Goal: Task Accomplishment & Management: Manage account settings

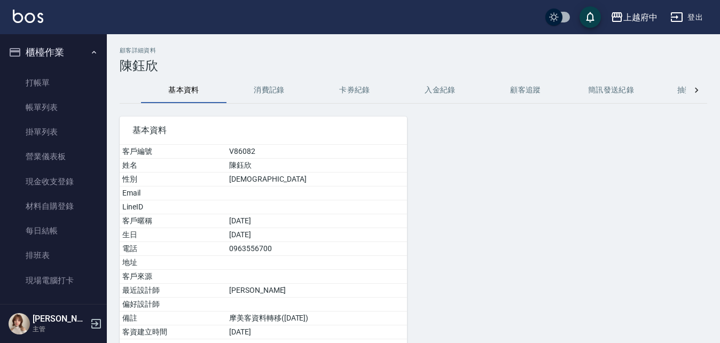
scroll to position [1228, 0]
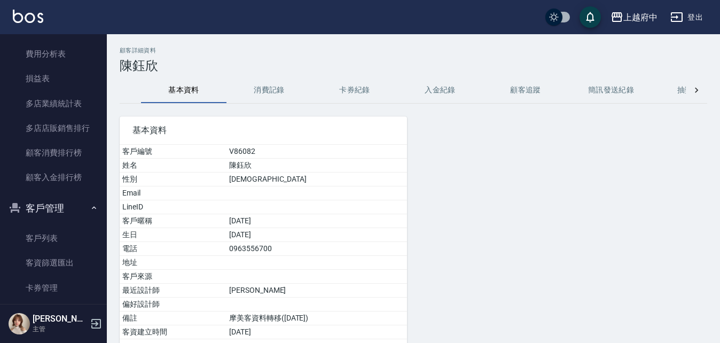
click at [50, 222] on ul "客戶列表 客資篩選匯出 卡券管理 入金管理" at bounding box center [53, 275] width 98 height 107
click at [50, 234] on link "客戶列表" at bounding box center [53, 238] width 98 height 25
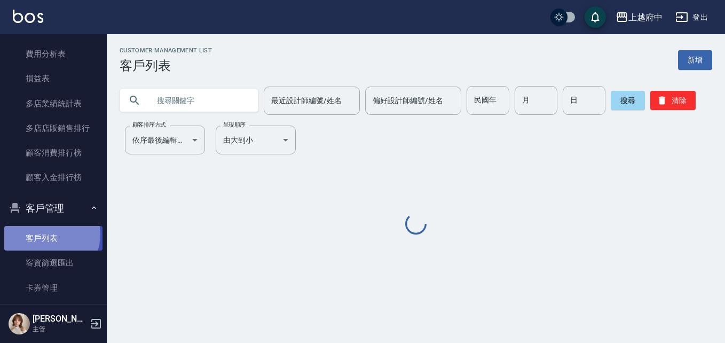
click at [50, 234] on link "客戶列表" at bounding box center [53, 238] width 98 height 25
click at [192, 104] on input "text" at bounding box center [199, 100] width 100 height 29
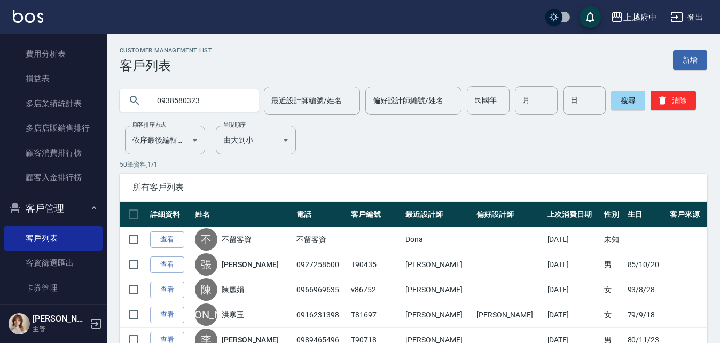
type input "0938580323"
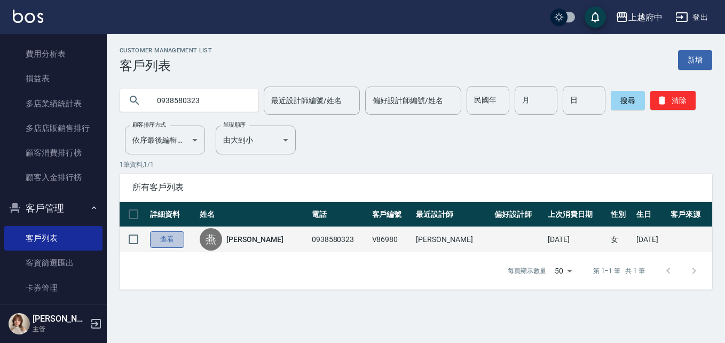
click at [156, 247] on link "查看" at bounding box center [167, 239] width 34 height 17
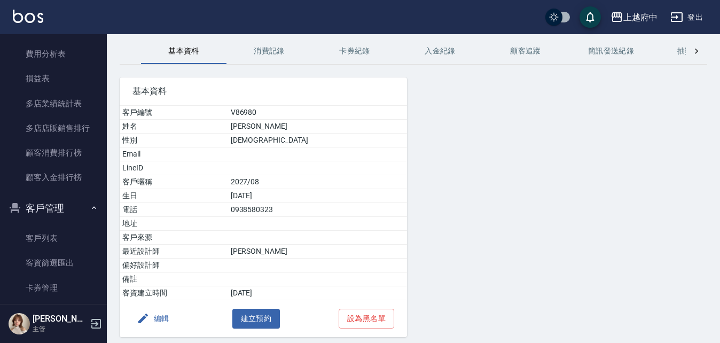
scroll to position [78, 0]
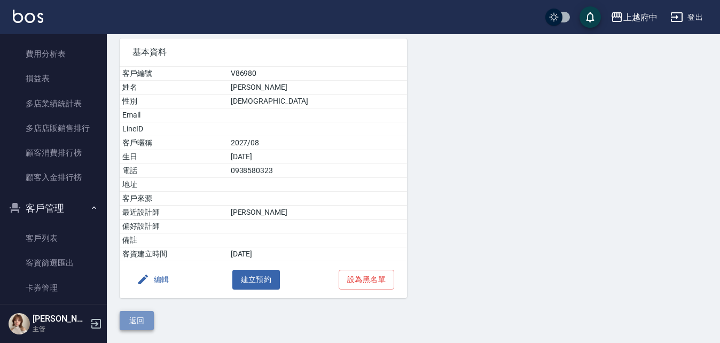
click at [145, 319] on button "返回" at bounding box center [137, 321] width 34 height 20
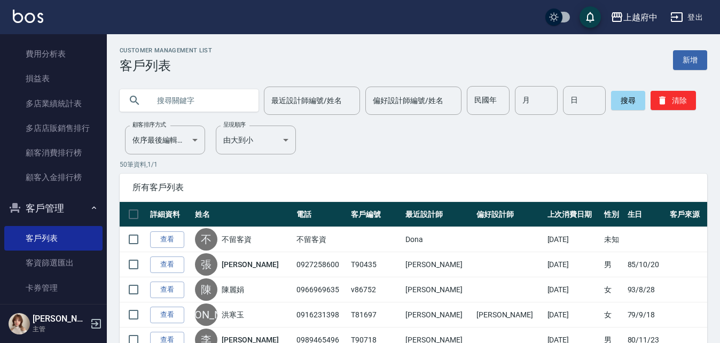
click at [190, 94] on input "text" at bounding box center [199, 100] width 100 height 29
type input "ㄔ"
type input "T90745"
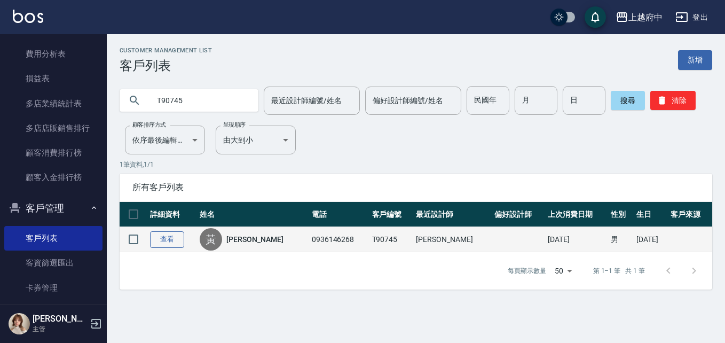
click at [172, 240] on link "查看" at bounding box center [167, 239] width 34 height 17
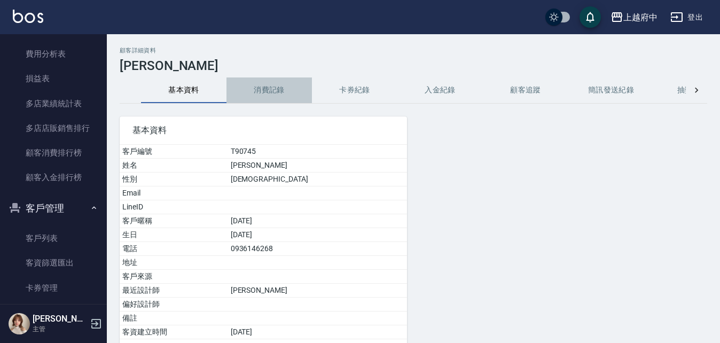
click at [266, 88] on button "消費記錄" at bounding box center [268, 90] width 85 height 26
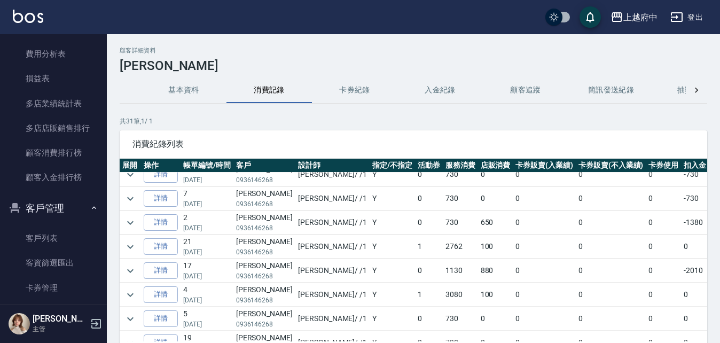
scroll to position [107, 0]
click at [131, 243] on icon "expand row" at bounding box center [130, 245] width 13 height 13
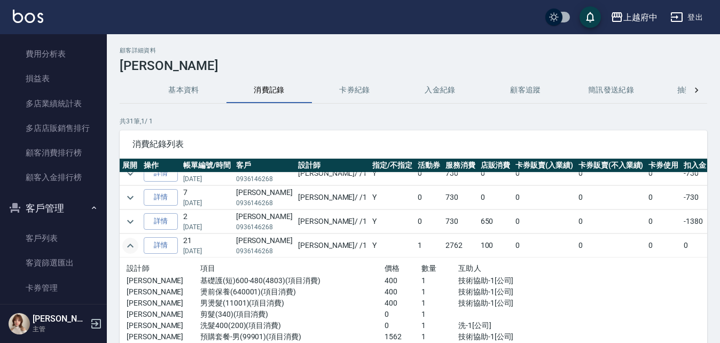
click at [128, 240] on icon "expand row" at bounding box center [130, 245] width 13 height 13
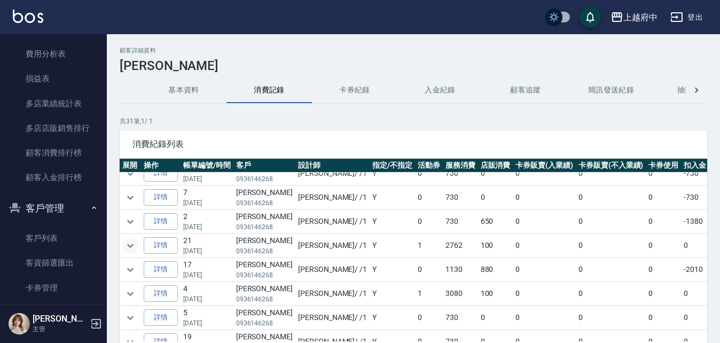
drag, startPoint x: 70, startPoint y: 204, endPoint x: 75, endPoint y: 206, distance: 5.4
click at [70, 204] on button "客戶管理" at bounding box center [53, 208] width 98 height 28
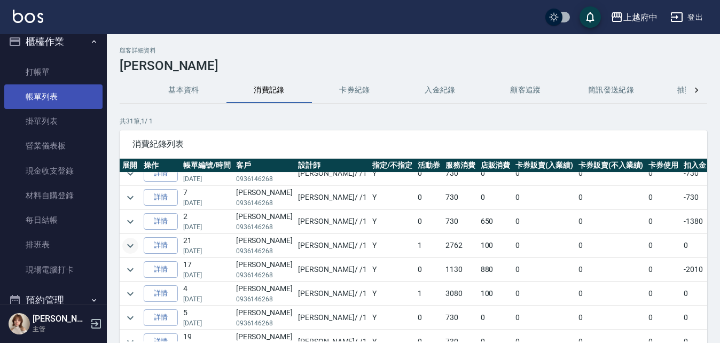
scroll to position [0, 0]
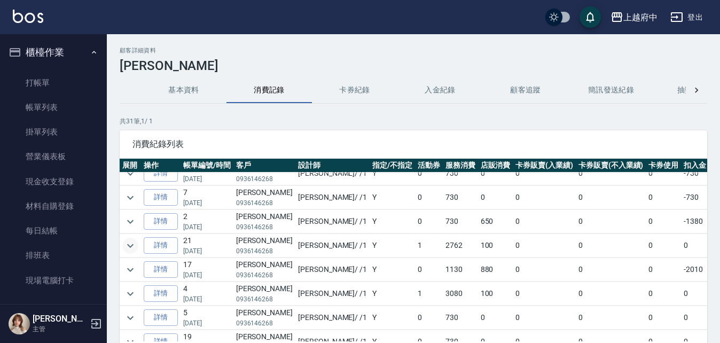
click at [37, 52] on button "櫃檯作業" at bounding box center [53, 52] width 98 height 28
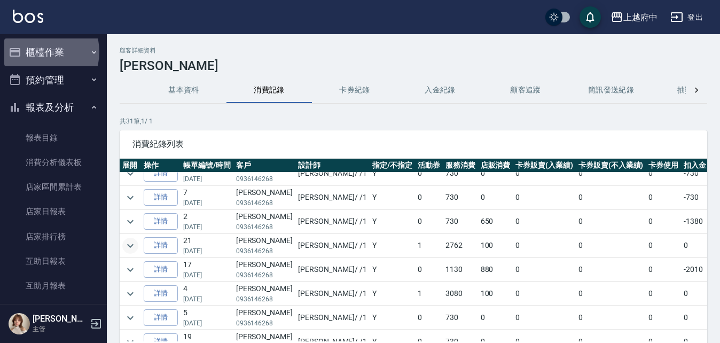
click at [38, 52] on button "櫃檯作業" at bounding box center [53, 52] width 98 height 28
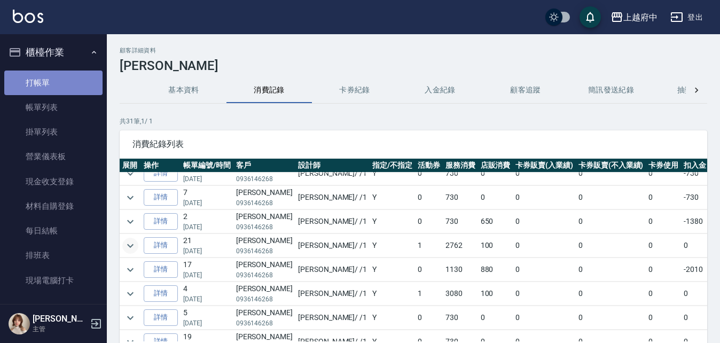
click at [86, 77] on link "打帳單" at bounding box center [53, 82] width 98 height 25
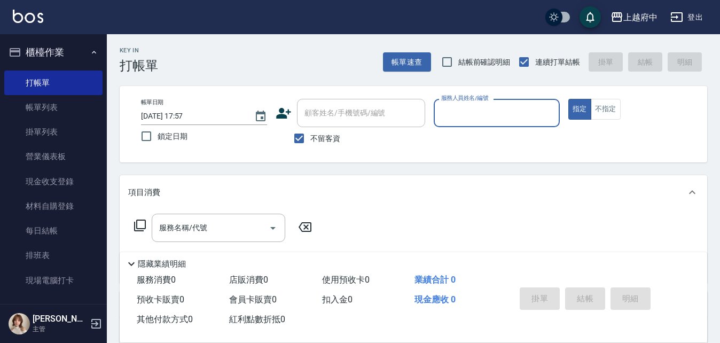
drag, startPoint x: 322, startPoint y: 144, endPoint x: 337, endPoint y: 123, distance: 26.1
click at [326, 140] on label "不留客資" at bounding box center [314, 138] width 52 height 22
click at [310, 140] on input "不留客資" at bounding box center [299, 138] width 22 height 22
checkbox input "false"
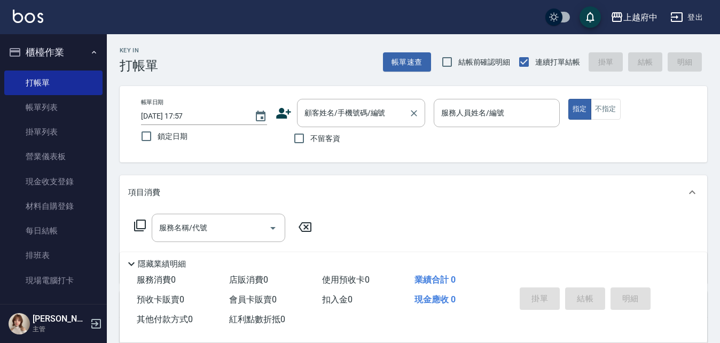
click at [343, 107] on input "顧客姓名/手機號碼/編號" at bounding box center [353, 113] width 103 height 19
click at [27, 80] on link "打帳單" at bounding box center [53, 82] width 98 height 25
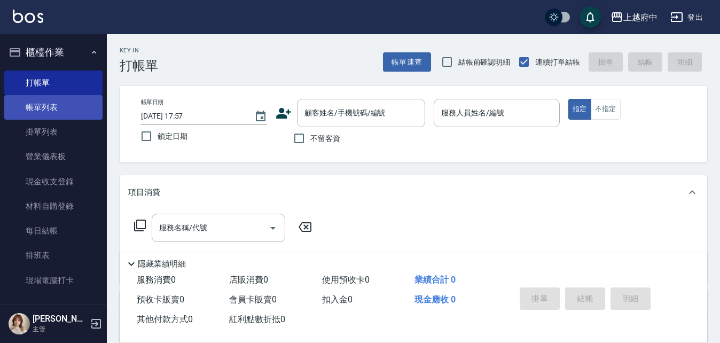
click at [60, 107] on link "帳單列表" at bounding box center [53, 107] width 98 height 25
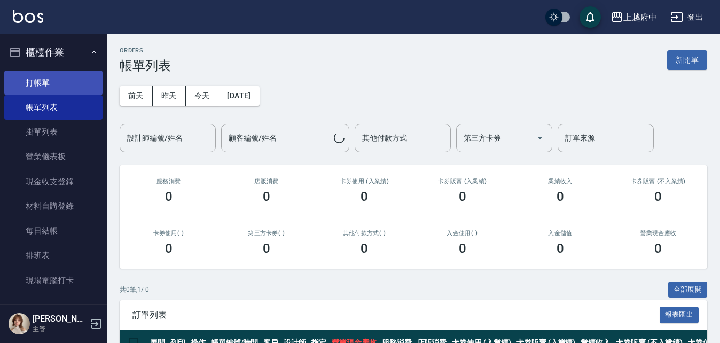
click at [63, 82] on link "打帳單" at bounding box center [53, 82] width 98 height 25
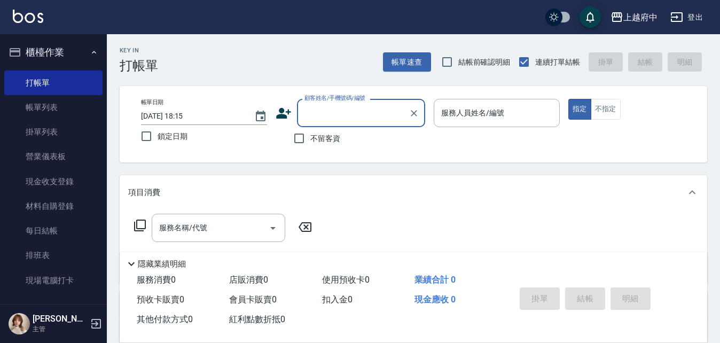
click at [353, 121] on input "顧客姓名/手機號碼/編號" at bounding box center [353, 113] width 103 height 19
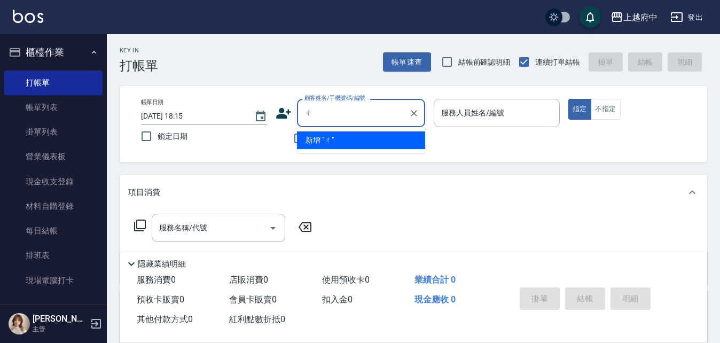
type input "ㄔ"
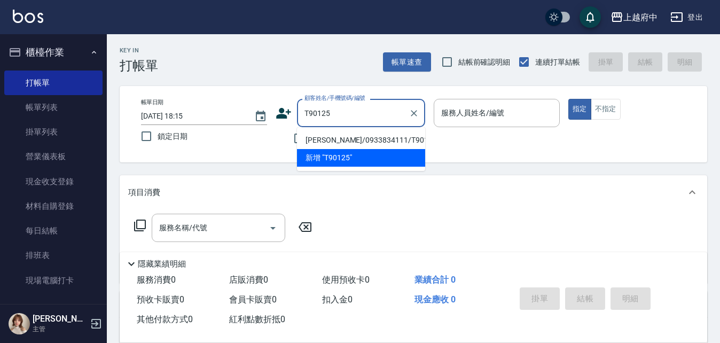
click at [354, 133] on li "[PERSON_NAME]/0933834111/T90125" at bounding box center [361, 140] width 128 height 18
type input "[PERSON_NAME]/0933834111/T90125"
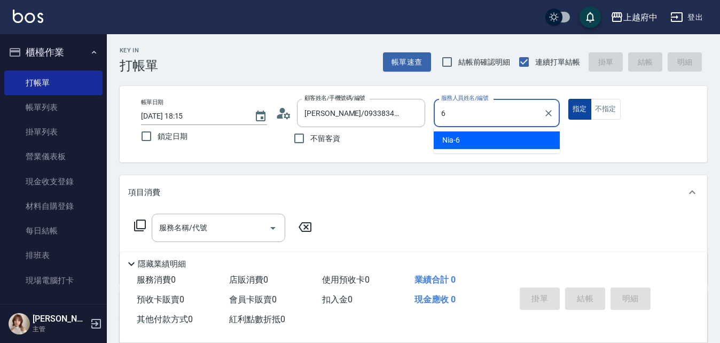
type input "Nia-6"
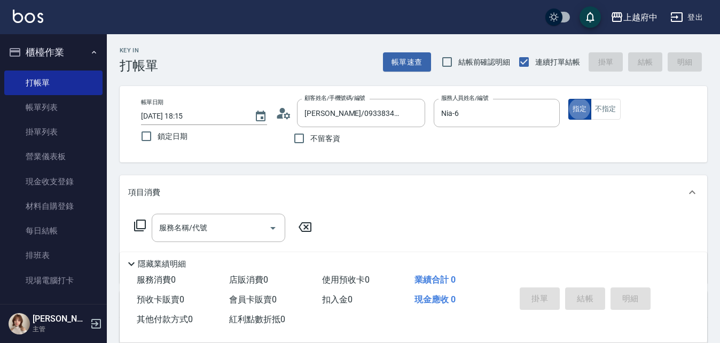
type button "true"
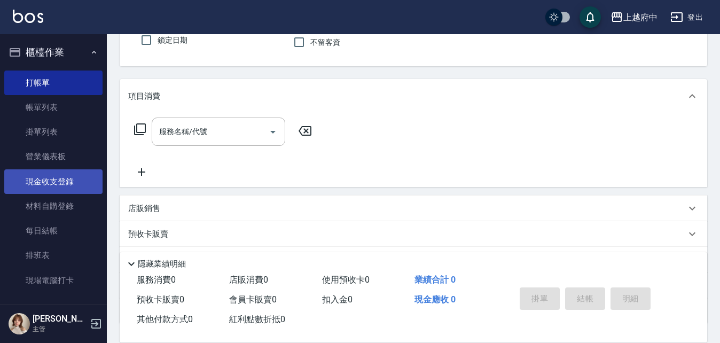
scroll to position [107, 0]
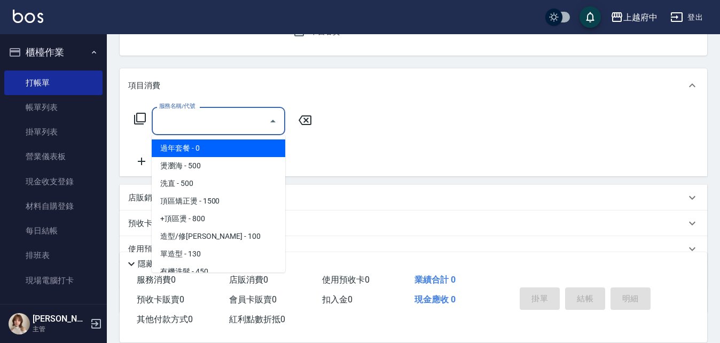
click at [230, 123] on input "服務名稱/代號" at bounding box center [210, 121] width 108 height 19
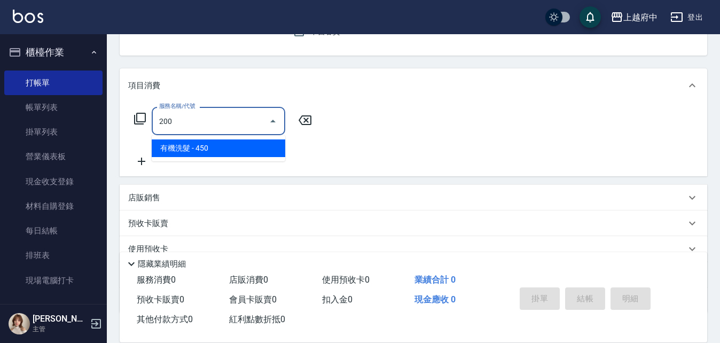
type input "有機洗髮(200)"
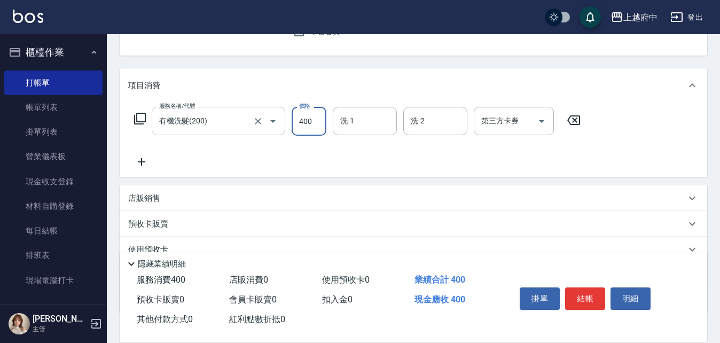
type input "400"
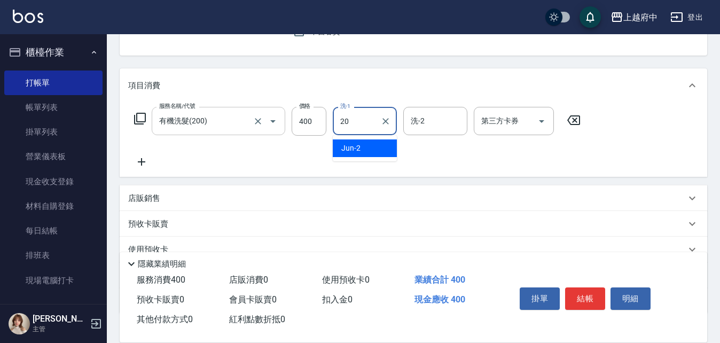
type input "Kimi-20"
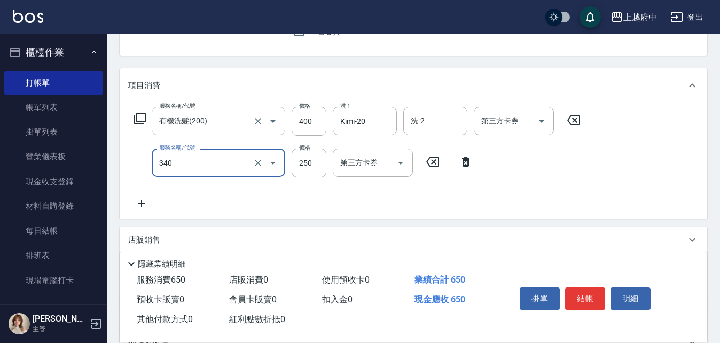
type input "剪髮(340)"
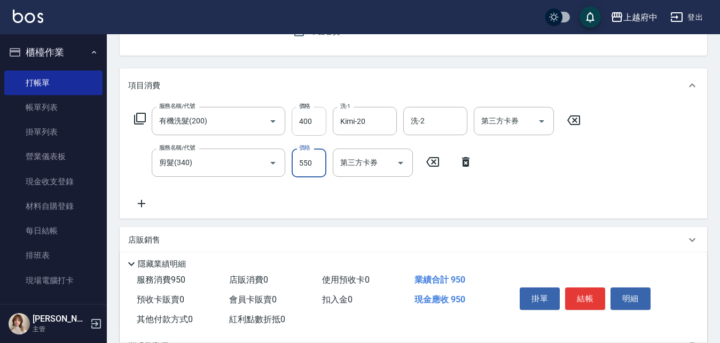
type input "550"
click at [312, 117] on input "400" at bounding box center [309, 121] width 35 height 29
type input "300"
click at [287, 184] on div "服務名稱/代號 有機洗髮(200) 服務名稱/代號 價格 300 價格 洗-1 Kimi-20 洗-1 洗-2 洗-2 第三方卡券 第三方卡券 服務名稱/代號…" at bounding box center [357, 158] width 459 height 103
click at [301, 162] on input "550" at bounding box center [309, 162] width 35 height 29
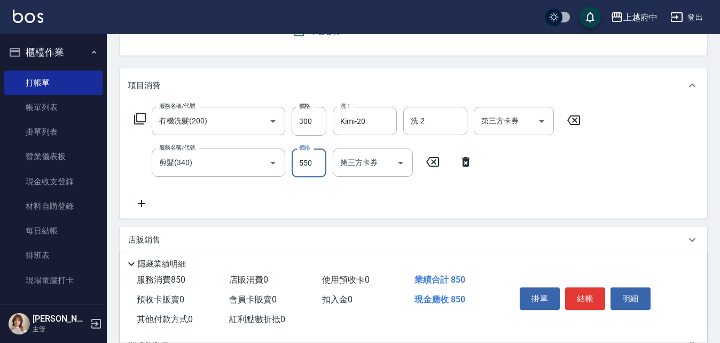
click at [301, 162] on input "550" at bounding box center [309, 162] width 35 height 29
type input "1080"
click at [572, 288] on button "結帳" at bounding box center [585, 298] width 40 height 22
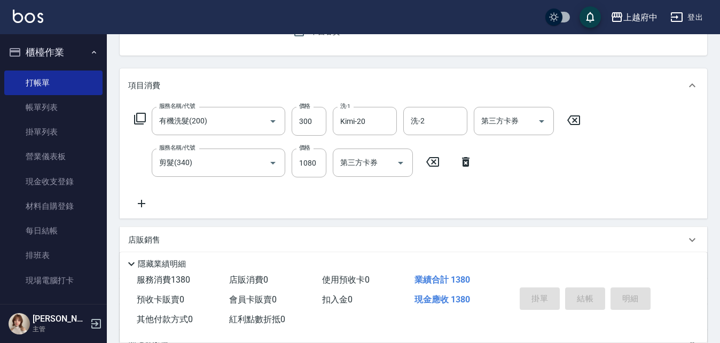
type input "[DATE] 18:16"
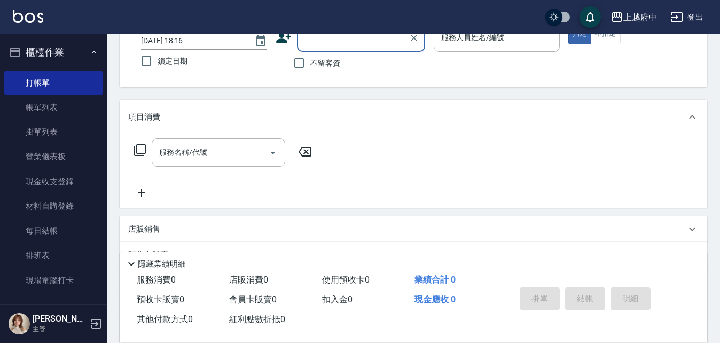
scroll to position [50, 0]
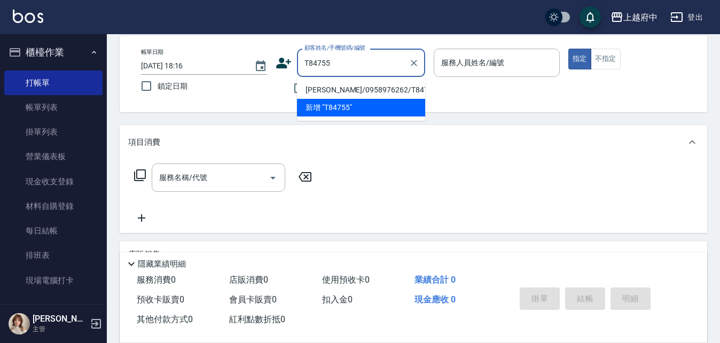
click at [324, 90] on li "[PERSON_NAME]/0958976262/T84755" at bounding box center [361, 90] width 128 height 18
type input "[PERSON_NAME]/0958976262/T84755"
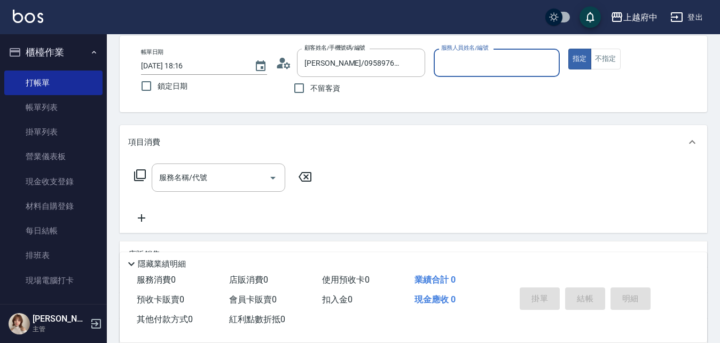
type input "[PERSON_NAME] -1"
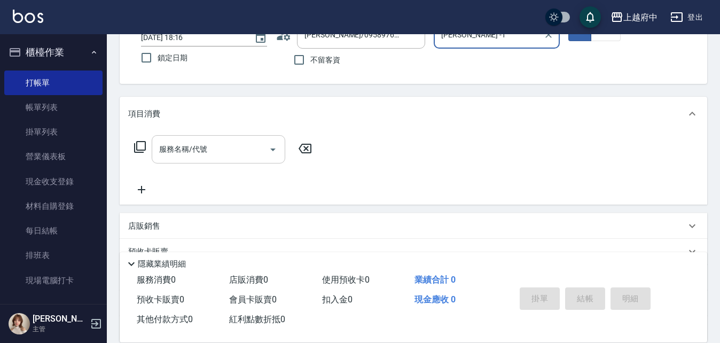
scroll to position [104, 0]
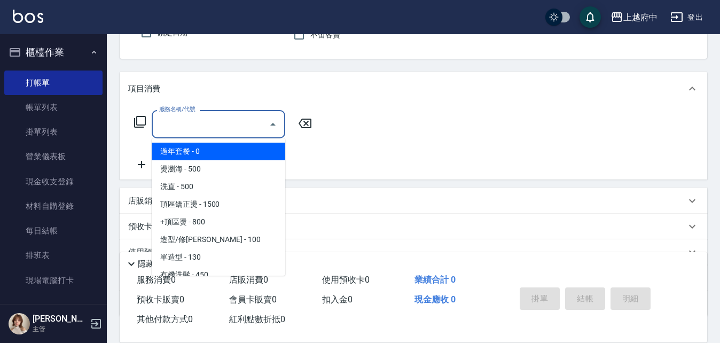
click at [208, 120] on input "服務名稱/代號" at bounding box center [210, 124] width 108 height 19
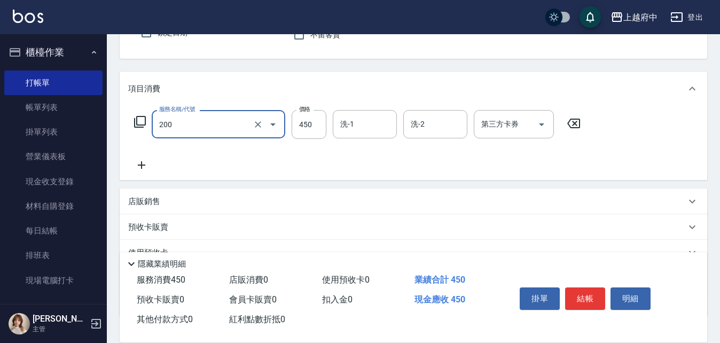
type input "有機洗髮(200)"
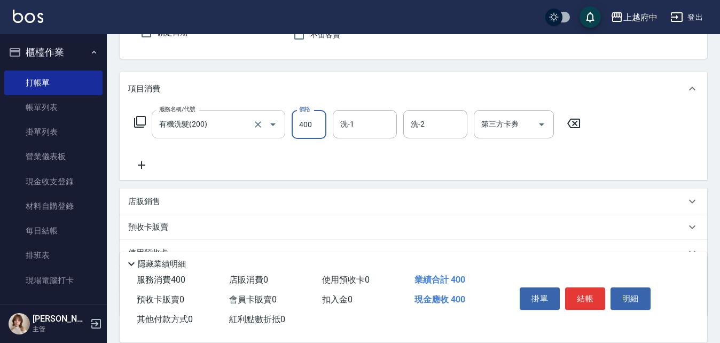
type input "400"
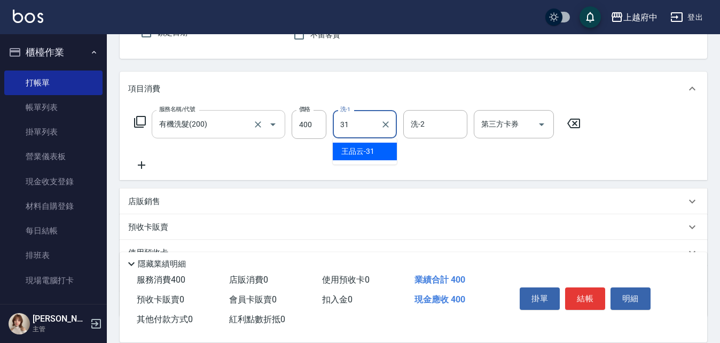
type input "[PERSON_NAME]-31"
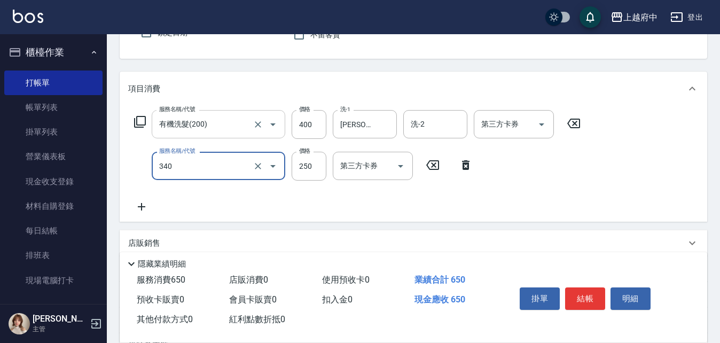
type input "剪髮(340)"
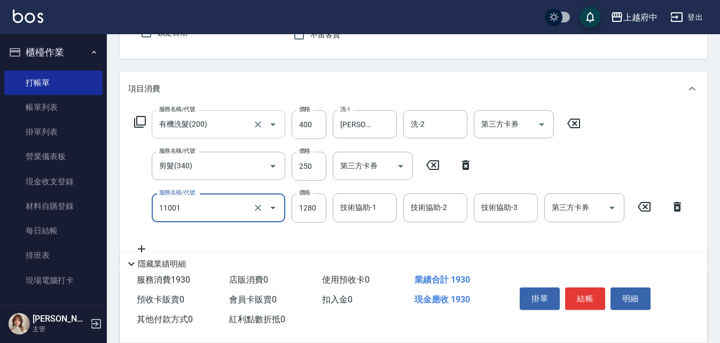
type input "燙髮S(11001)"
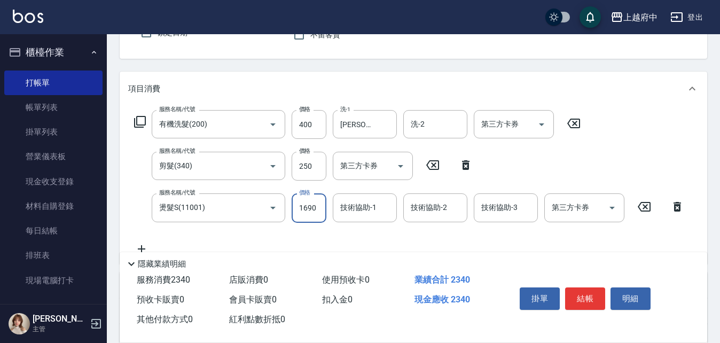
type input "1690"
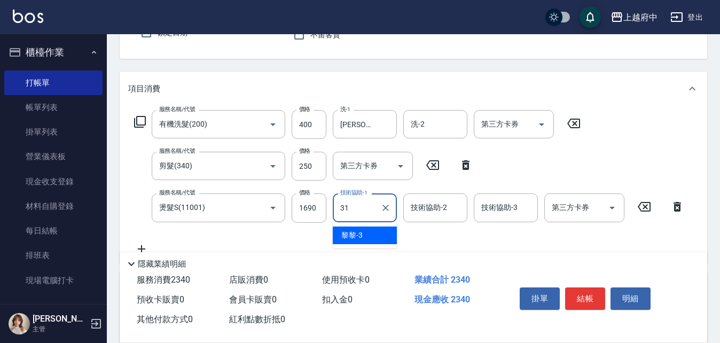
type input "[PERSON_NAME]-31"
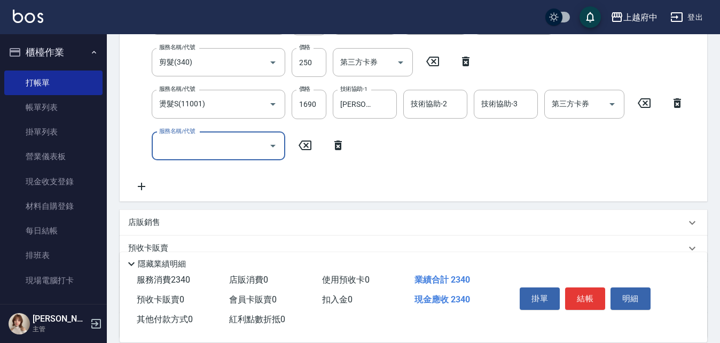
scroll to position [210, 0]
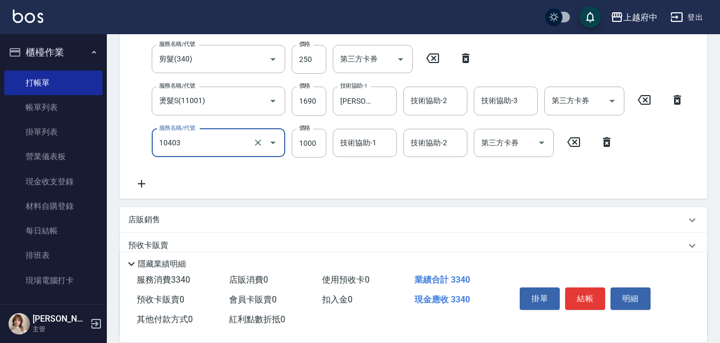
type input "晶漾深層護髮(10403)"
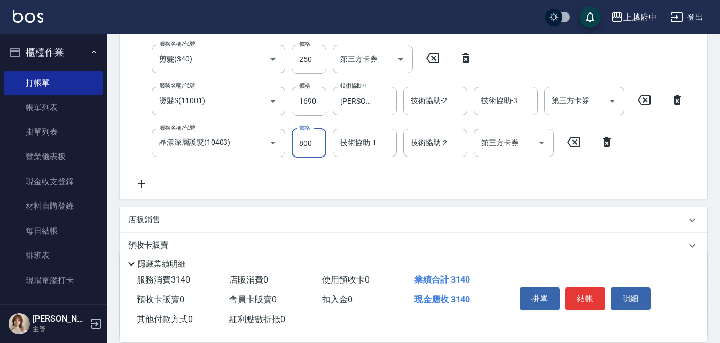
type input "800"
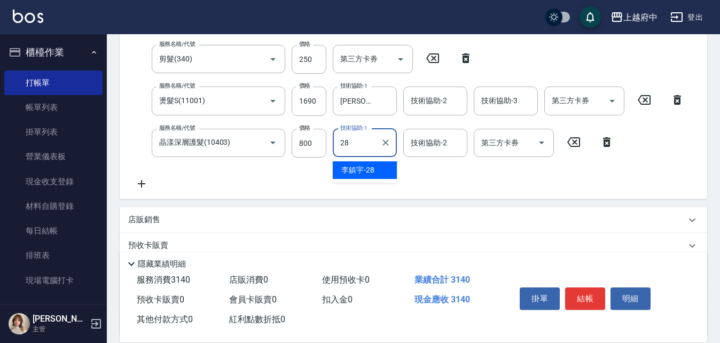
type input "[PERSON_NAME]-28"
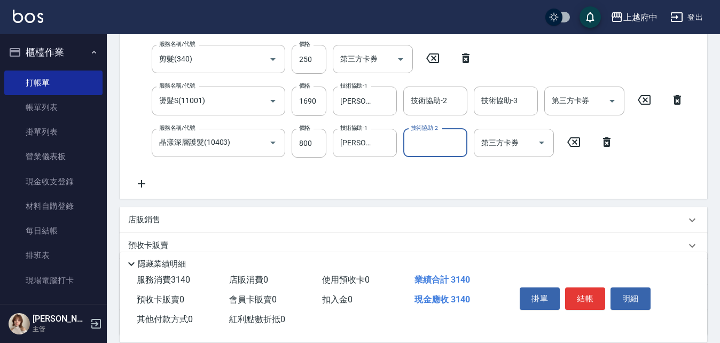
click at [586, 289] on button "結帳" at bounding box center [585, 298] width 40 height 22
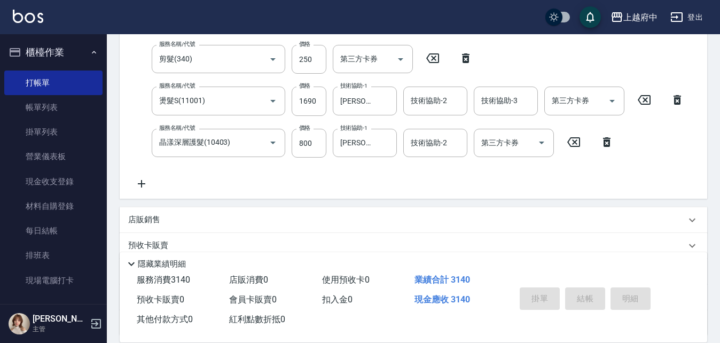
type input "[DATE] 18:17"
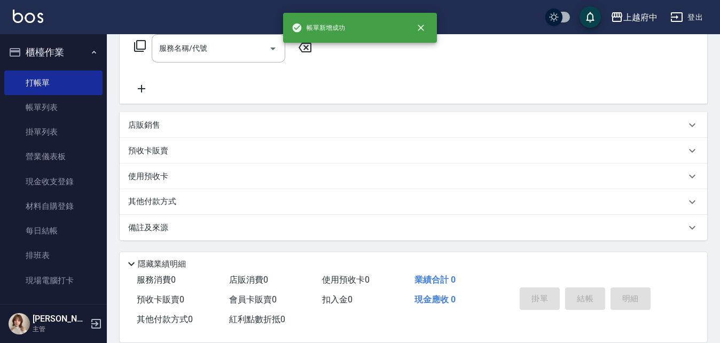
scroll to position [0, 0]
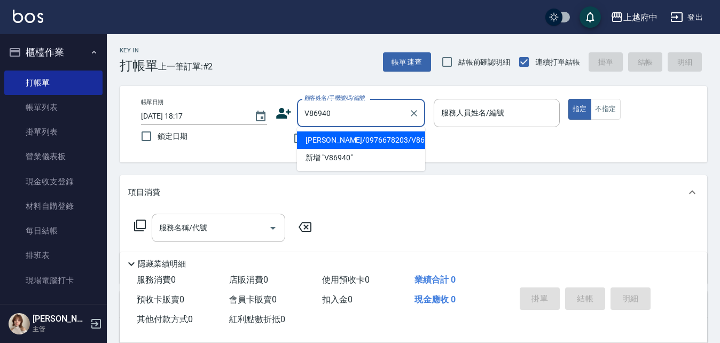
click at [365, 140] on li "[PERSON_NAME]/0976678203/V86940" at bounding box center [361, 140] width 128 height 18
type input "[PERSON_NAME]/0976678203/V86940"
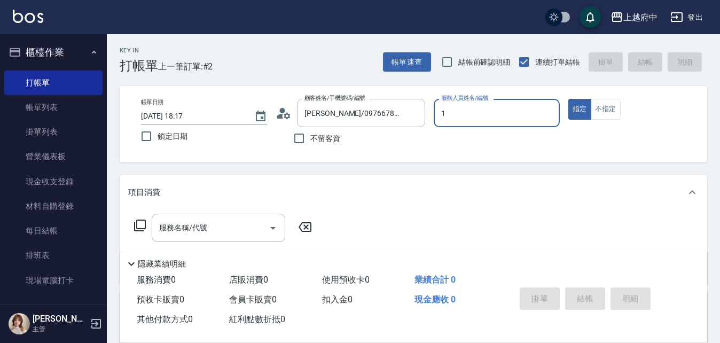
type input "[PERSON_NAME] -1"
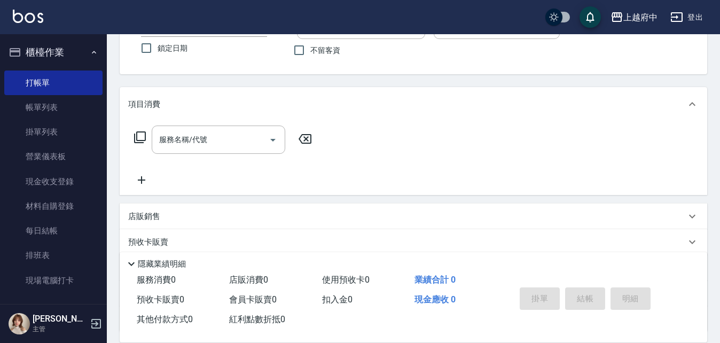
scroll to position [107, 0]
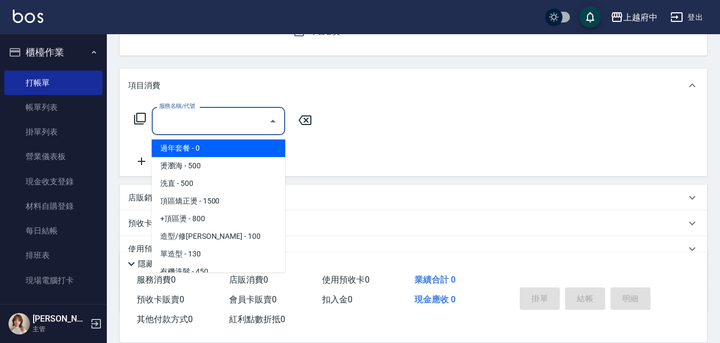
drag, startPoint x: 181, startPoint y: 121, endPoint x: 184, endPoint y: 113, distance: 8.1
click at [182, 118] on input "服務名稱/代號" at bounding box center [210, 121] width 108 height 19
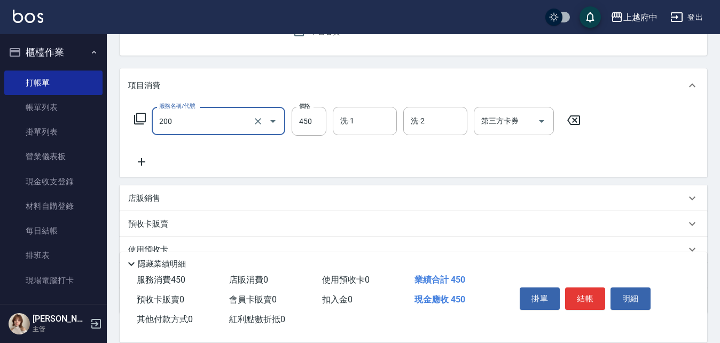
type input "有機洗髮(200)"
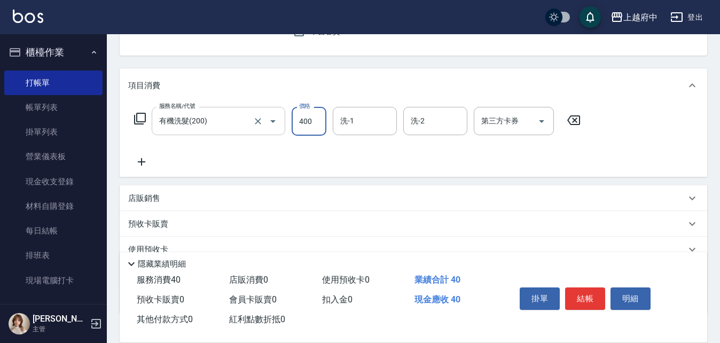
type input "400"
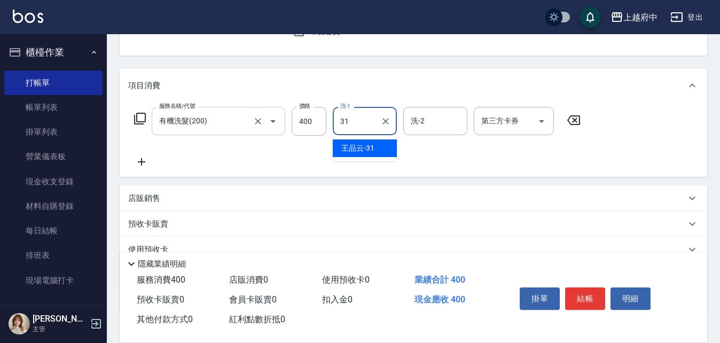
type input "[PERSON_NAME]-31"
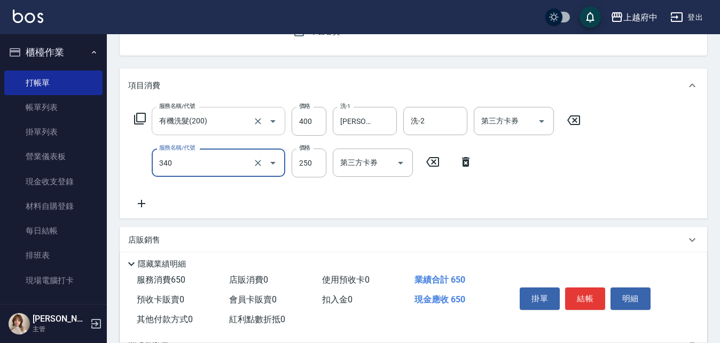
type input "剪髮(340)"
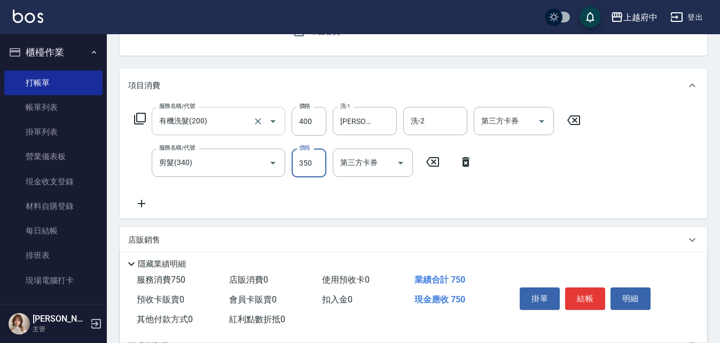
type input "350"
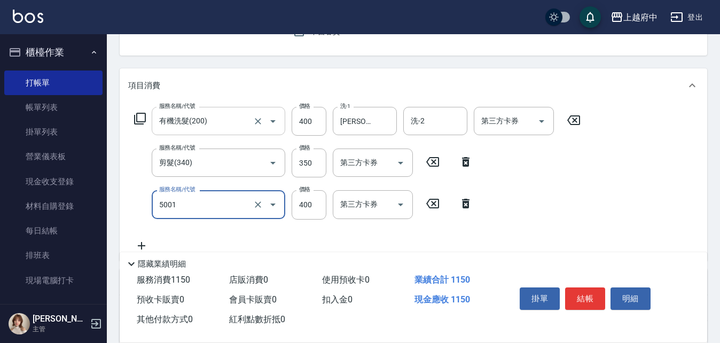
type input "側邊壓貼(5001)"
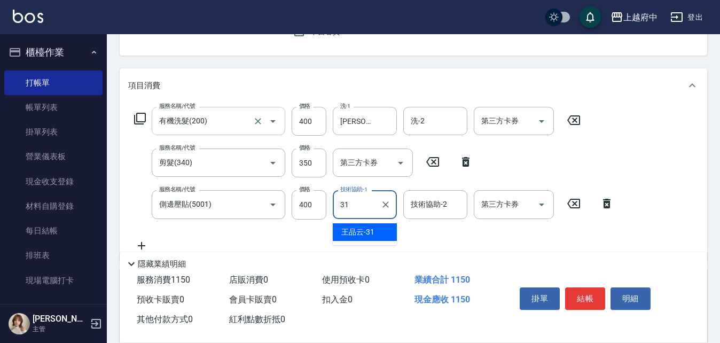
type input "[PERSON_NAME]-31"
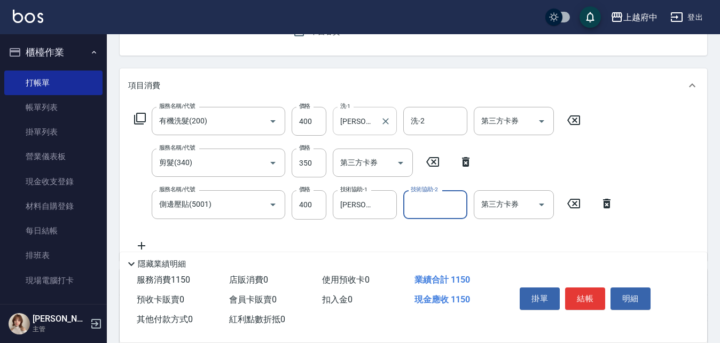
drag, startPoint x: 367, startPoint y: 114, endPoint x: 369, endPoint y: 122, distance: 8.8
click at [367, 119] on input "[PERSON_NAME]-31" at bounding box center [356, 121] width 38 height 19
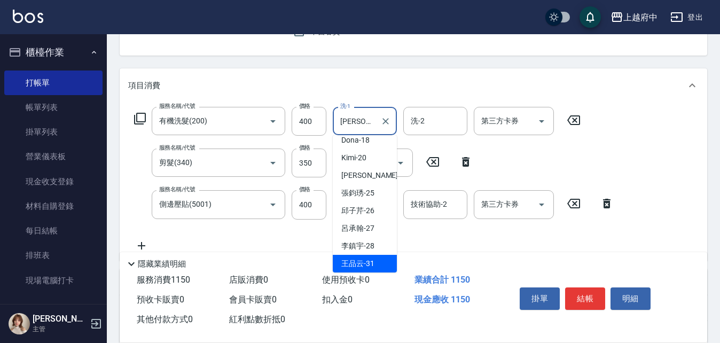
click at [389, 128] on div at bounding box center [385, 121] width 14 height 28
click at [384, 122] on icon "Clear" at bounding box center [385, 121] width 6 height 6
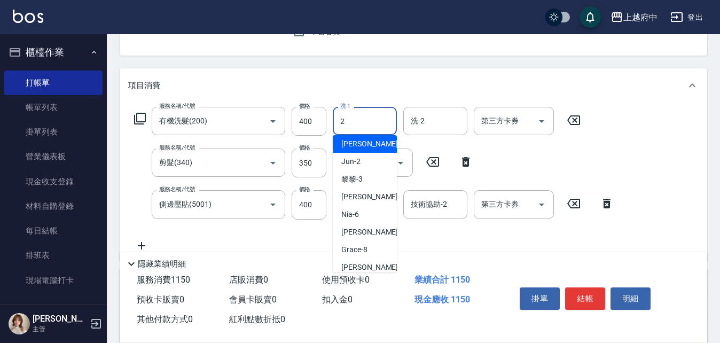
scroll to position [0, 0]
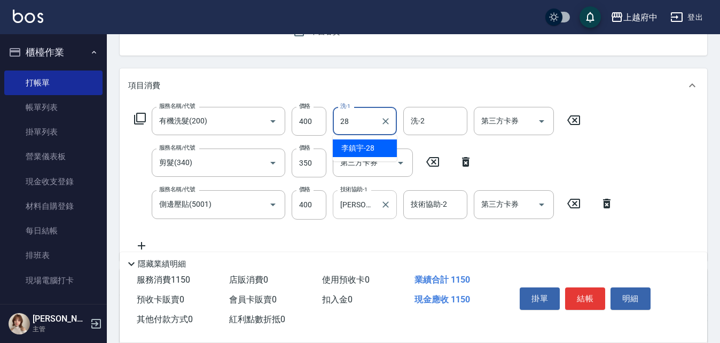
drag, startPoint x: 377, startPoint y: 151, endPoint x: 366, endPoint y: 211, distance: 61.4
click at [377, 148] on div "[PERSON_NAME]-28" at bounding box center [365, 148] width 64 height 18
type input "[PERSON_NAME]-28"
click at [365, 242] on div "服務名稱/代號 有機洗髮(200) 服務名稱/代號 價格 400 價格 洗-1 [PERSON_NAME]-28 洗-1 洗-2 洗-2 第三方卡券 第三方卡…" at bounding box center [374, 179] width 492 height 145
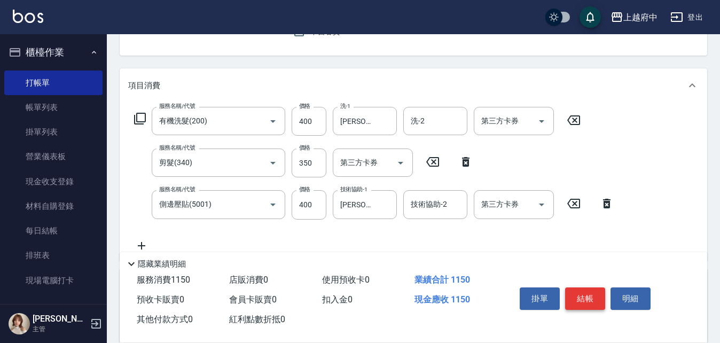
click at [575, 290] on button "結帳" at bounding box center [585, 298] width 40 height 22
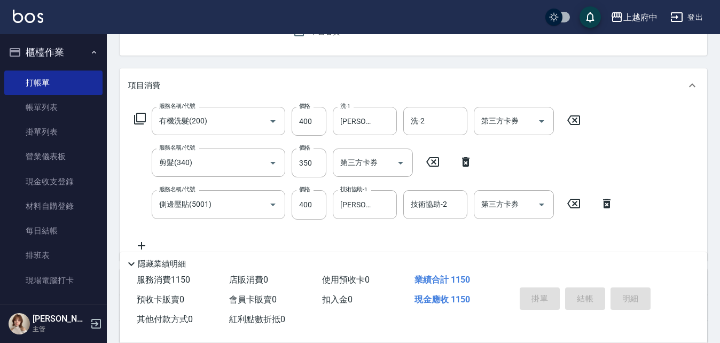
type input "[DATE] 18:18"
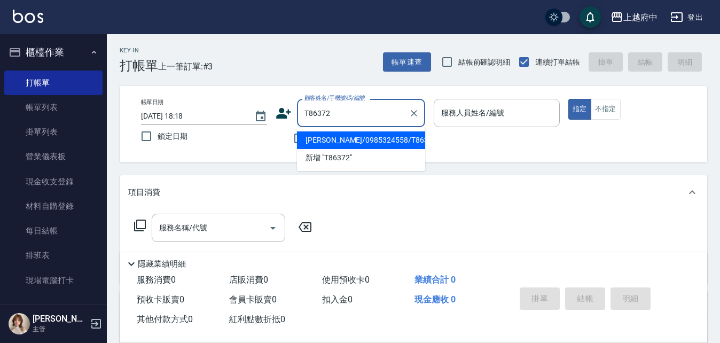
click at [403, 143] on li "[PERSON_NAME]/0985324558/T86372" at bounding box center [361, 140] width 128 height 18
type input "[PERSON_NAME]/0985324558/T86372"
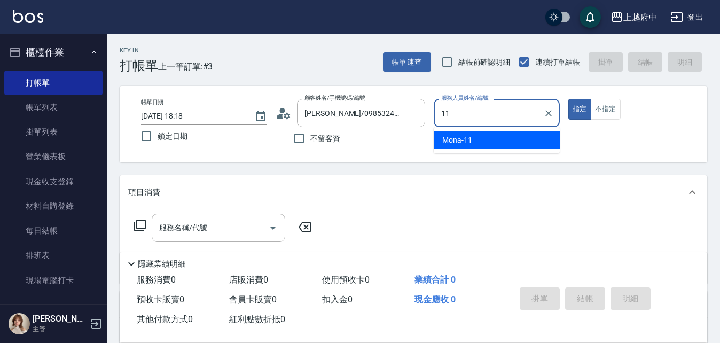
type input "Mona-11"
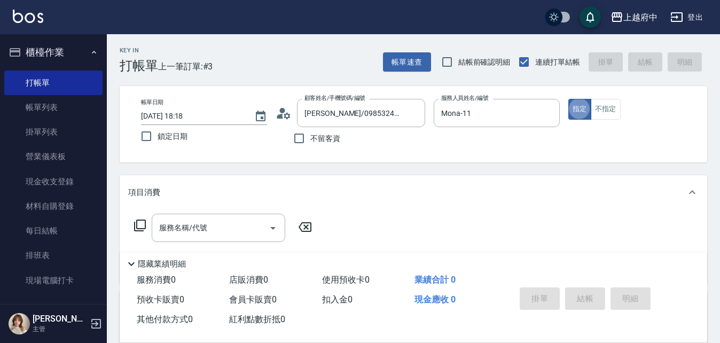
scroll to position [107, 0]
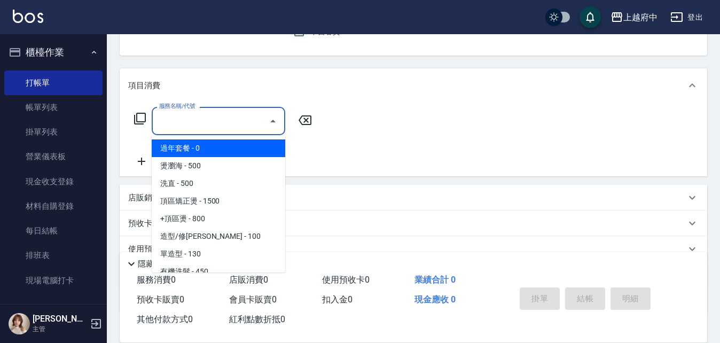
click at [199, 122] on input "服務名稱/代號" at bounding box center [210, 121] width 108 height 19
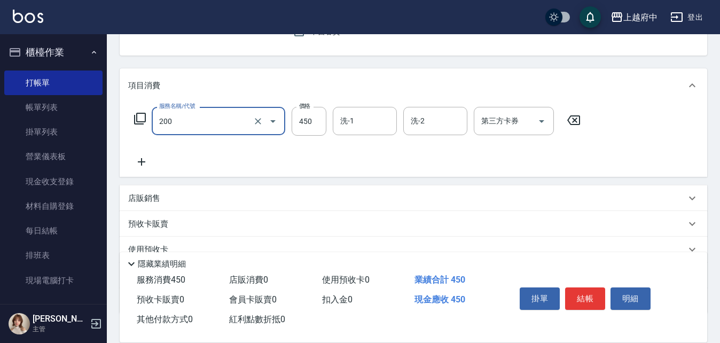
type input "有機洗髮(200)"
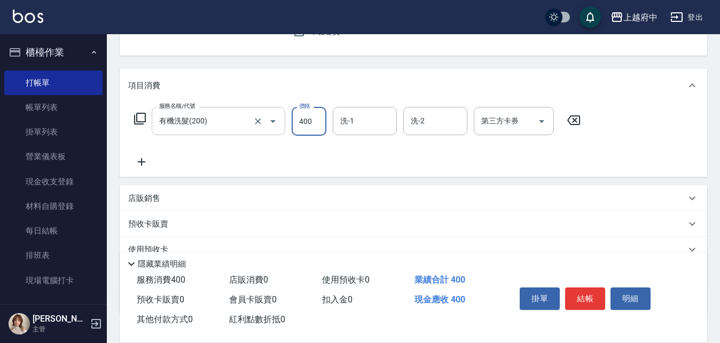
type input "400"
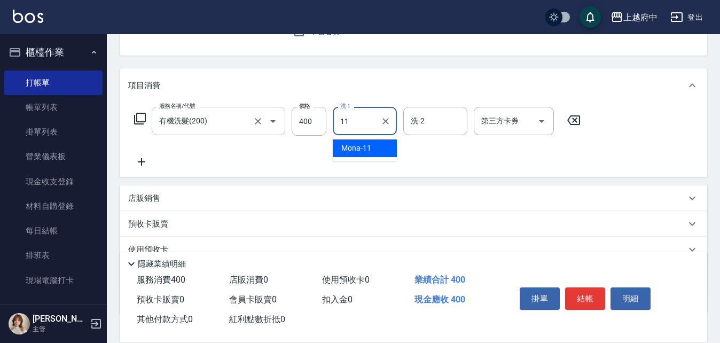
type input "Mona-11"
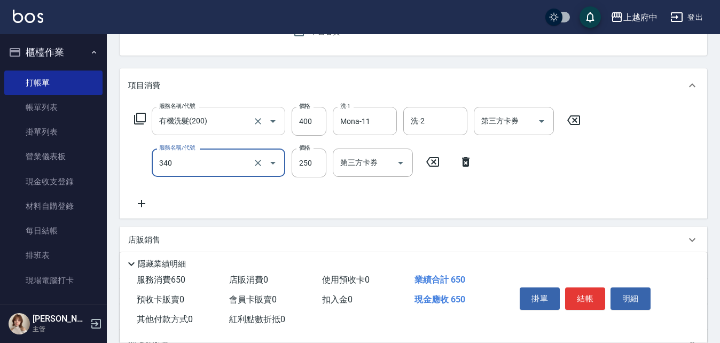
type input "剪髮(340)"
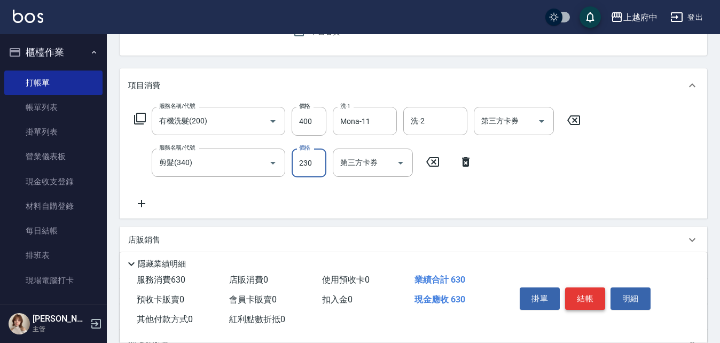
type input "230"
click at [586, 289] on button "結帳" at bounding box center [585, 298] width 40 height 22
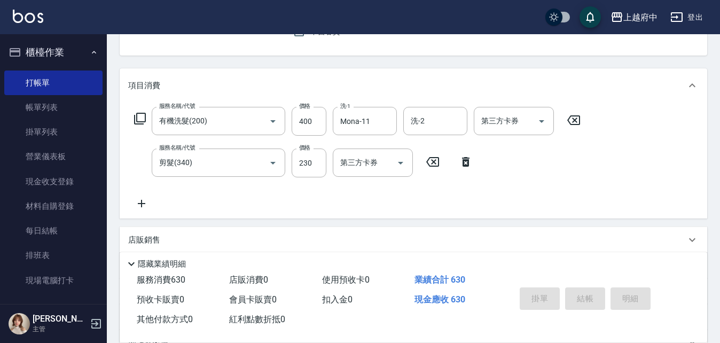
type input "[DATE] 18:19"
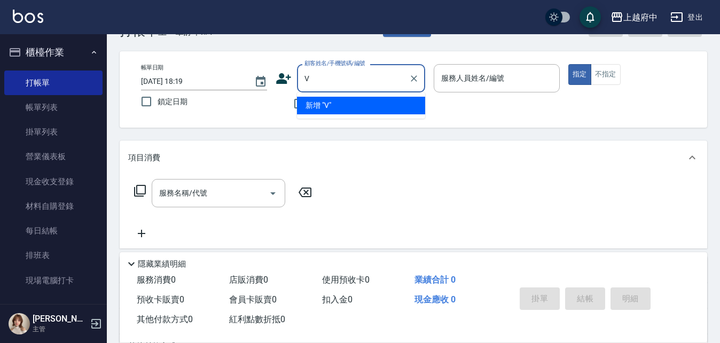
scroll to position [53, 0]
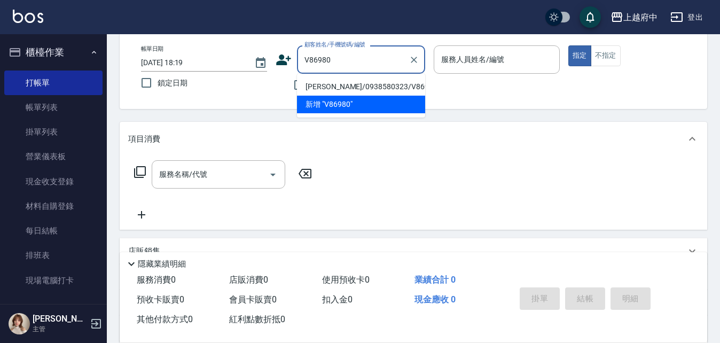
drag, startPoint x: 398, startPoint y: 89, endPoint x: 405, endPoint y: 81, distance: 9.8
click at [398, 85] on li "[PERSON_NAME]/0938580323/V86980" at bounding box center [361, 87] width 128 height 18
type input "[PERSON_NAME]/0938580323/V86980"
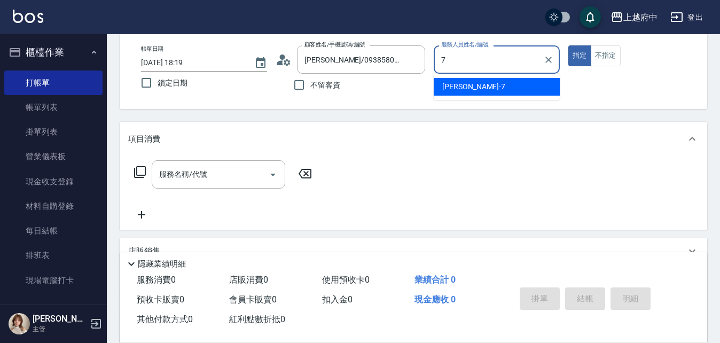
type input "Fanny-7"
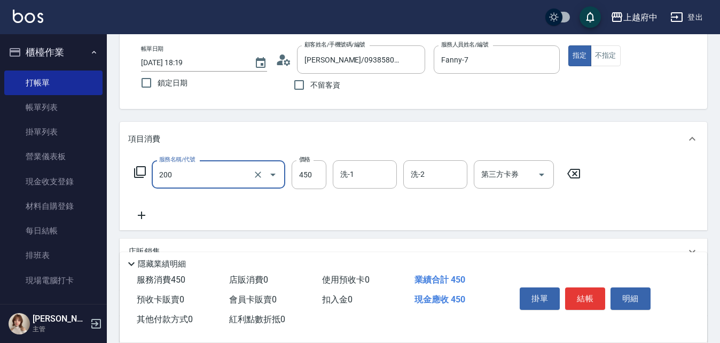
type input "有機洗髮(200)"
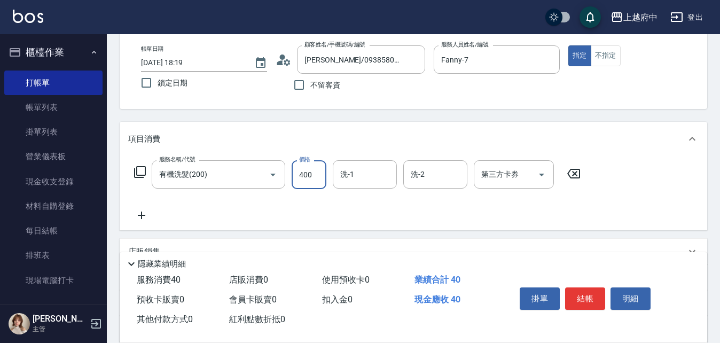
type input "400"
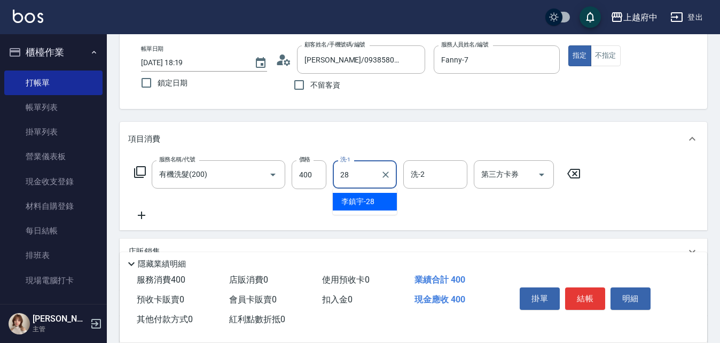
type input "[PERSON_NAME]-28"
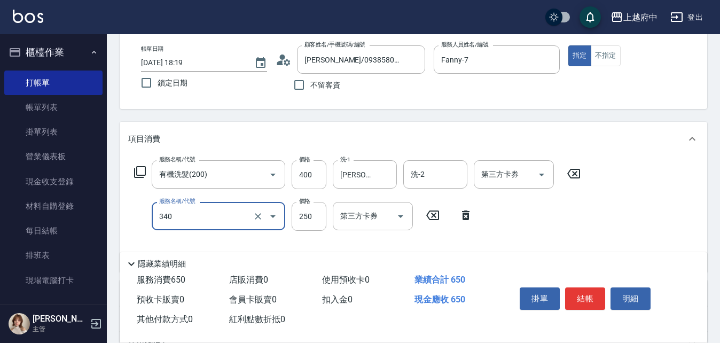
type input "剪髮(340)"
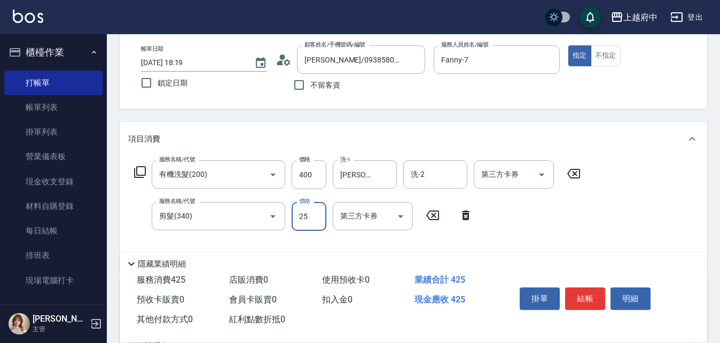
type input "250"
click at [447, 117] on div "Key In 打帳單 上一筆訂單:#4 帳單速查 結帳前確認明細 連續打單結帳 掛單 結帳 明細 帳單日期 [DATE] 18:19 鎖定日期 顧客姓名/手機…" at bounding box center [413, 246] width 613 height 530
click at [579, 298] on button "結帳" at bounding box center [585, 298] width 40 height 22
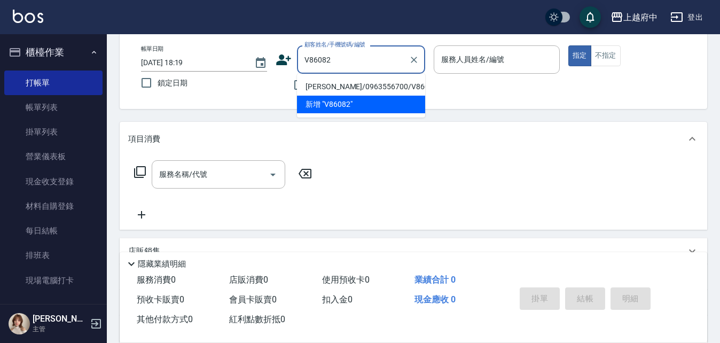
click at [370, 86] on li "[PERSON_NAME]/0963556700/V86082" at bounding box center [361, 87] width 128 height 18
type input "[PERSON_NAME]/0963556700/V86082"
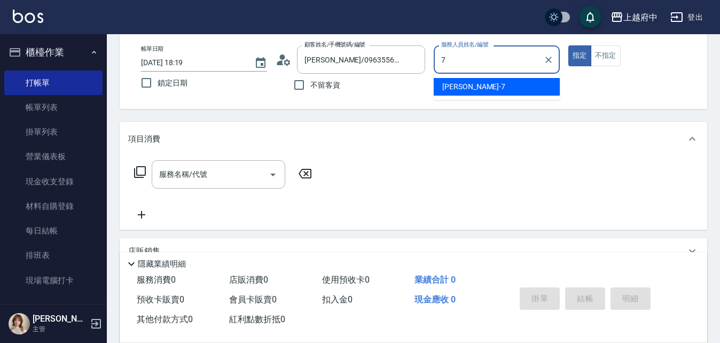
type input "Fanny-7"
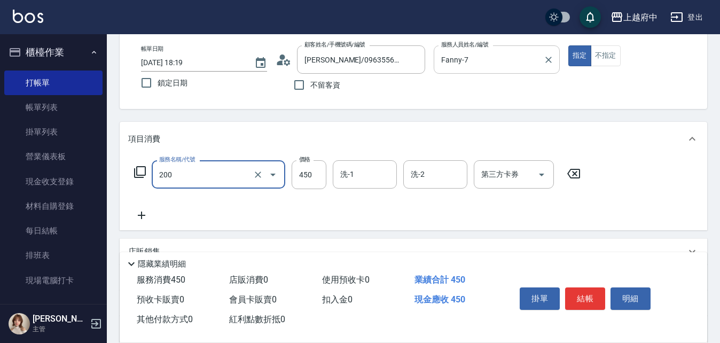
type input "有機洗髮(200)"
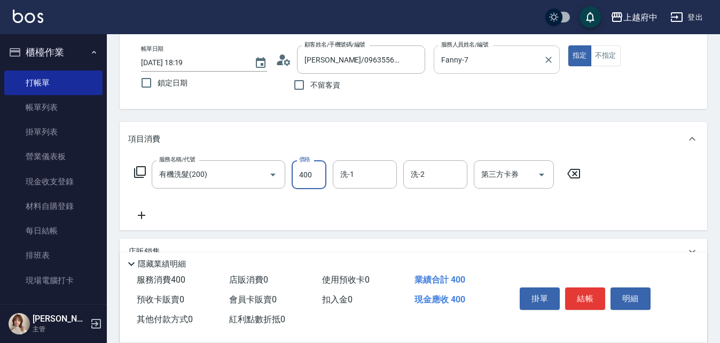
type input "400"
type input "[PERSON_NAME]-28"
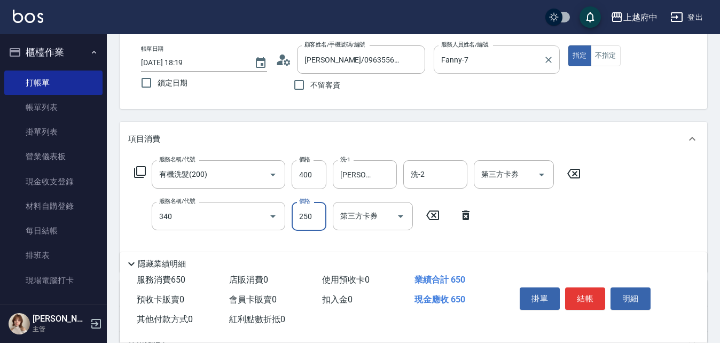
type input "剪髮(340)"
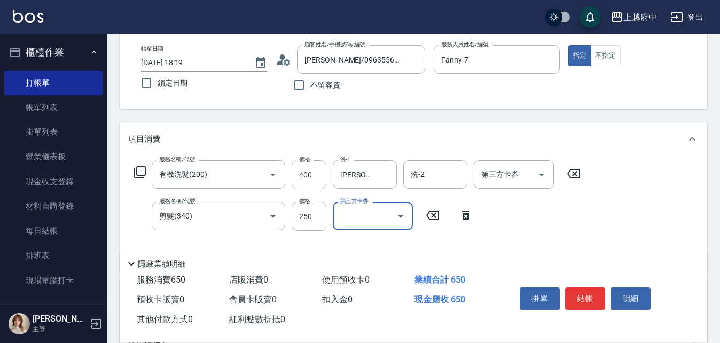
scroll to position [107, 0]
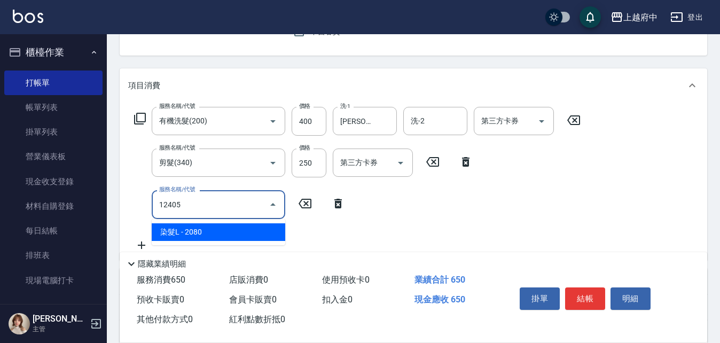
type input "染髮L(12405)"
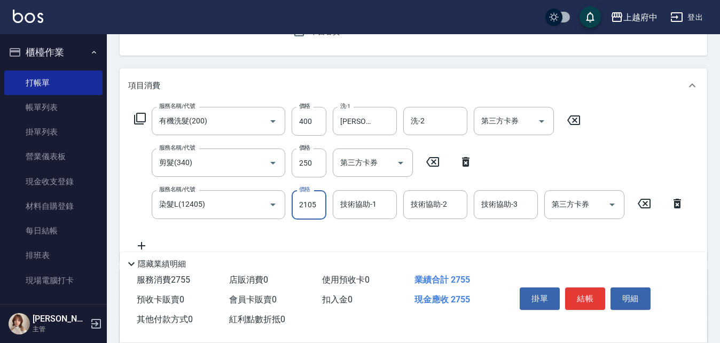
type input "2105"
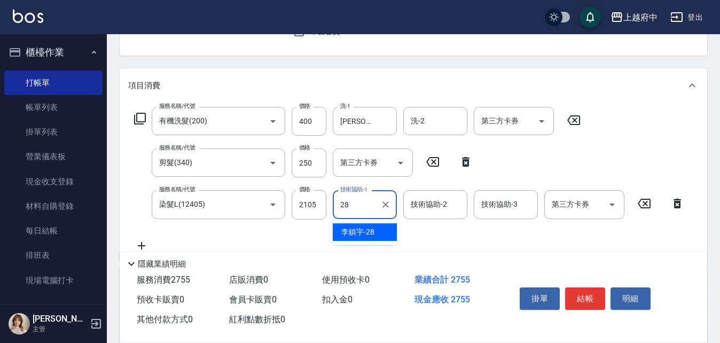
type input "[PERSON_NAME]-28"
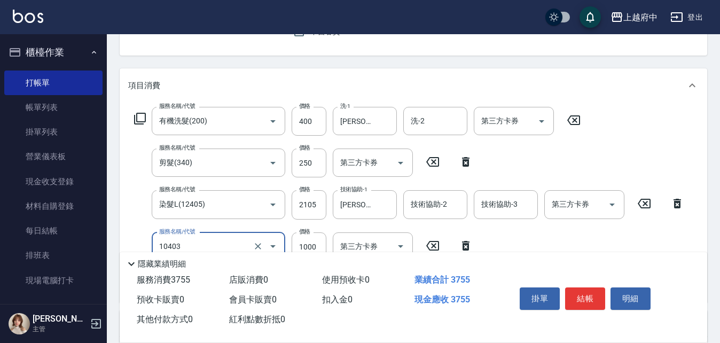
type input "晶漾深層護髮(10403)"
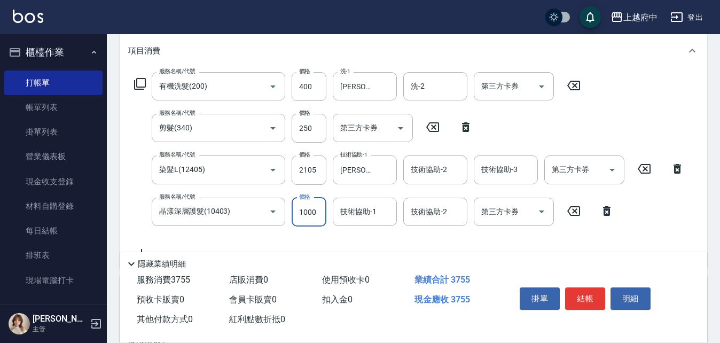
scroll to position [160, 0]
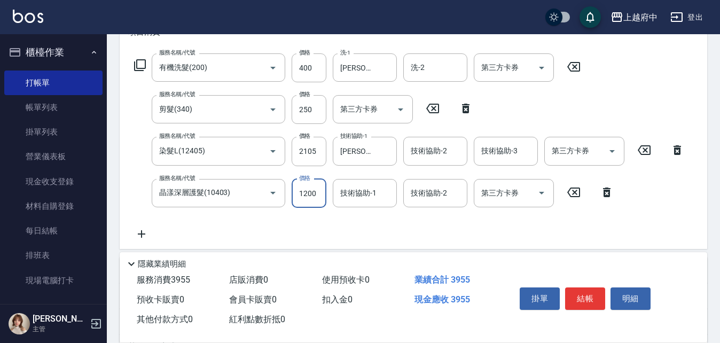
type input "1200"
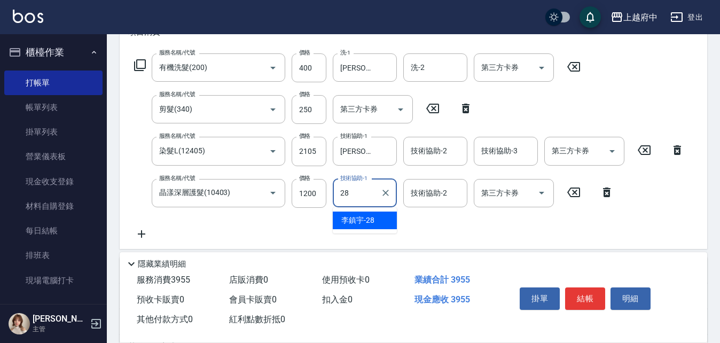
type input "[PERSON_NAME]-28"
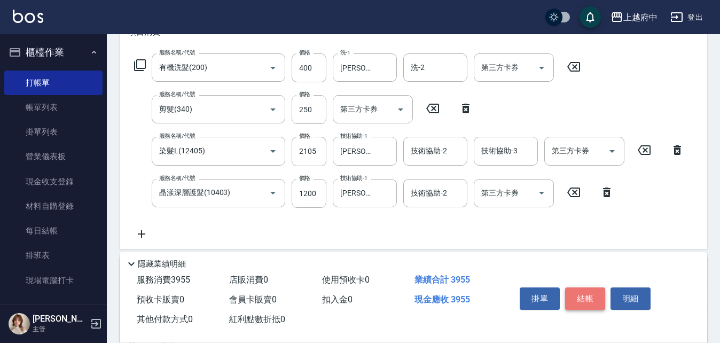
click at [576, 290] on button "結帳" at bounding box center [585, 298] width 40 height 22
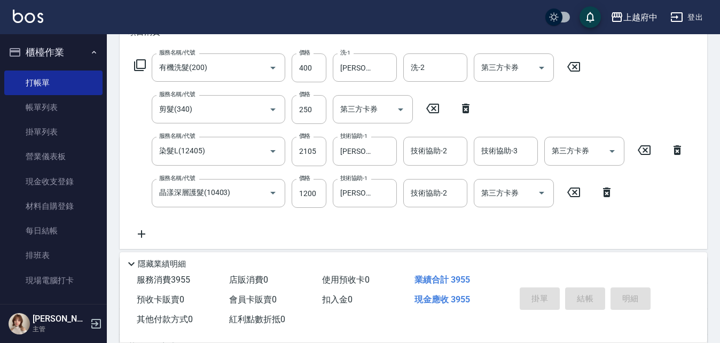
type input "[DATE] 18:20"
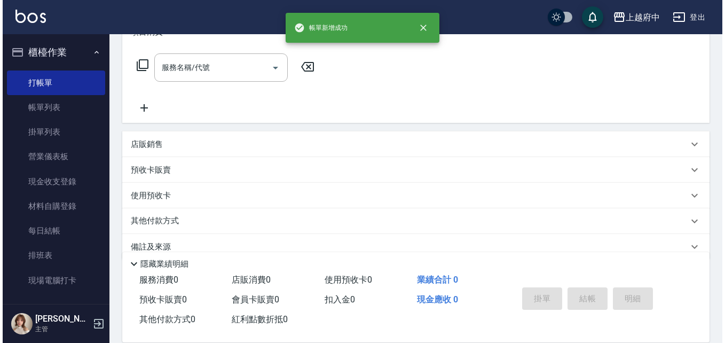
scroll to position [0, 0]
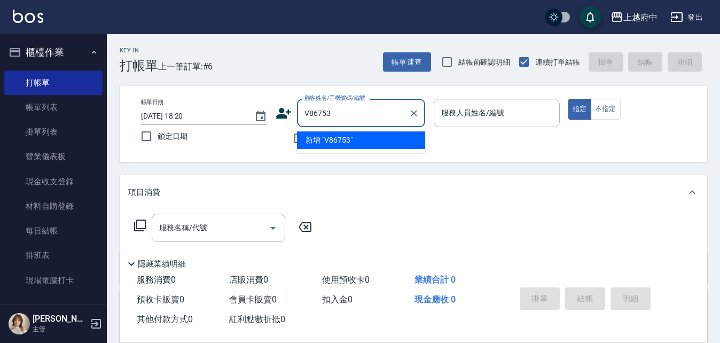
click at [326, 112] on input "V86753" at bounding box center [353, 113] width 103 height 19
type input "V"
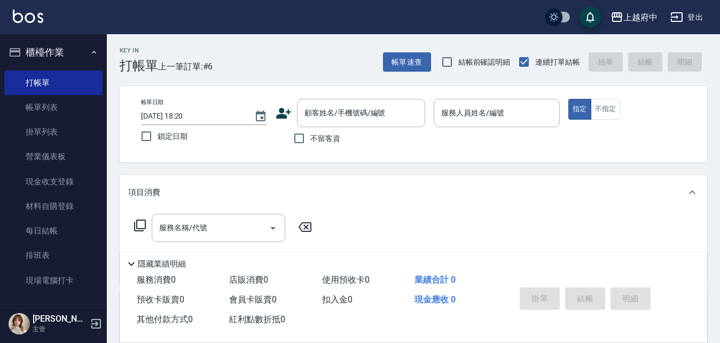
click at [283, 115] on icon at bounding box center [283, 113] width 15 height 11
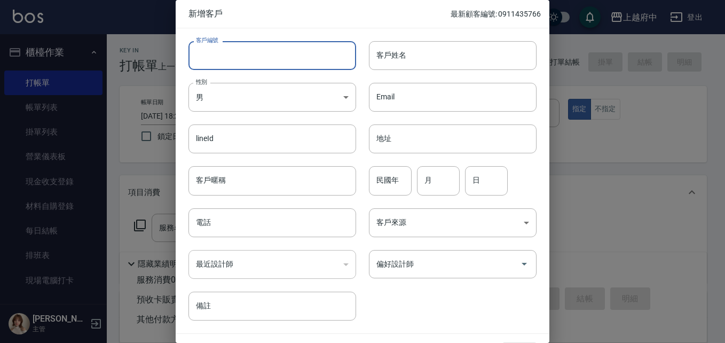
click at [253, 56] on input "客戶編號" at bounding box center [272, 55] width 168 height 29
type input "V86753"
click at [490, 61] on input "客戶姓名" at bounding box center [453, 55] width 168 height 29
click at [234, 52] on input "V86753" at bounding box center [259, 55] width 143 height 29
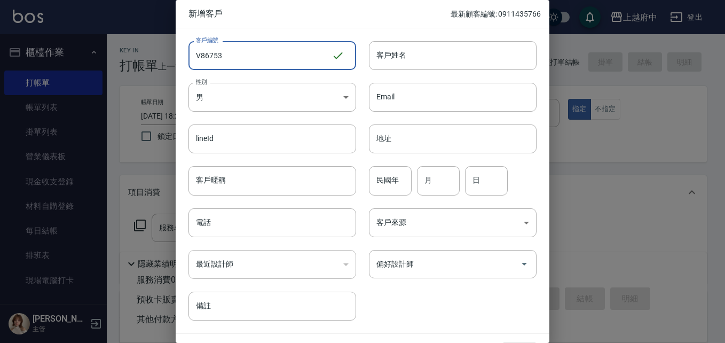
click at [233, 52] on input "V86753" at bounding box center [259, 55] width 143 height 29
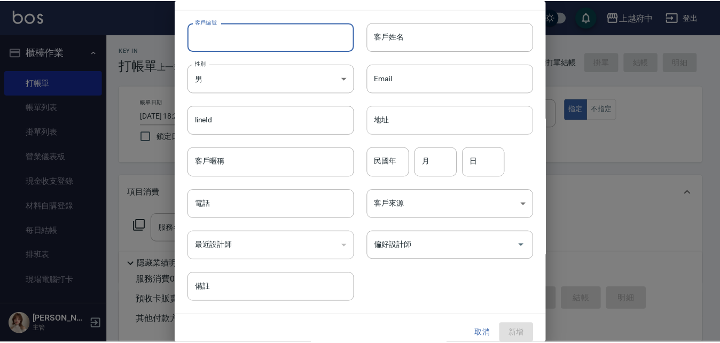
scroll to position [27, 0]
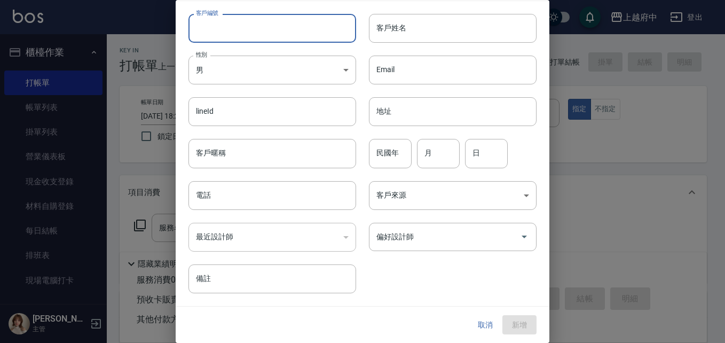
click at [477, 330] on button "取消" at bounding box center [485, 325] width 34 height 20
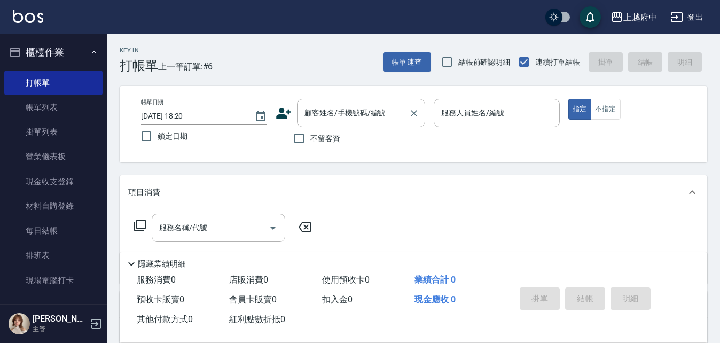
drag, startPoint x: 356, startPoint y: 106, endPoint x: 353, endPoint y: 100, distance: 6.2
click at [353, 100] on div "顧客姓名/手機號碼/編號 顧客姓名/手機號碼/編號" at bounding box center [361, 113] width 128 height 28
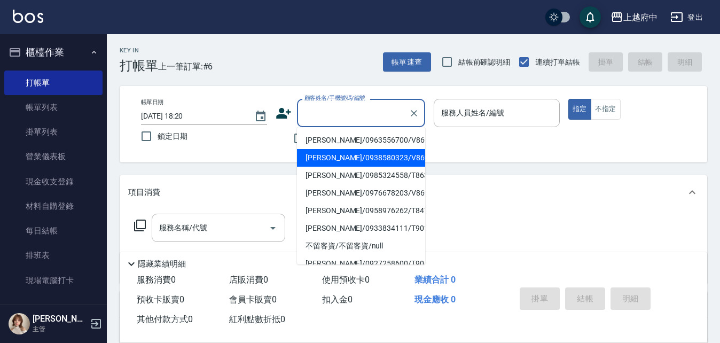
type input "ㄔ"
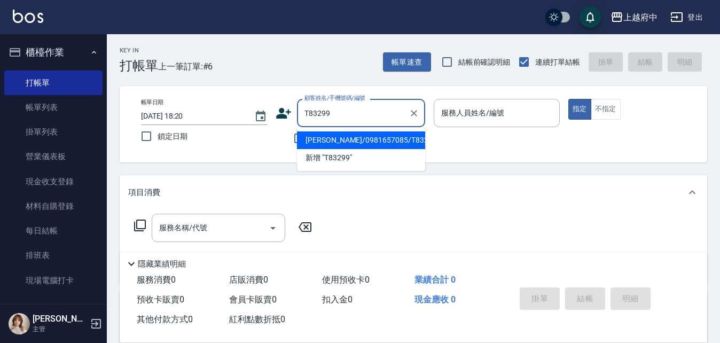
click at [391, 137] on li "[PERSON_NAME]/0981657085/T83299" at bounding box center [361, 140] width 128 height 18
type input "[PERSON_NAME]/0981657085/T83299"
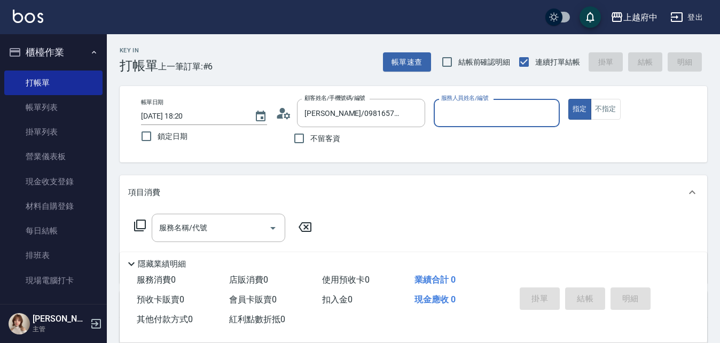
type input "[PERSON_NAME] -1"
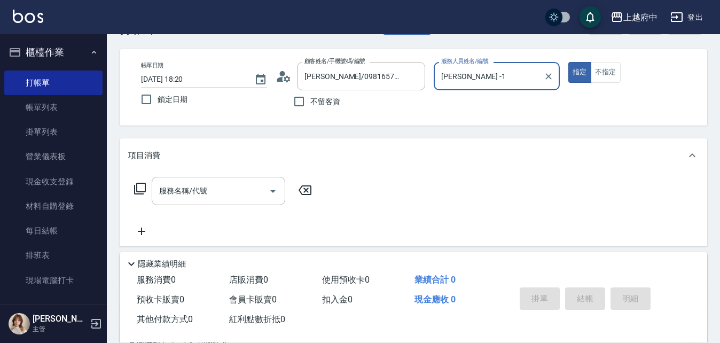
scroll to position [53, 0]
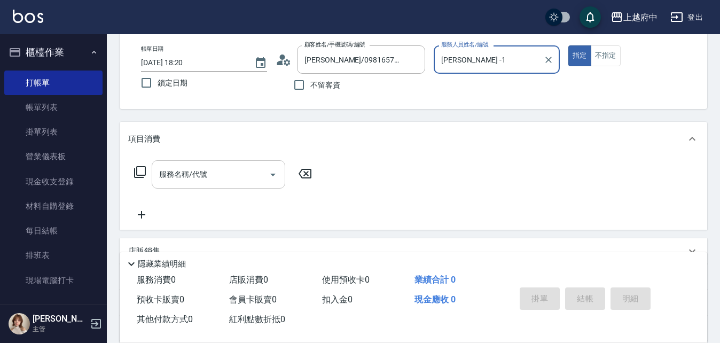
click at [172, 177] on input "服務名稱/代號" at bounding box center [210, 174] width 108 height 19
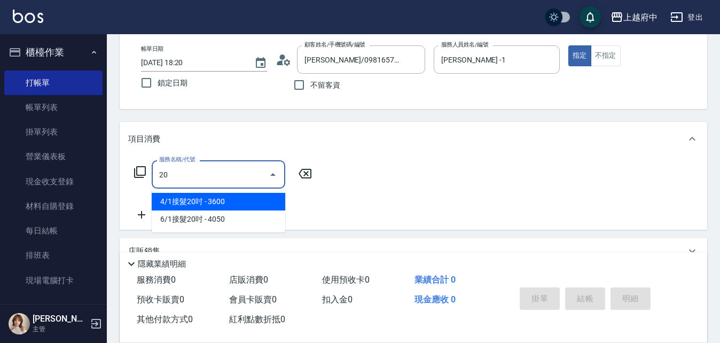
type input "4/1接髮20吋(55555)"
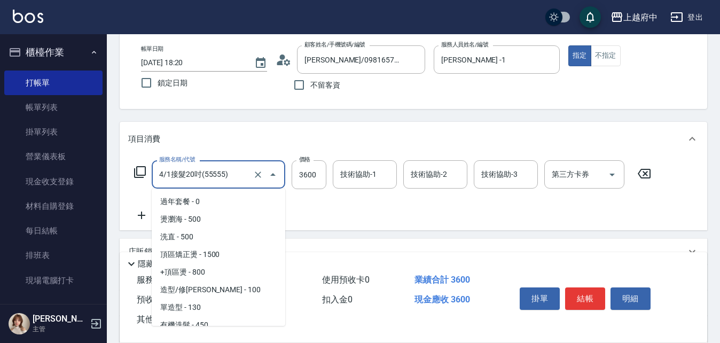
click at [172, 177] on input "4/1接髮20吋(55555)" at bounding box center [203, 174] width 94 height 19
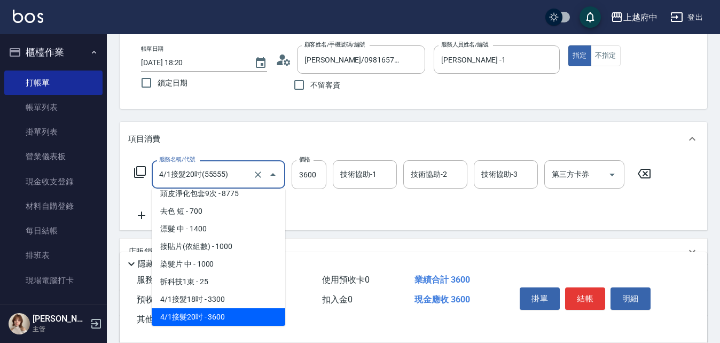
click at [172, 177] on input "4/1接髮20吋(55555)" at bounding box center [203, 174] width 94 height 19
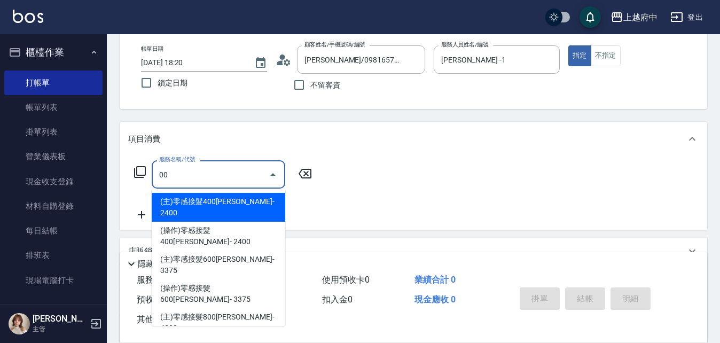
type input "0"
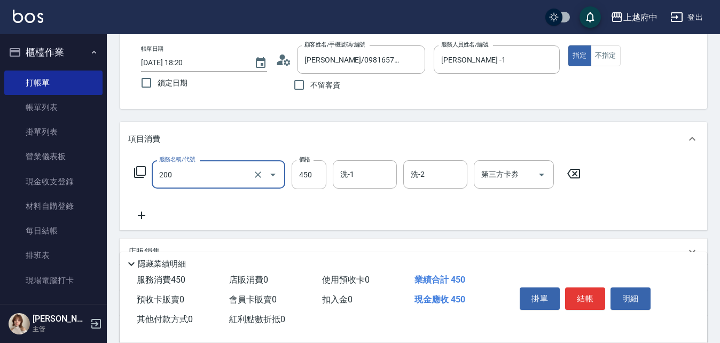
type input "有機洗髮(200)"
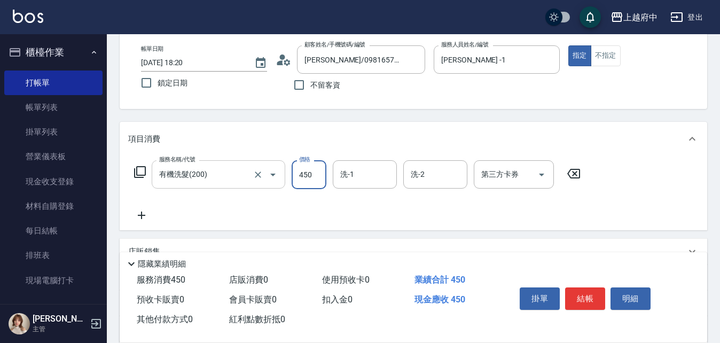
click at [173, 177] on input "有機洗髮(200)" at bounding box center [203, 174] width 94 height 19
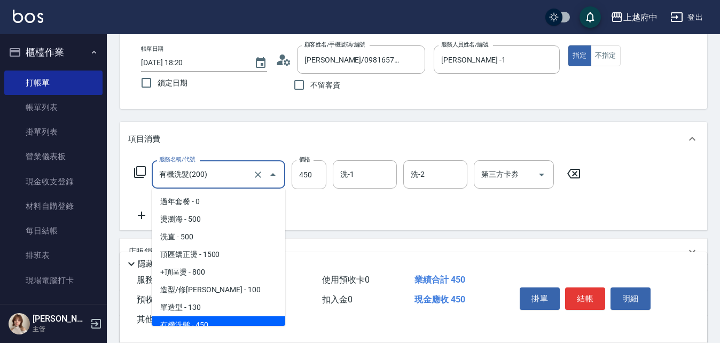
scroll to position [8, 0]
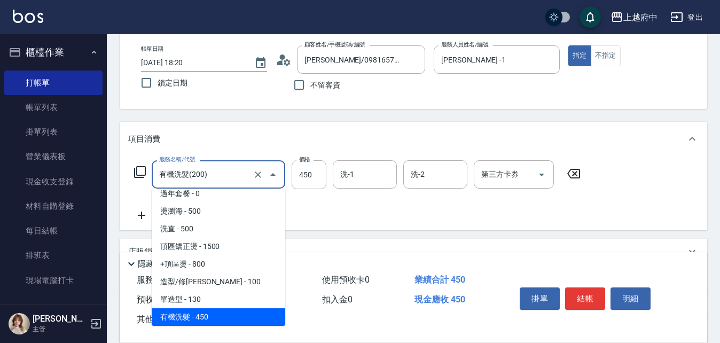
click at [173, 177] on input "有機洗髮(200)" at bounding box center [203, 174] width 94 height 19
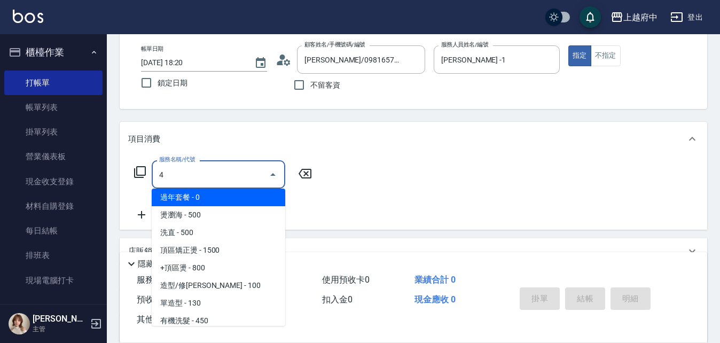
scroll to position [0, 0]
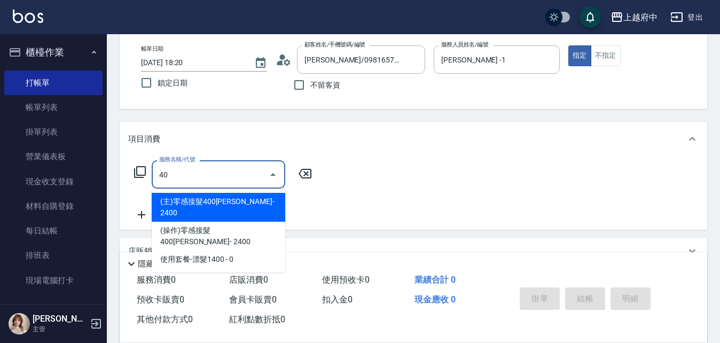
type input "4"
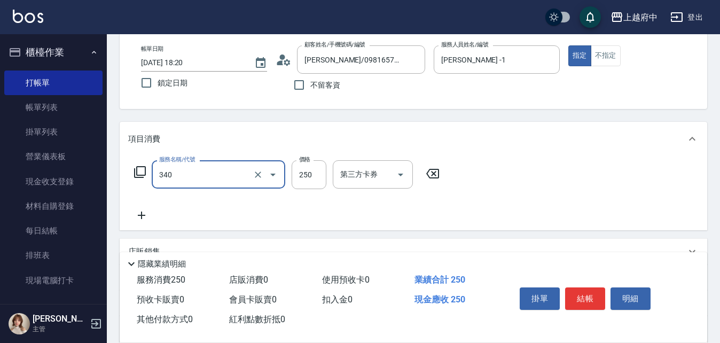
type input "剪髮(340)"
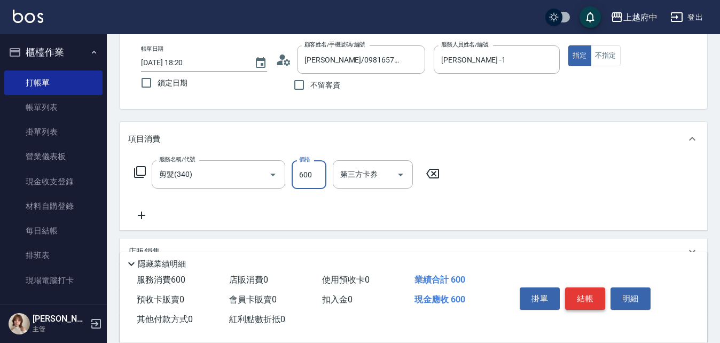
type input "600"
click at [582, 298] on button "結帳" at bounding box center [585, 298] width 40 height 22
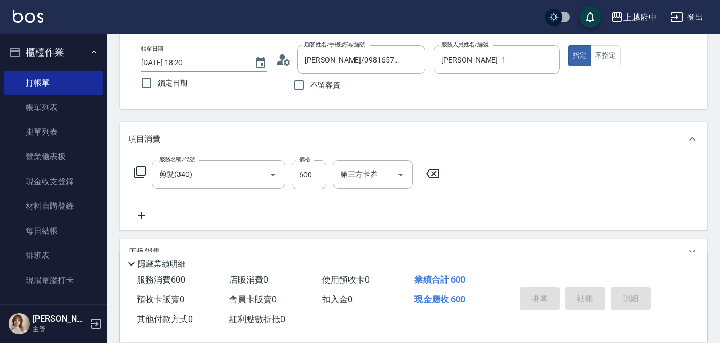
type input "[DATE] 18:30"
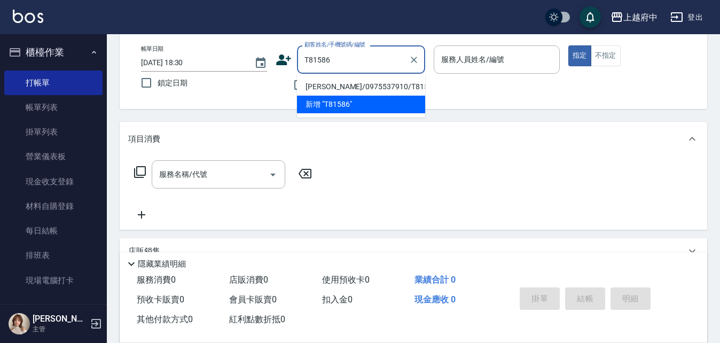
click at [397, 86] on li "[PERSON_NAME]/0975537910/T81586" at bounding box center [361, 87] width 128 height 18
type input "[PERSON_NAME]/0975537910/T81586"
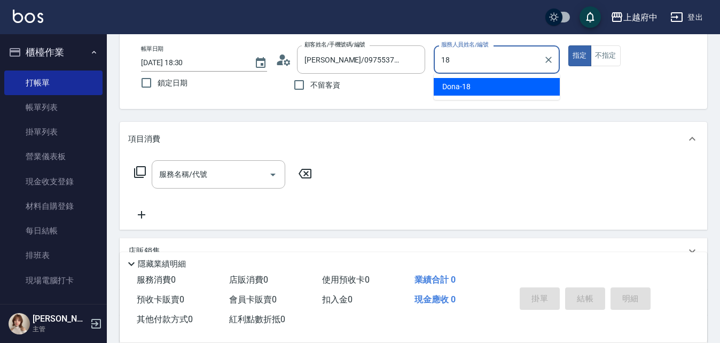
type input "Dona-18"
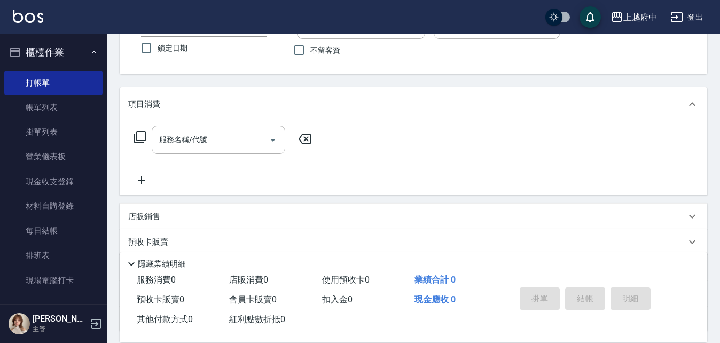
scroll to position [107, 0]
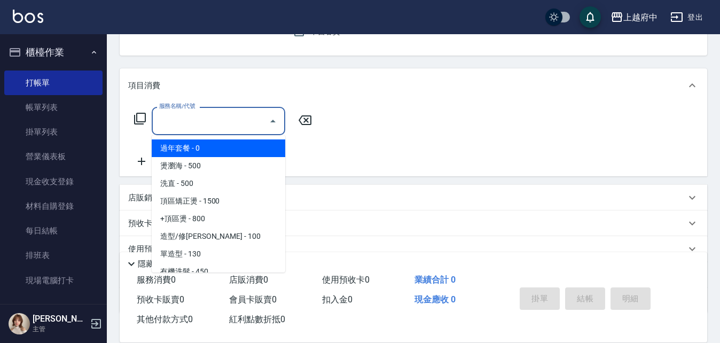
click at [205, 127] on input "服務名稱/代號" at bounding box center [210, 121] width 108 height 19
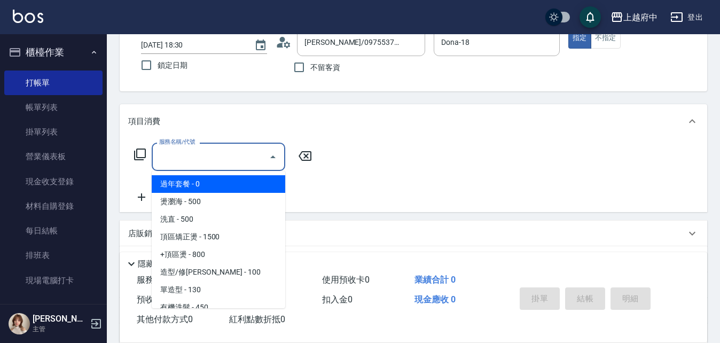
scroll to position [53, 0]
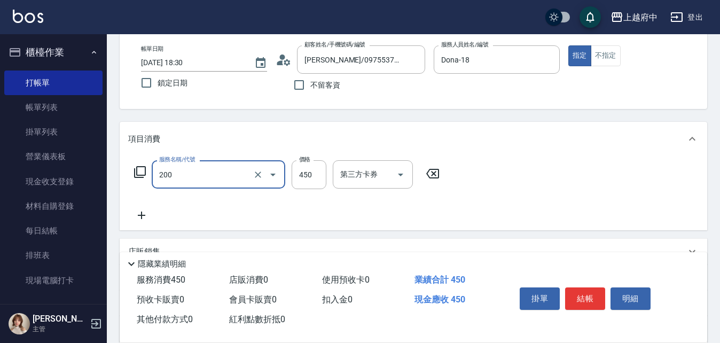
type input "有機洗髮(200)"
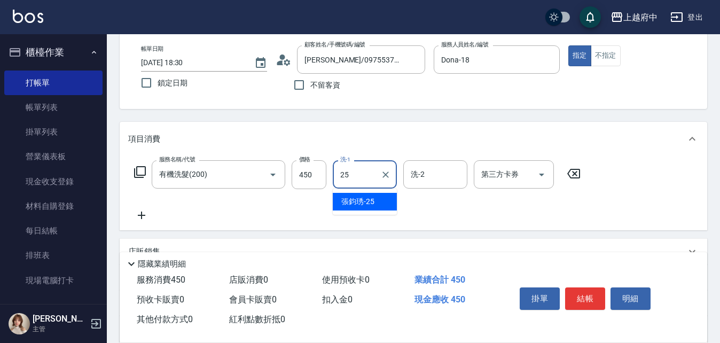
type input "[PERSON_NAME]-25"
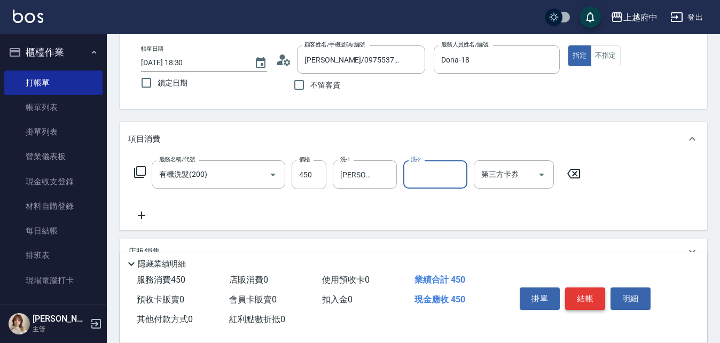
click at [583, 293] on button "結帳" at bounding box center [585, 298] width 40 height 22
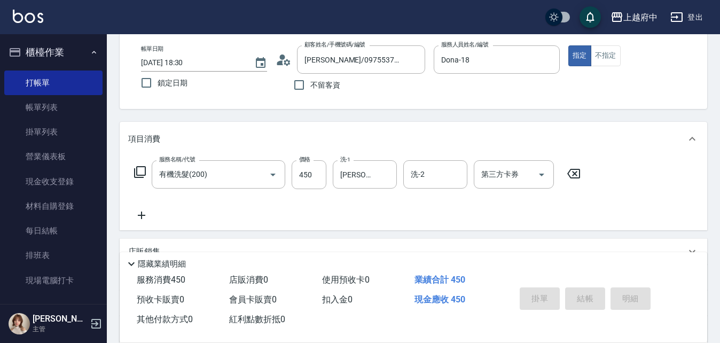
type input "[DATE] 18:31"
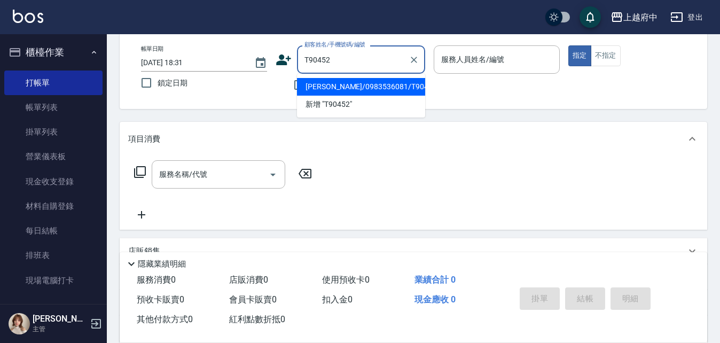
click at [367, 81] on li "[PERSON_NAME]/0983536081/T90452" at bounding box center [361, 87] width 128 height 18
type input "[PERSON_NAME]/0983536081/T90452"
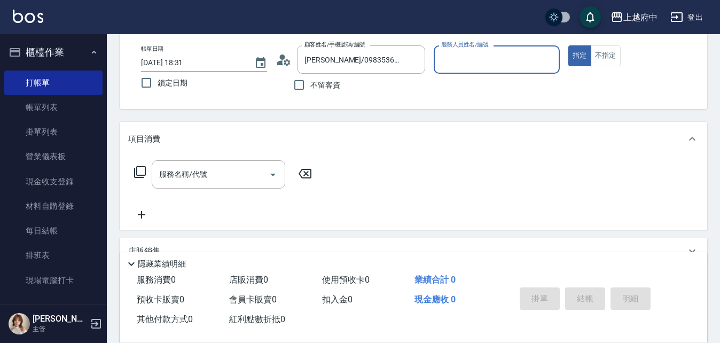
type input "Dona-18"
click at [194, 168] on input "服務名稱/代號" at bounding box center [210, 174] width 108 height 19
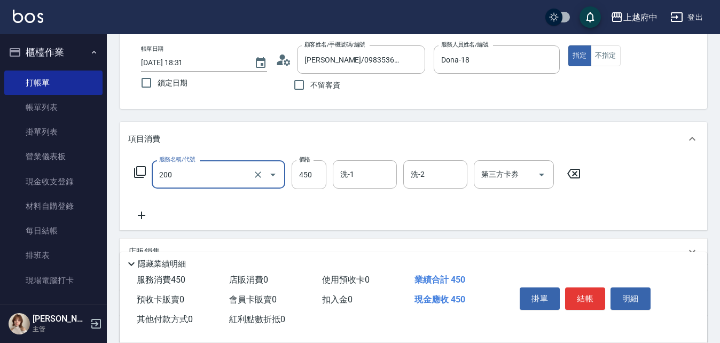
type input "有機洗髮(200)"
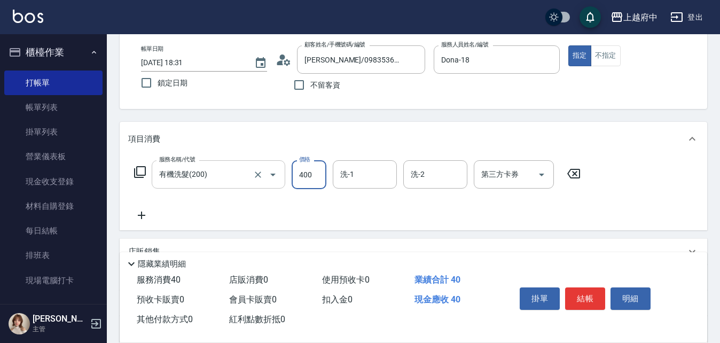
type input "400"
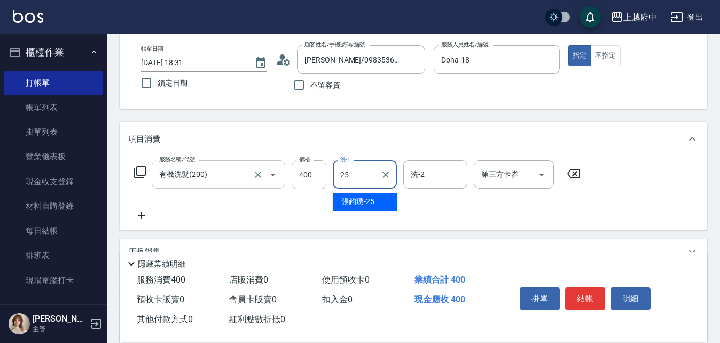
type input "[PERSON_NAME]-25"
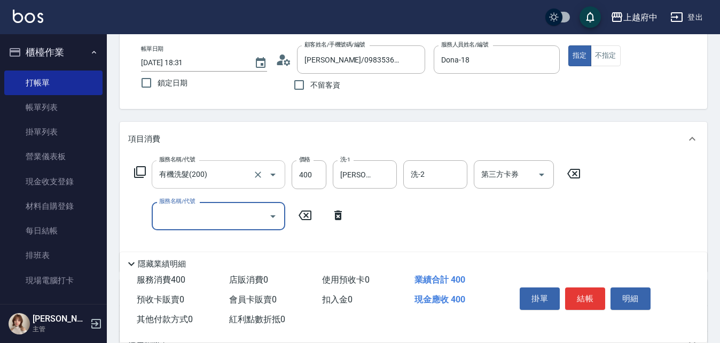
type input "4"
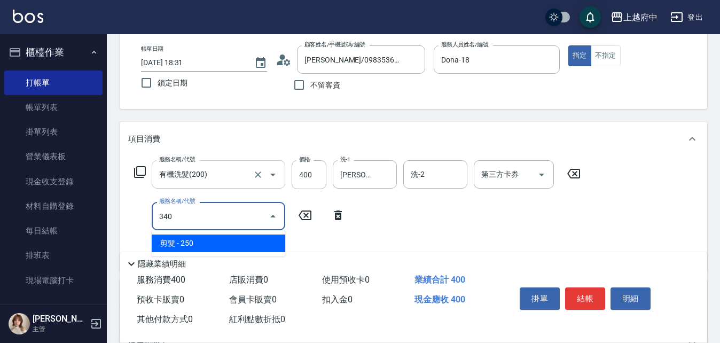
type input "剪髮(340)"
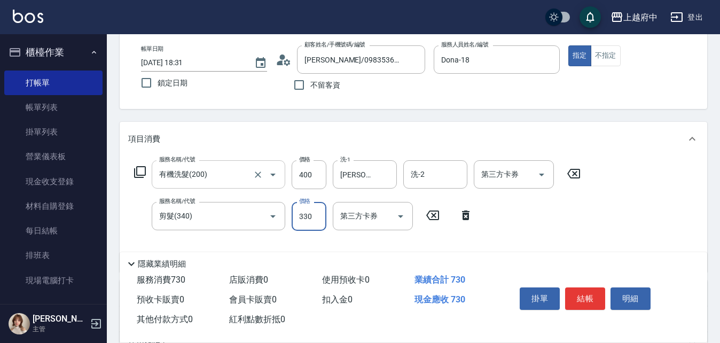
type input "330"
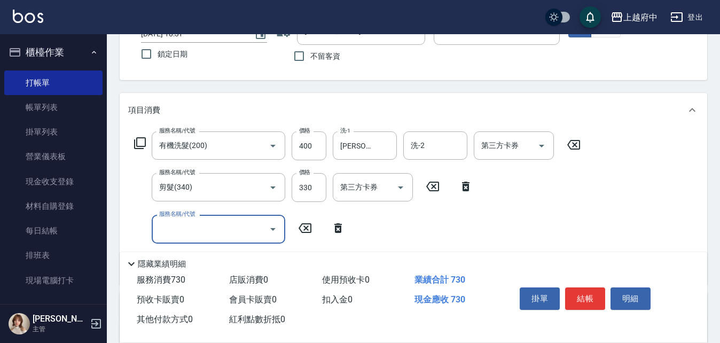
scroll to position [107, 0]
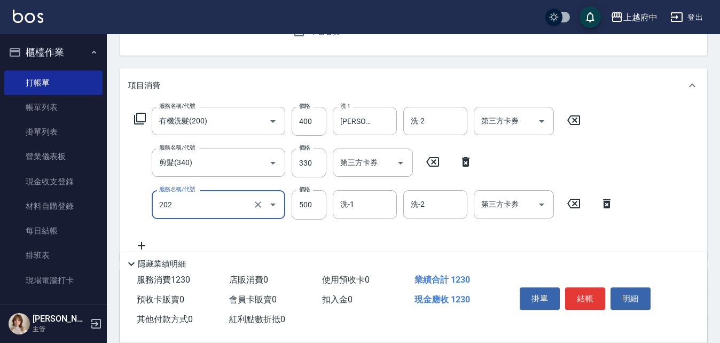
type input "升級保水面膜(202)"
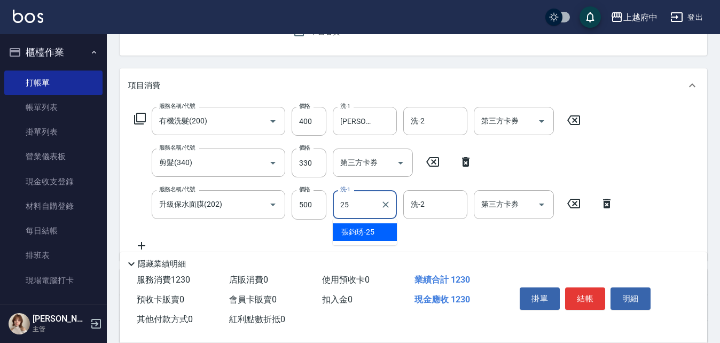
type input "[PERSON_NAME]-25"
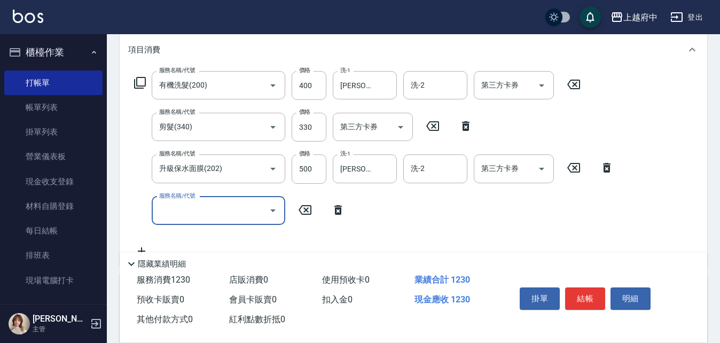
scroll to position [160, 0]
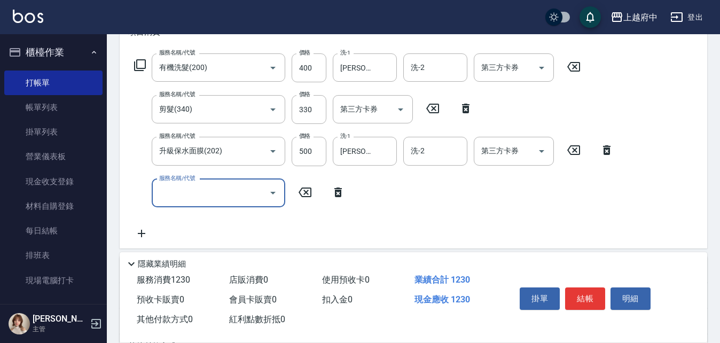
click at [337, 188] on icon at bounding box center [337, 192] width 7 height 10
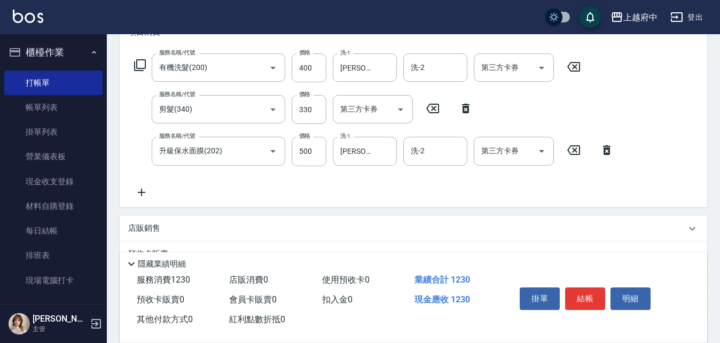
scroll to position [214, 0]
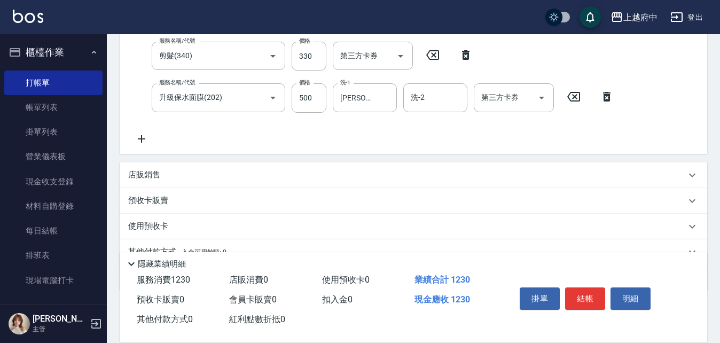
click at [202, 179] on div "店販銷售" at bounding box center [406, 174] width 557 height 11
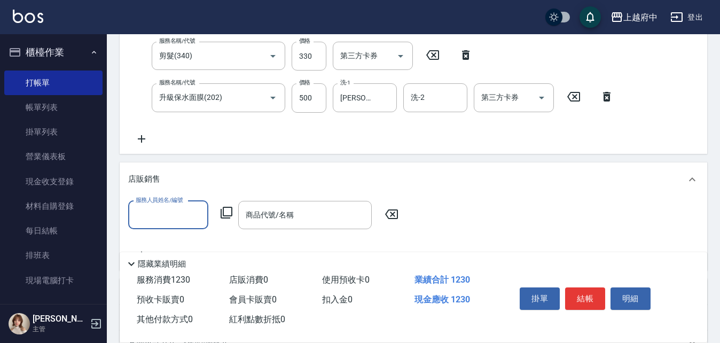
scroll to position [0, 0]
type input "Dona-18"
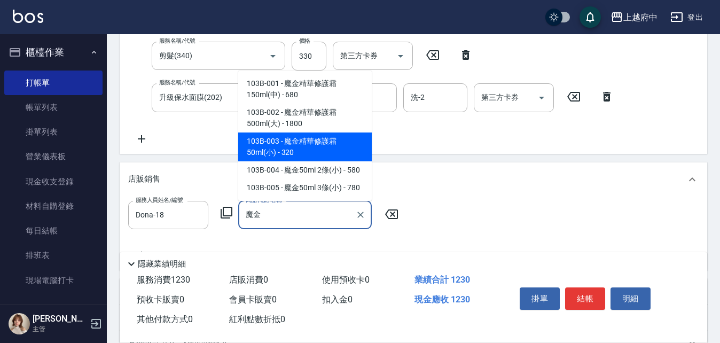
scroll to position [267, 0]
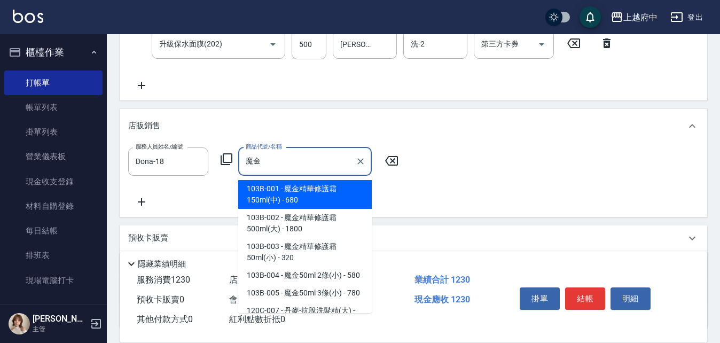
click at [322, 296] on span "103B-005 - 魔金50ml 3條(小) - 780" at bounding box center [304, 293] width 133 height 18
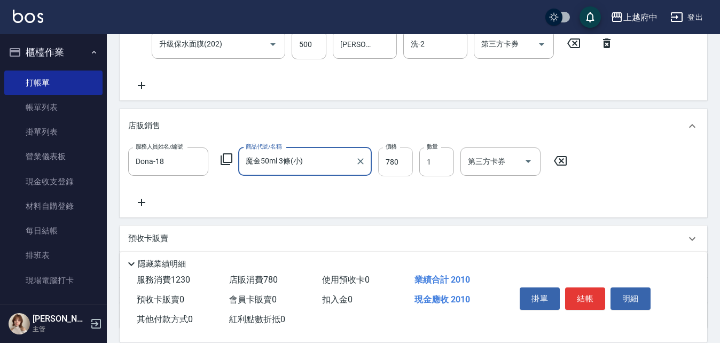
type input "魔金50ml 3條(小)"
click at [397, 161] on input "780" at bounding box center [395, 161] width 35 height 29
type input "702"
click at [434, 220] on div "項目消費 服務名稱/代號 有機洗髮(200) 服務名稱/代號 價格 400 價格 洗-1 [PERSON_NAME]-25 洗-1 洗-2 洗-2 第三方卡券…" at bounding box center [413, 118] width 587 height 420
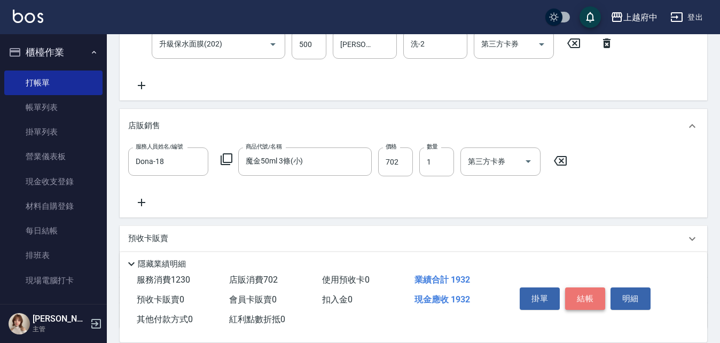
click at [593, 289] on button "結帳" at bounding box center [585, 298] width 40 height 22
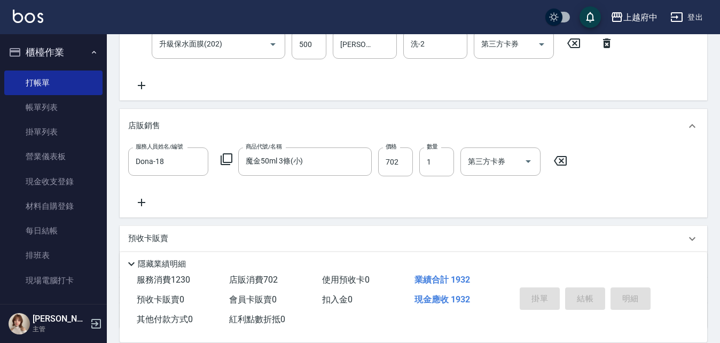
type input "[DATE] 18:32"
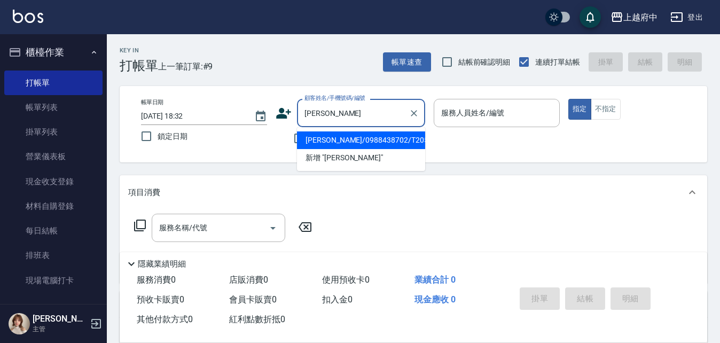
click at [372, 138] on li "[PERSON_NAME]/0988438702/T20548" at bounding box center [361, 140] width 128 height 18
type input "[PERSON_NAME]/0988438702/T20548"
type input "[PERSON_NAME]-5"
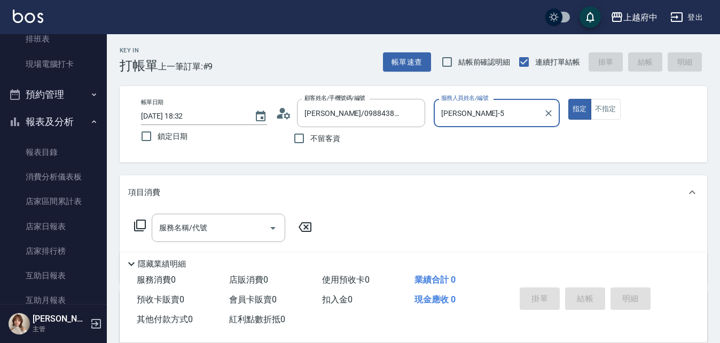
scroll to position [160, 0]
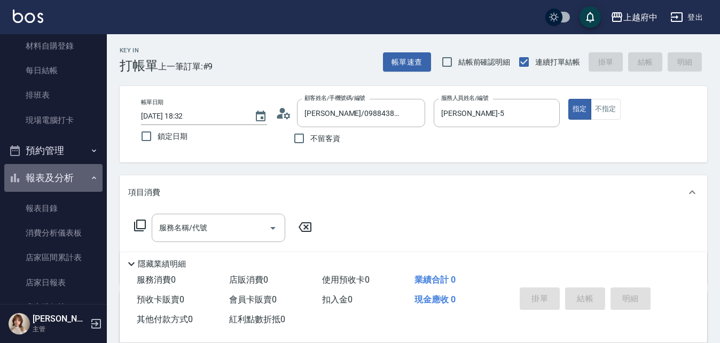
click at [60, 171] on button "報表及分析" at bounding box center [53, 178] width 98 height 28
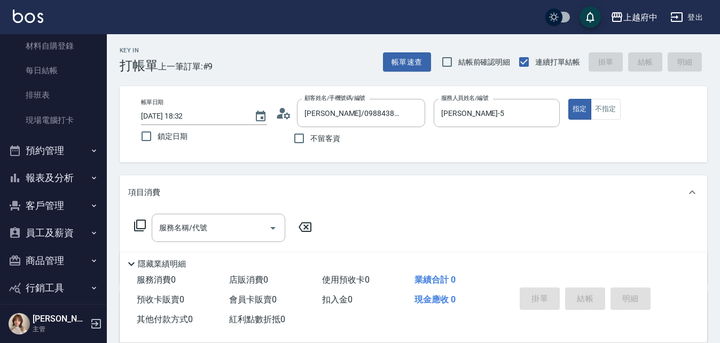
click at [59, 209] on button "客戶管理" at bounding box center [53, 206] width 98 height 28
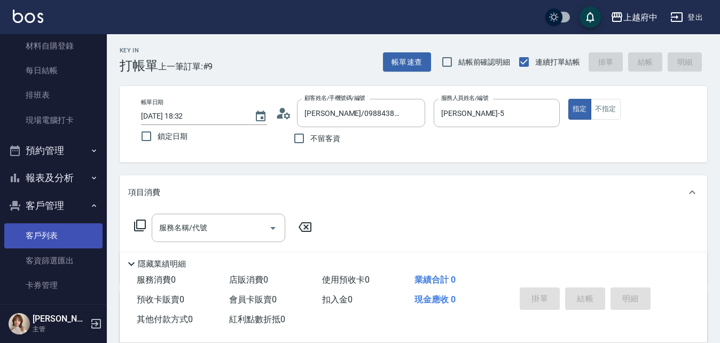
click at [53, 233] on link "客戶列表" at bounding box center [53, 235] width 98 height 25
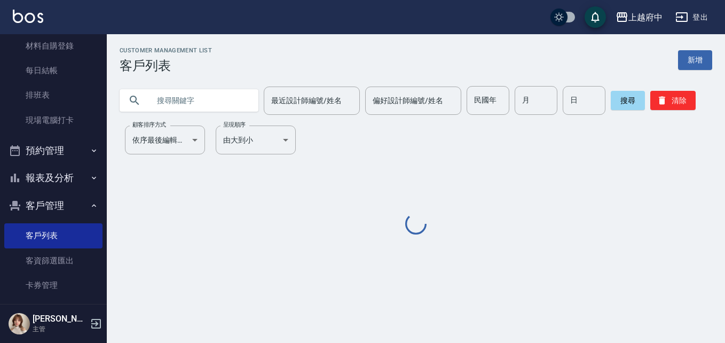
click at [180, 99] on input "text" at bounding box center [199, 100] width 100 height 29
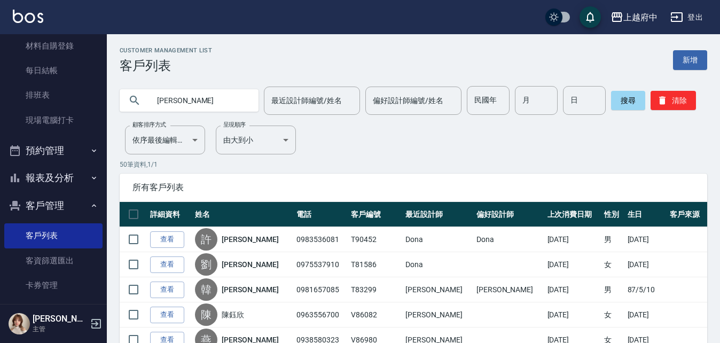
type input "[PERSON_NAME]"
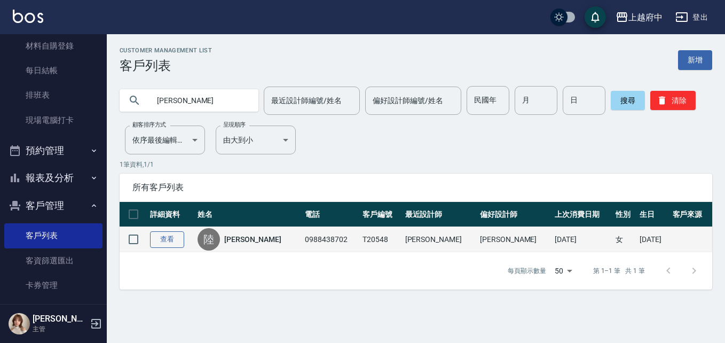
click at [178, 237] on link "查看" at bounding box center [167, 239] width 34 height 17
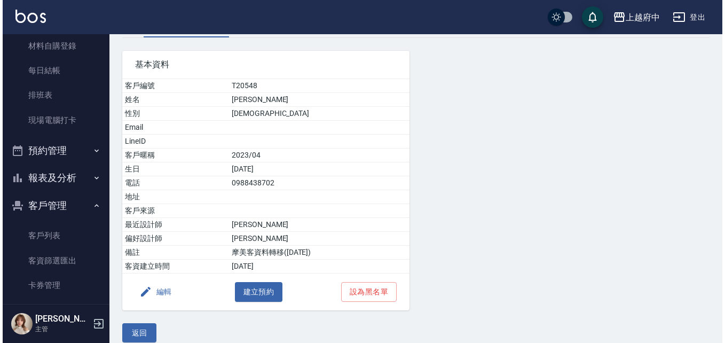
scroll to position [78, 0]
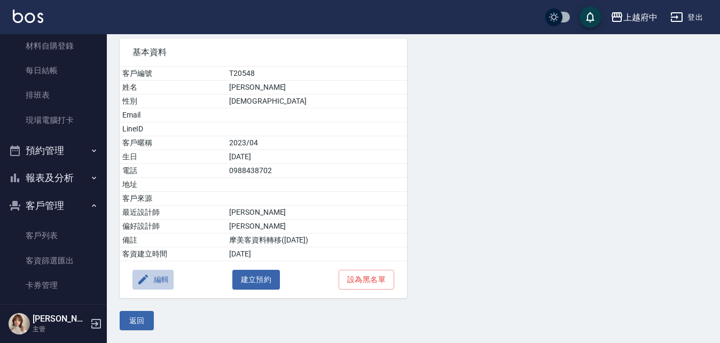
click at [154, 278] on button "編輯" at bounding box center [152, 280] width 41 height 20
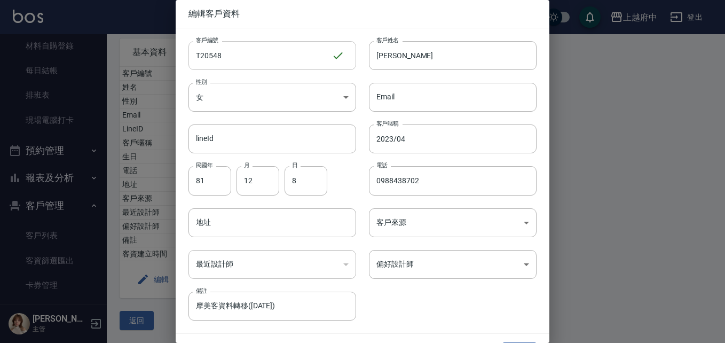
click at [233, 55] on input "T20548" at bounding box center [259, 55] width 143 height 29
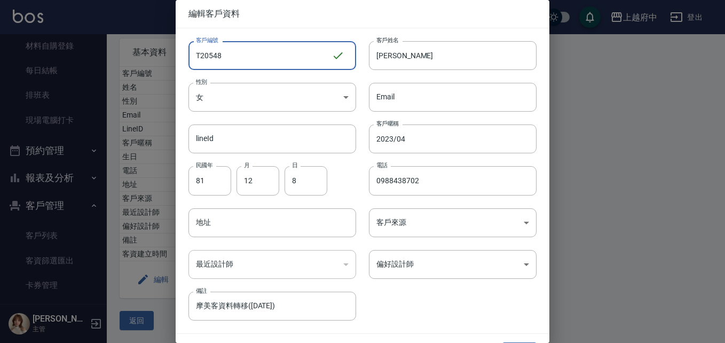
click at [233, 55] on input "T20548" at bounding box center [259, 55] width 143 height 29
type input "ㄒ"
type input "V86753"
click at [394, 141] on input "2023/04" at bounding box center [453, 138] width 168 height 29
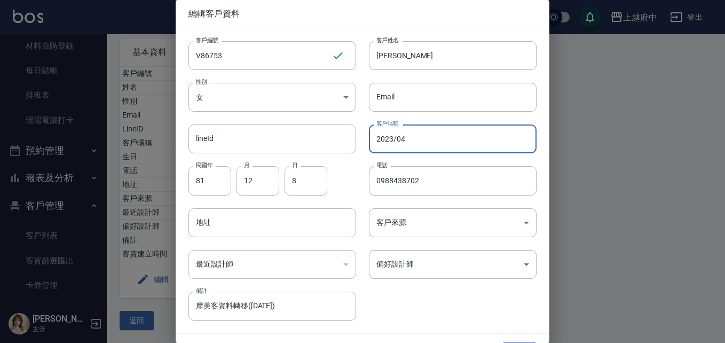
click at [394, 141] on input "2023/04" at bounding box center [453, 138] width 168 height 29
type input "2027/09"
click at [214, 190] on input "81" at bounding box center [209, 180] width 43 height 29
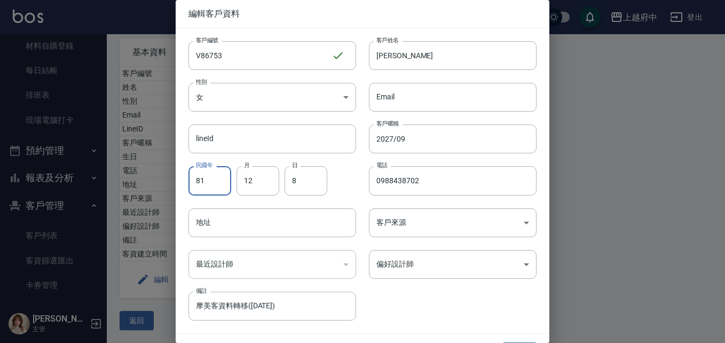
click at [214, 189] on input "81" at bounding box center [209, 180] width 43 height 29
click at [253, 171] on input "12" at bounding box center [258, 180] width 43 height 29
click at [324, 189] on input "8" at bounding box center [306, 180] width 43 height 29
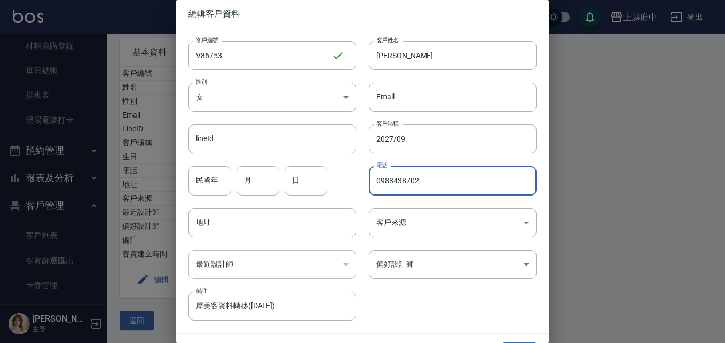
click at [385, 172] on input "0988438702" at bounding box center [453, 180] width 168 height 29
type input "0963519481"
click at [412, 311] on div "客戶編號 V86753 ​ 客戶編號 客戶姓名 [PERSON_NAME] 客戶姓名 性別 女 [DEMOGRAPHIC_DATA] 性別 Email Ema…" at bounding box center [356, 174] width 361 height 292
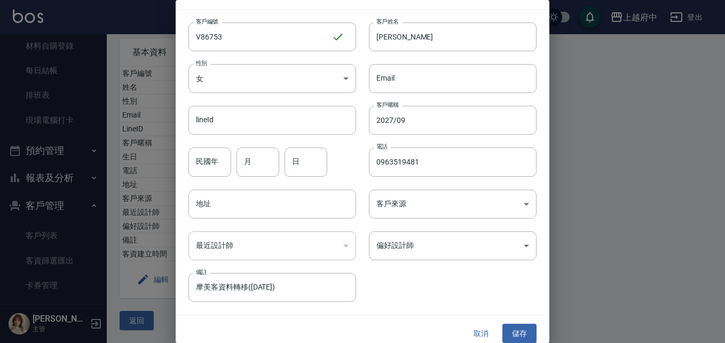
scroll to position [27, 0]
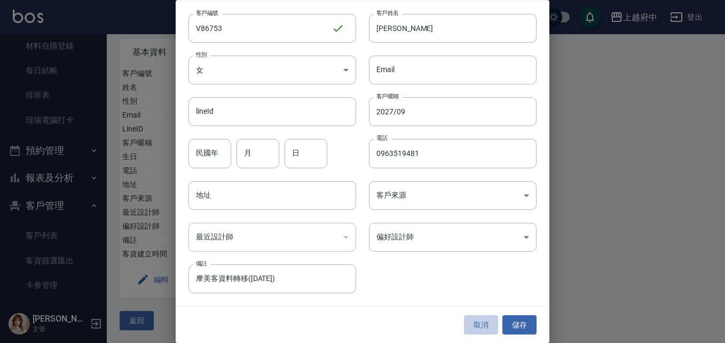
click at [478, 326] on button "取消" at bounding box center [481, 325] width 34 height 20
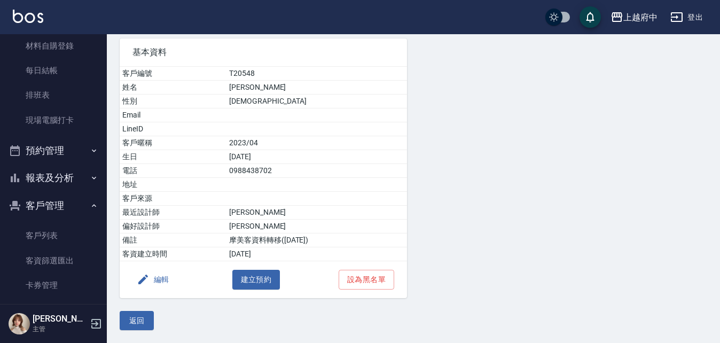
click at [151, 280] on button "編輯" at bounding box center [152, 280] width 41 height 20
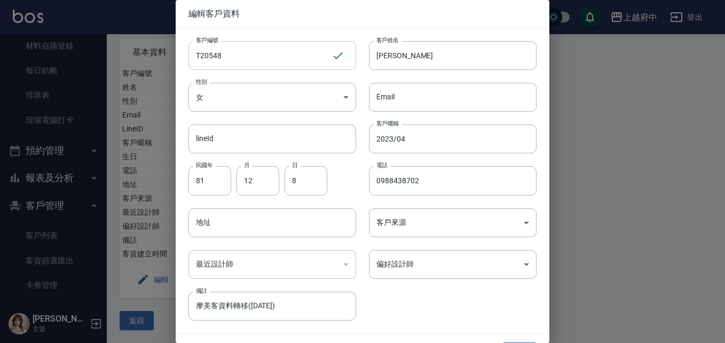
click at [255, 47] on input "T20548" at bounding box center [259, 55] width 143 height 29
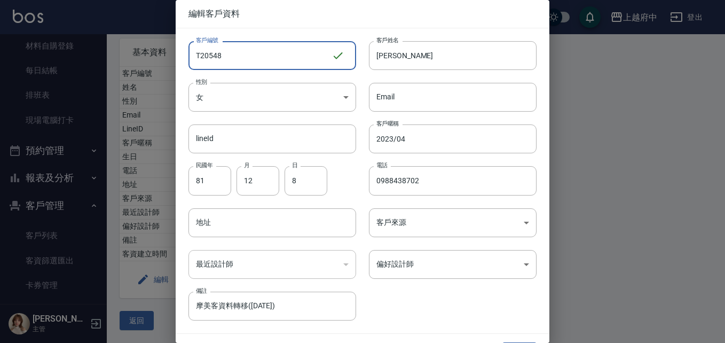
click at [255, 46] on input "T20548" at bounding box center [259, 55] width 143 height 29
click at [256, 46] on input "T20548" at bounding box center [259, 55] width 143 height 29
click at [256, 46] on input "T20548V" at bounding box center [260, 55] width 145 height 29
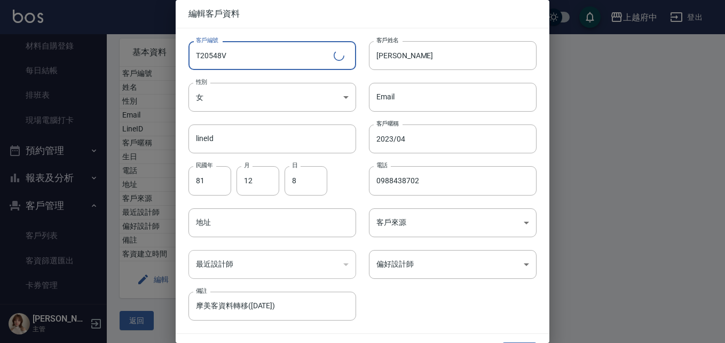
drag, startPoint x: 256, startPoint y: 46, endPoint x: 252, endPoint y: 53, distance: 8.1
click at [253, 52] on input "T20548V" at bounding box center [260, 55] width 145 height 29
type input "V86753"
click at [408, 139] on input "2023/04" at bounding box center [453, 138] width 168 height 29
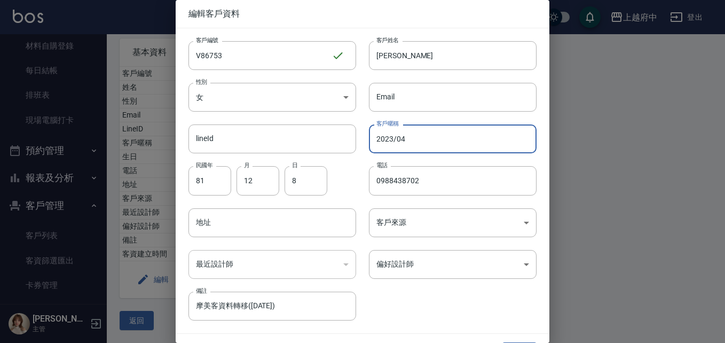
click at [408, 138] on input "2023/04" at bounding box center [453, 138] width 168 height 29
click at [408, 137] on input "2023/04" at bounding box center [453, 138] width 168 height 29
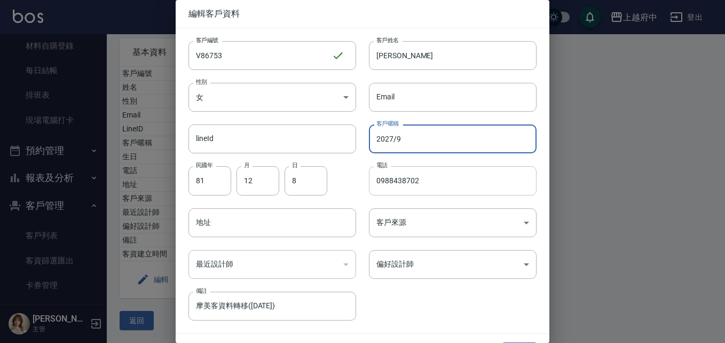
type input "2027/9"
click at [443, 170] on input "0988438702" at bounding box center [453, 180] width 168 height 29
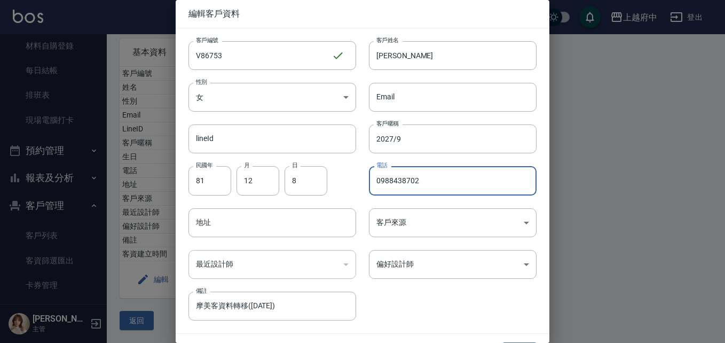
click at [443, 170] on input "0988438702" at bounding box center [453, 180] width 168 height 29
type input "0963519481"
click at [440, 312] on div "客戶編號 V86753 ​ 客戶編號 客戶姓名 [PERSON_NAME] 客戶姓名 性別 女 [DEMOGRAPHIC_DATA] 性別 Email Ema…" at bounding box center [356, 174] width 361 height 292
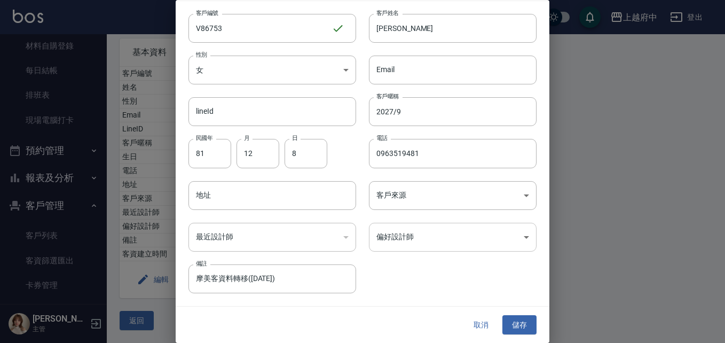
click at [429, 237] on body "上越府中 登出 櫃檯作業 打帳單 帳單列表 掛單列表 營業儀表板 現金收支登錄 材料自購登錄 每日結帳 排班表 現場電腦打卡 預約管理 預約管理 單日預約紀錄…" at bounding box center [362, 132] width 725 height 421
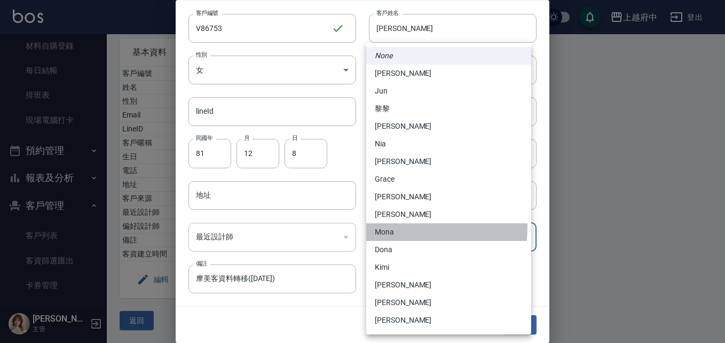
click at [391, 226] on li "Mona" at bounding box center [448, 232] width 165 height 18
type input "e33b5e61-66b1-4c5f-a654-9bb0477bb48e"
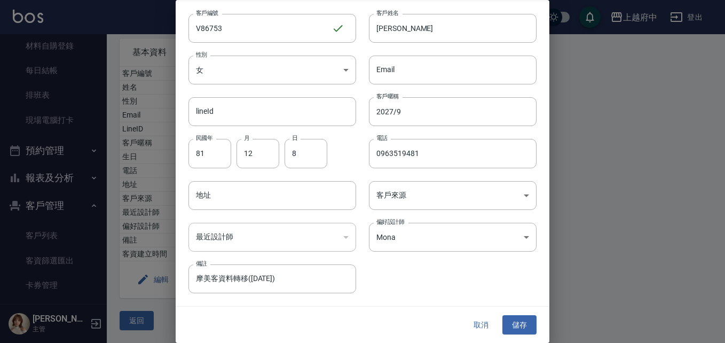
click at [411, 289] on div "客戶編號 V86753 ​ 客戶編號 客戶姓名 [PERSON_NAME] 客戶姓名 性別 女 [DEMOGRAPHIC_DATA] 性別 Email Ema…" at bounding box center [356, 147] width 361 height 292
click at [528, 328] on button "儲存" at bounding box center [519, 325] width 34 height 20
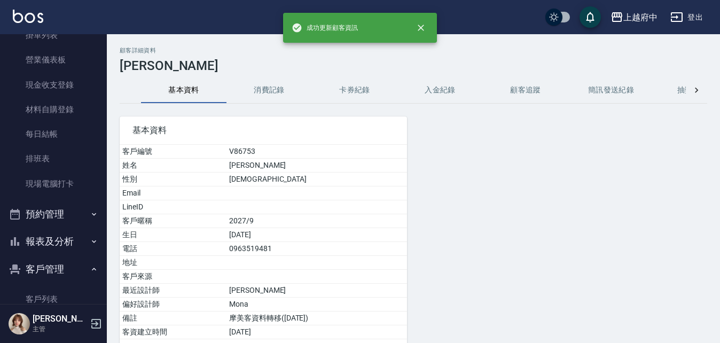
scroll to position [0, 0]
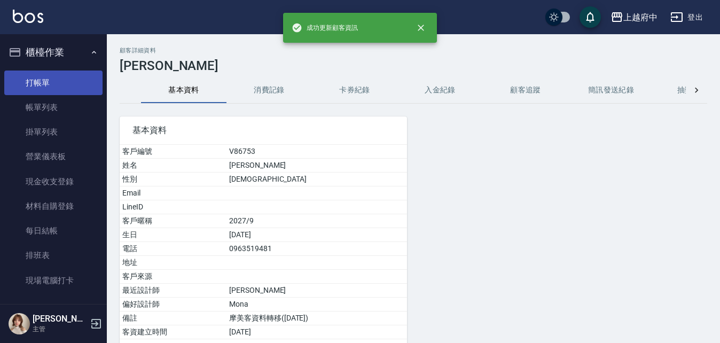
click at [77, 83] on link "打帳單" at bounding box center [53, 82] width 98 height 25
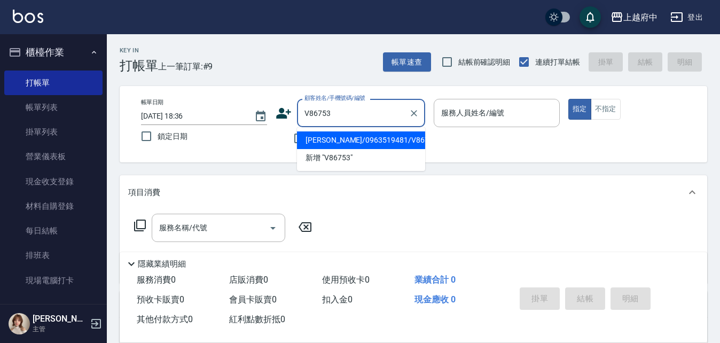
click at [403, 140] on li "[PERSON_NAME]/0963519481/V86753" at bounding box center [361, 140] width 128 height 18
type input "[PERSON_NAME]/0963519481/V86753"
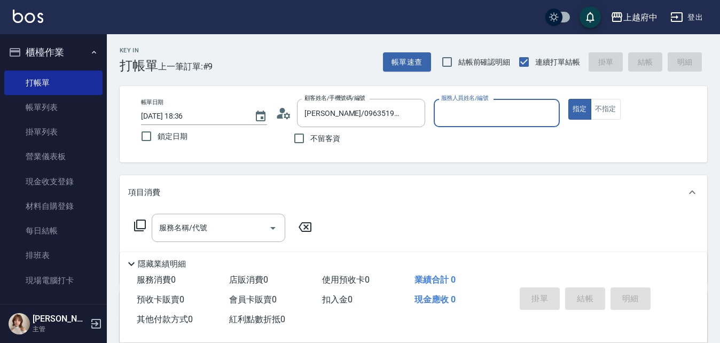
type input "Mona-11"
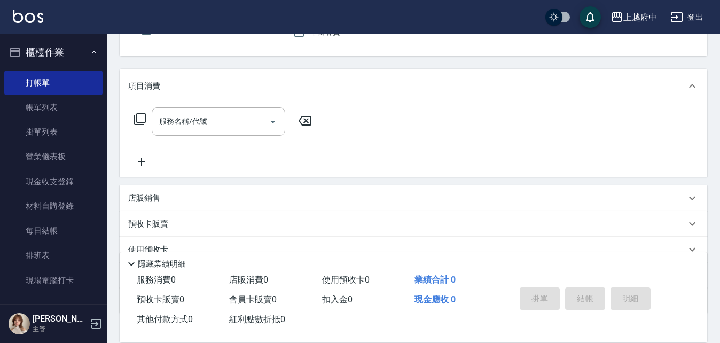
scroll to position [107, 0]
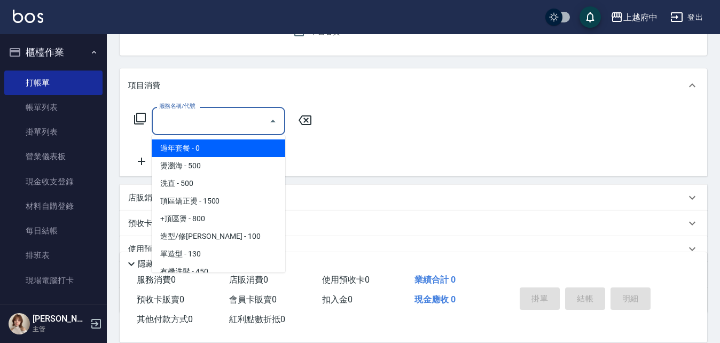
click at [163, 114] on div "服務名稱/代號 服務名稱/代號" at bounding box center [218, 121] width 133 height 28
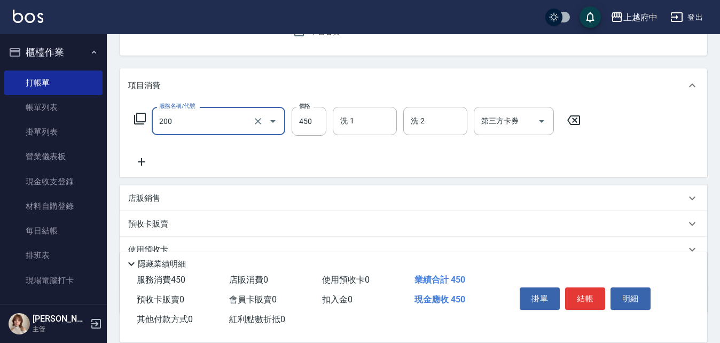
type input "有機洗髮(200)"
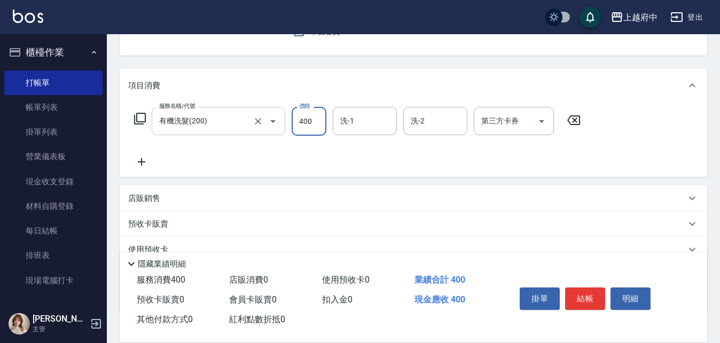
type input "400"
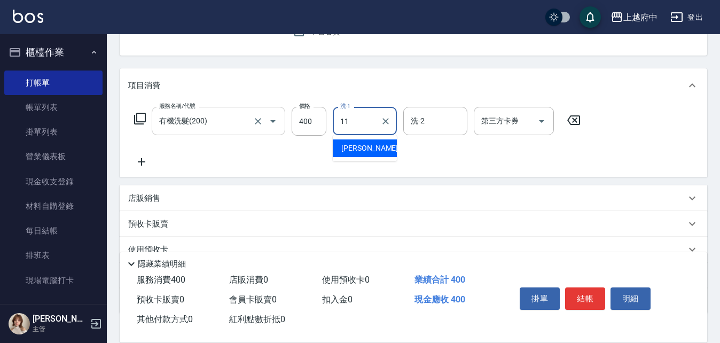
type input "Mona-11"
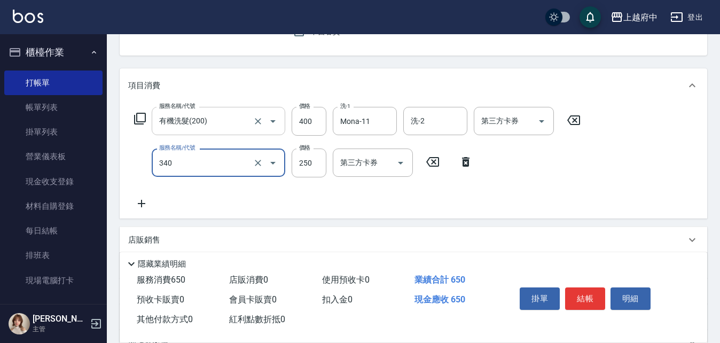
type input "剪髮(340)"
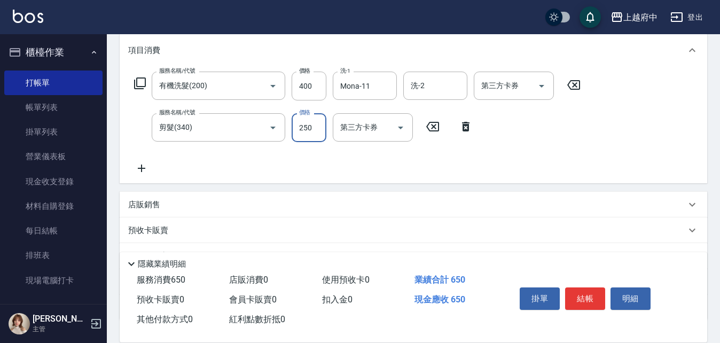
scroll to position [160, 0]
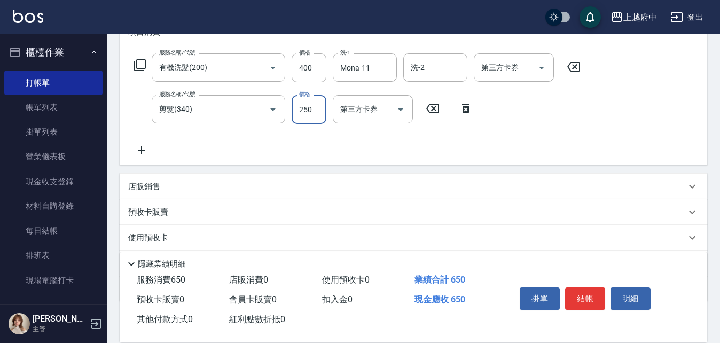
click at [250, 186] on div "店販銷售" at bounding box center [406, 186] width 557 height 11
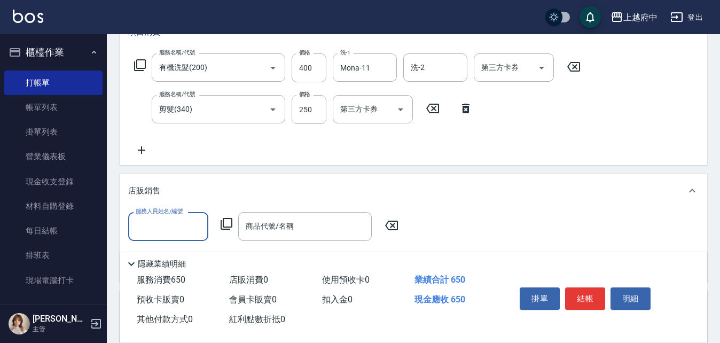
scroll to position [0, 0]
type input "Mona-11"
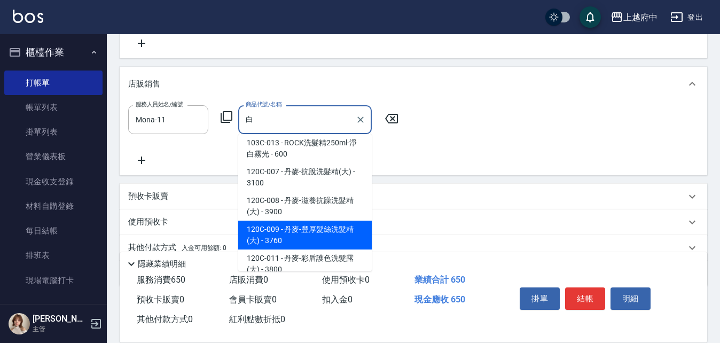
scroll to position [4, 0]
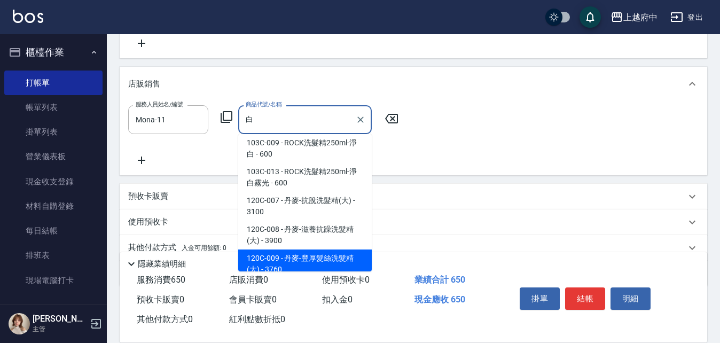
click at [306, 255] on span "120C-009 - 丹麥-豐厚髮絲洗髮精(大) - 3760" at bounding box center [304, 263] width 133 height 29
type input "丹麥-豐厚髮絲洗髮精(大)"
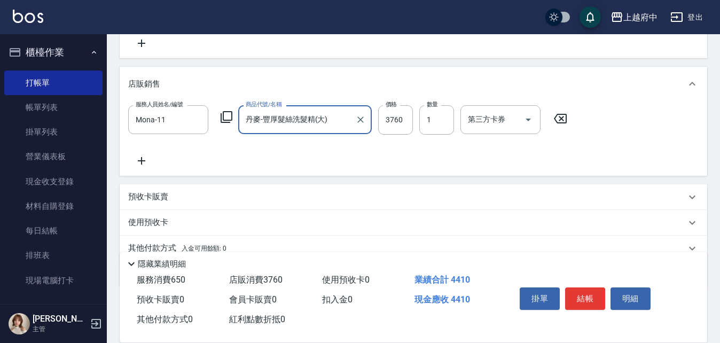
click at [306, 114] on input "丹麥-豐厚髮絲洗髮精(大)" at bounding box center [297, 119] width 108 height 19
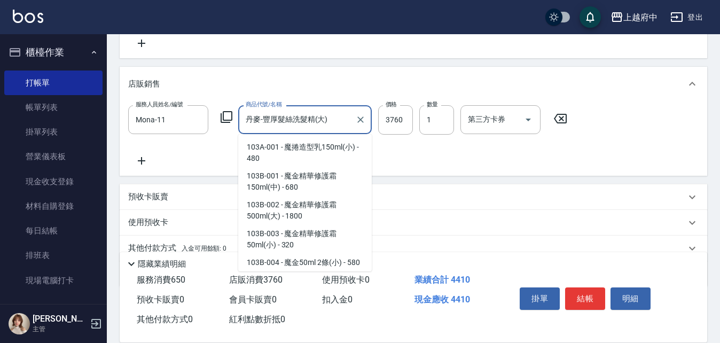
scroll to position [5183, 0]
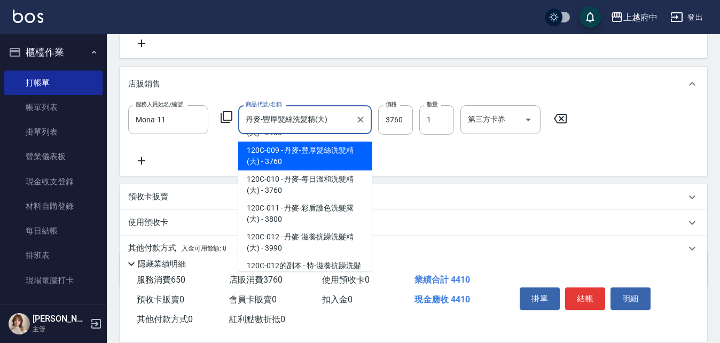
click at [306, 114] on input "丹麥-豐厚髮絲洗髮精(大)" at bounding box center [297, 119] width 108 height 19
click at [308, 114] on input "丹麥-豐厚髮絲洗髮精(大)" at bounding box center [297, 119] width 108 height 19
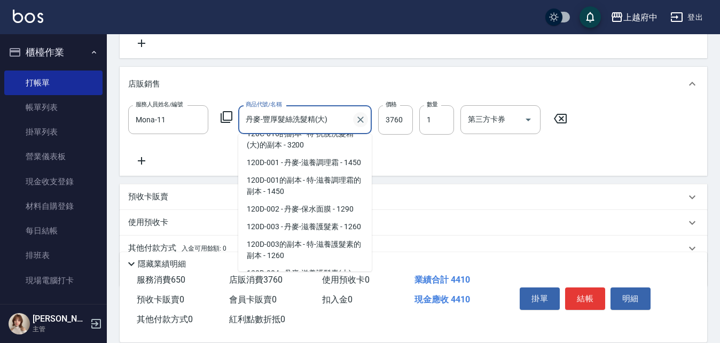
click at [360, 120] on icon "Clear" at bounding box center [360, 119] width 6 height 6
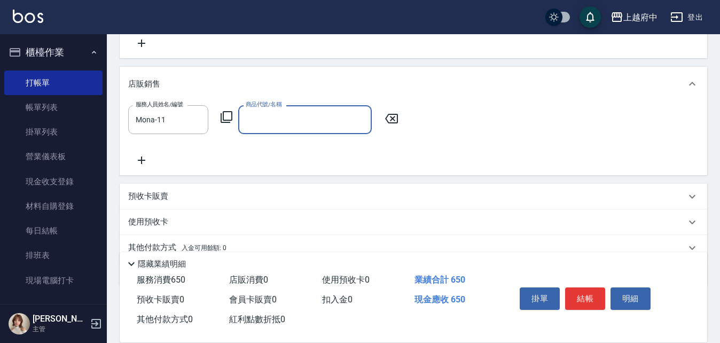
click at [340, 124] on input "商品代號/名稱" at bounding box center [305, 119] width 124 height 19
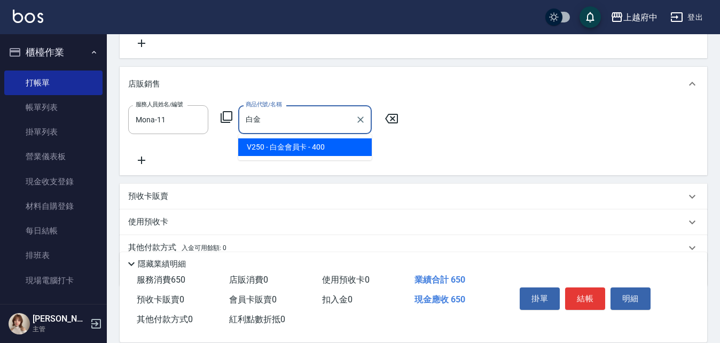
drag, startPoint x: 322, startPoint y: 149, endPoint x: 310, endPoint y: 142, distance: 13.6
click at [322, 148] on span "V250 - 白金會員卡 - 400" at bounding box center [304, 147] width 133 height 18
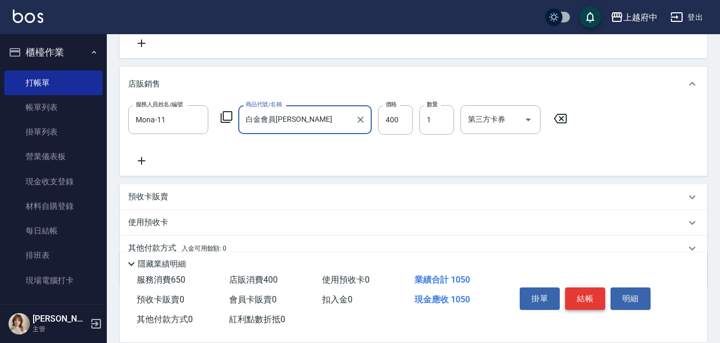
type input "白金會員[PERSON_NAME]"
click at [587, 293] on button "結帳" at bounding box center [585, 298] width 40 height 22
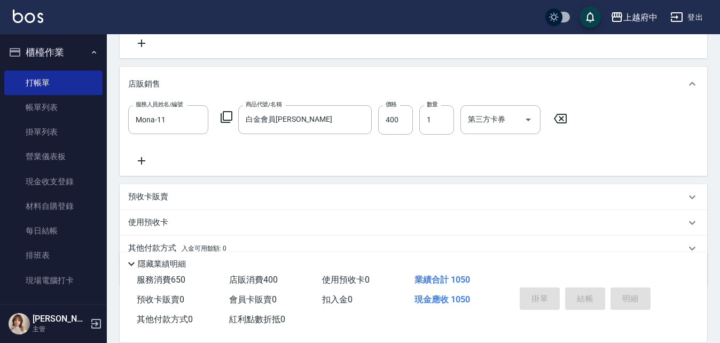
type input "[DATE] 18:37"
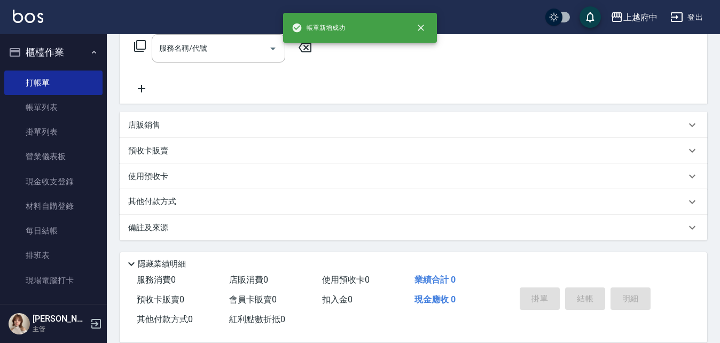
scroll to position [0, 0]
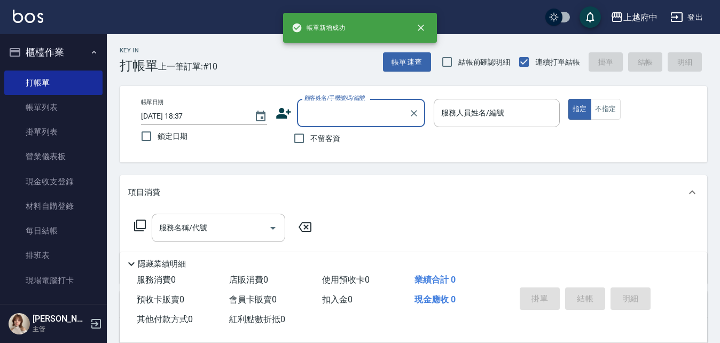
type input "ㄔ"
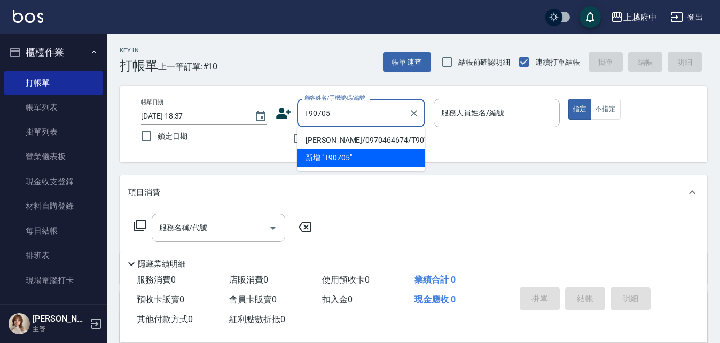
click at [363, 138] on li "[PERSON_NAME]/0970464674/T90705" at bounding box center [361, 140] width 128 height 18
type input "[PERSON_NAME]/0970464674/T90705"
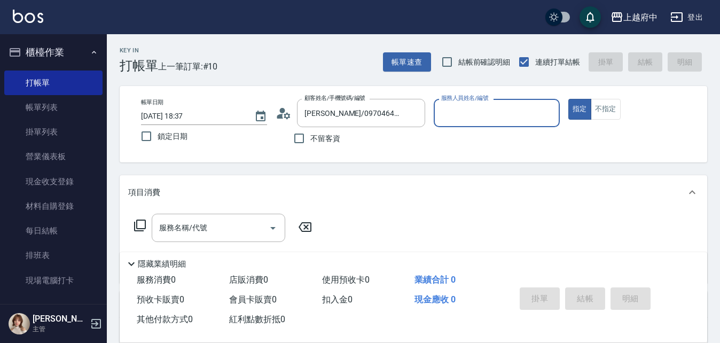
type input "Dona-18"
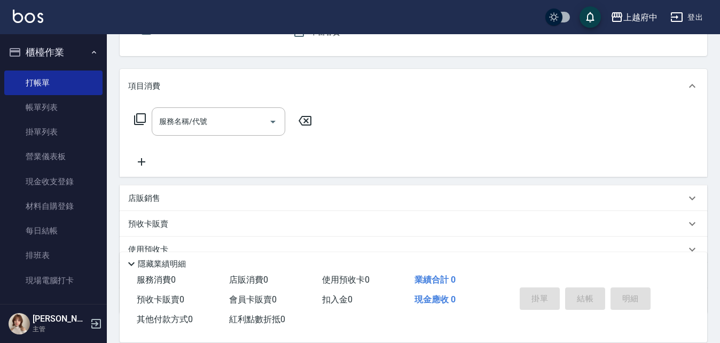
scroll to position [107, 0]
click at [171, 122] on input "服務名稱/代號" at bounding box center [210, 121] width 108 height 19
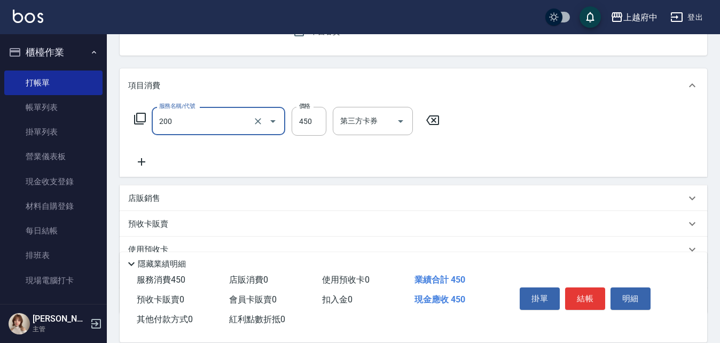
type input "有機洗髮(200)"
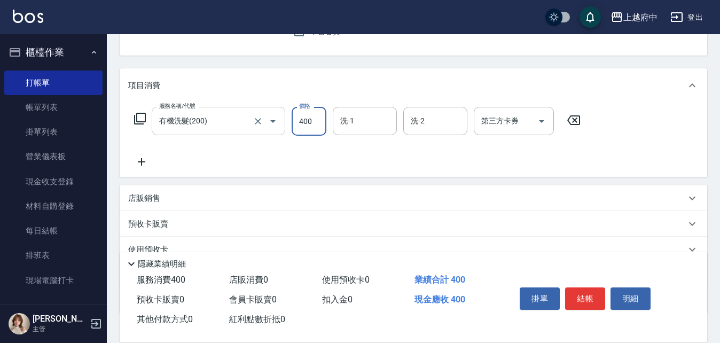
type input "400"
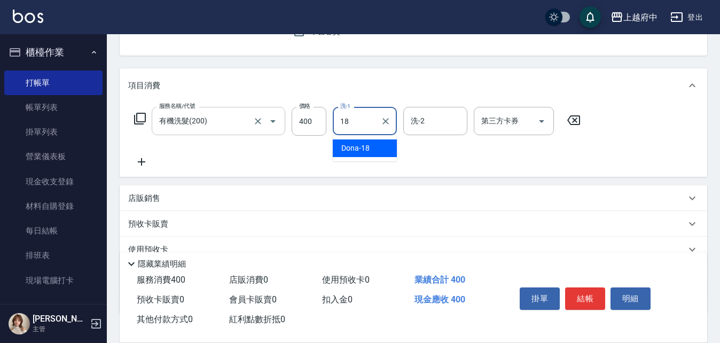
type input "Dona-18"
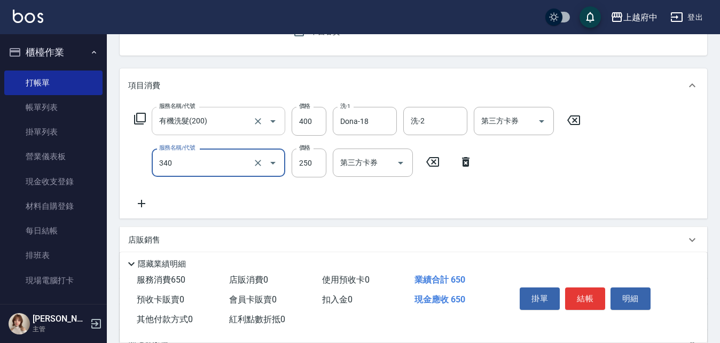
type input "剪髮(340)"
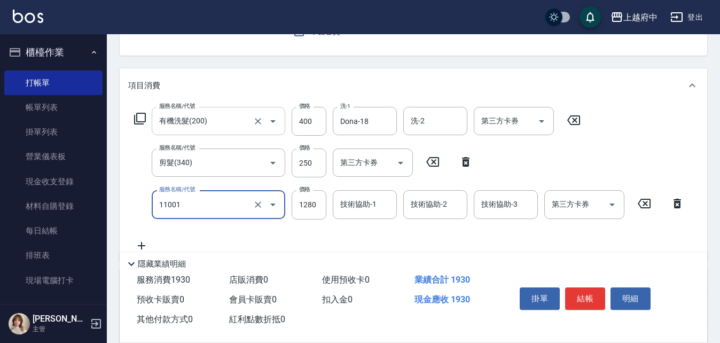
type input "燙髮S(11001)"
type input "1690"
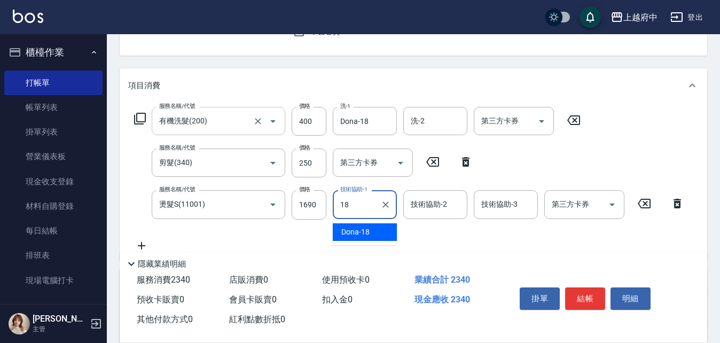
type input "Dona-18"
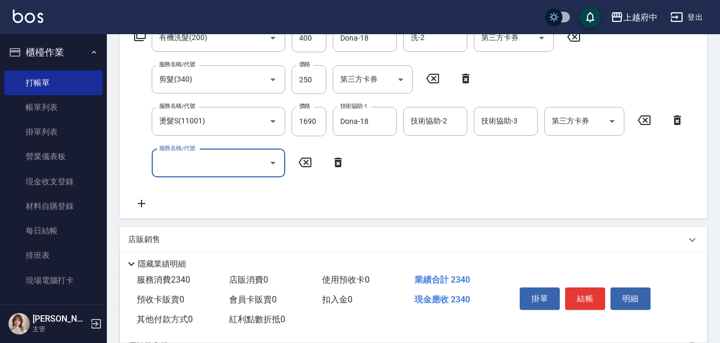
scroll to position [214, 0]
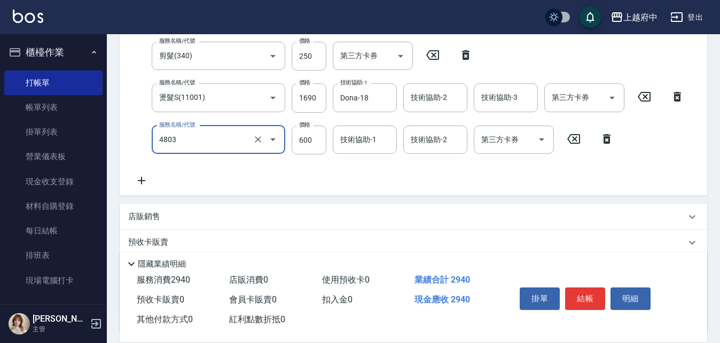
type input "[PERSON_NAME]護(4803)"
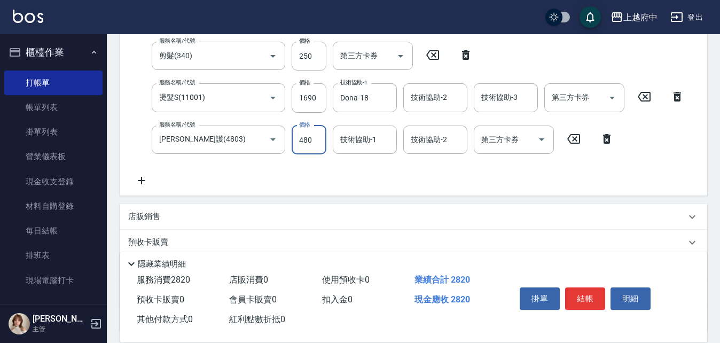
type input "480"
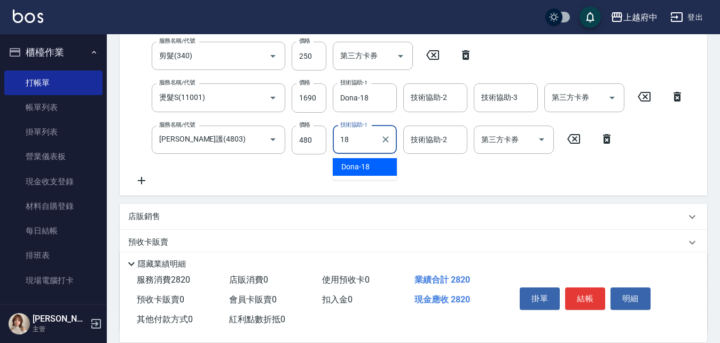
type input "Dona-18"
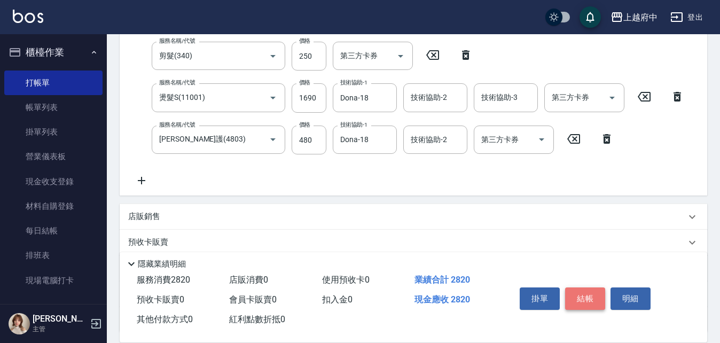
click at [589, 296] on button "結帳" at bounding box center [585, 298] width 40 height 22
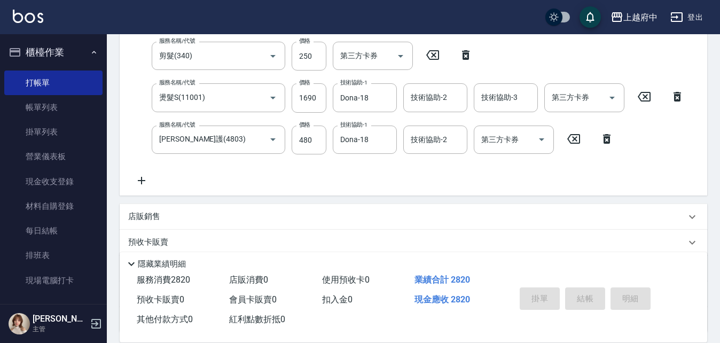
type input "[DATE] 18:38"
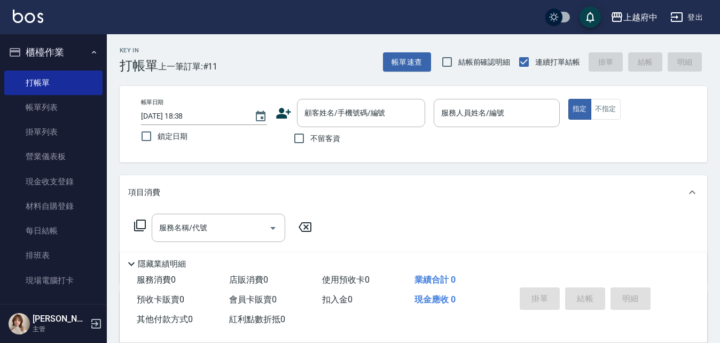
click at [316, 136] on span "不留客資" at bounding box center [325, 138] width 30 height 11
click at [310, 136] on input "不留客資" at bounding box center [299, 138] width 22 height 22
checkbox input "true"
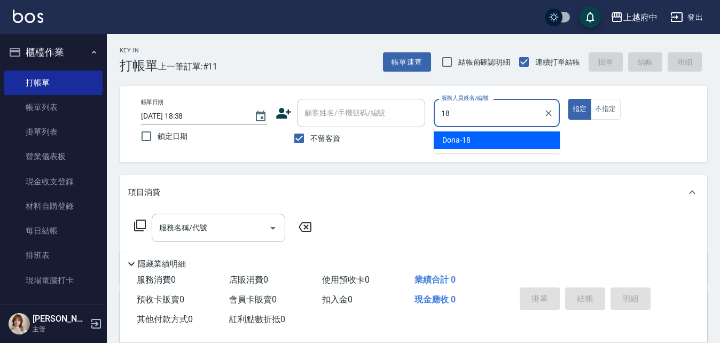
type input "Dona-18"
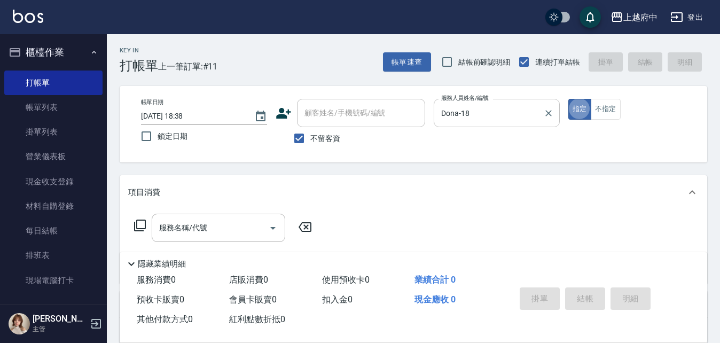
type button "true"
click at [613, 103] on button "不指定" at bounding box center [605, 109] width 30 height 21
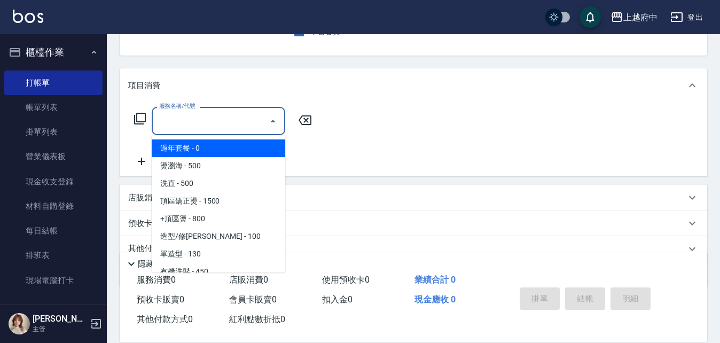
click at [200, 114] on input "服務名稱/代號" at bounding box center [210, 121] width 108 height 19
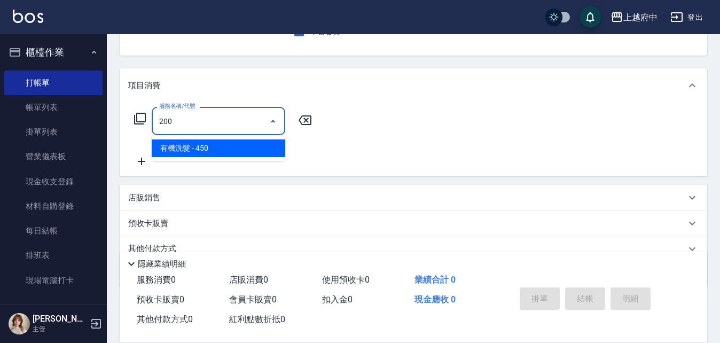
type input "有機洗髮(200)"
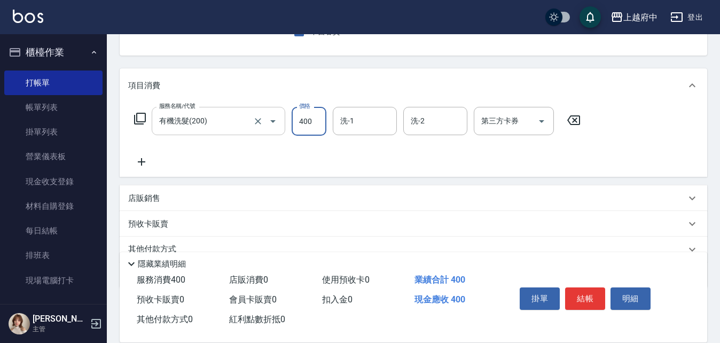
type input "400"
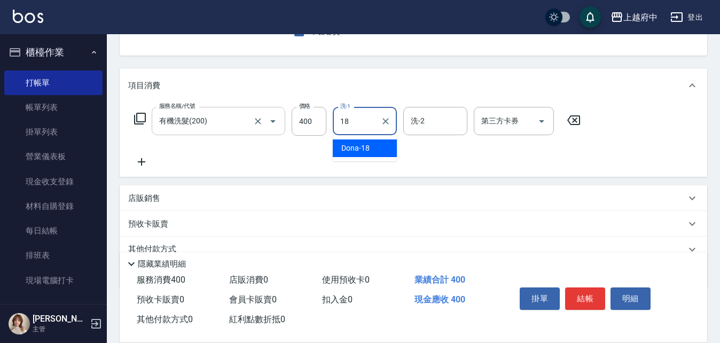
type input "Dona-18"
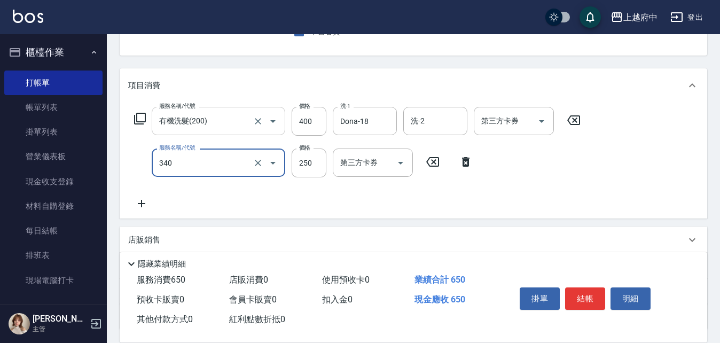
type input "剪髮(340)"
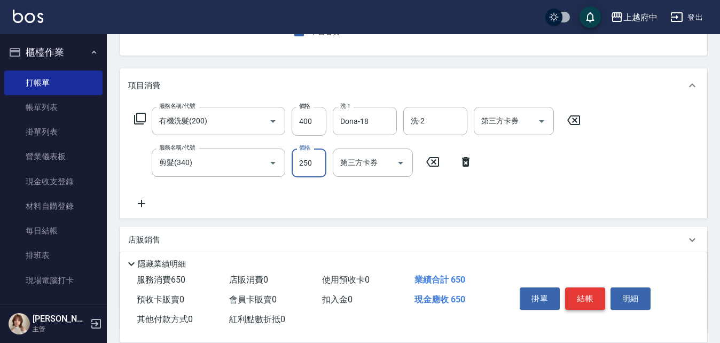
click at [588, 295] on button "結帳" at bounding box center [585, 298] width 40 height 22
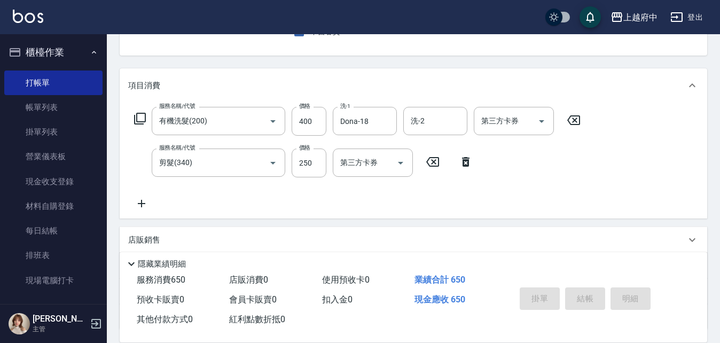
type input "[DATE] 18:39"
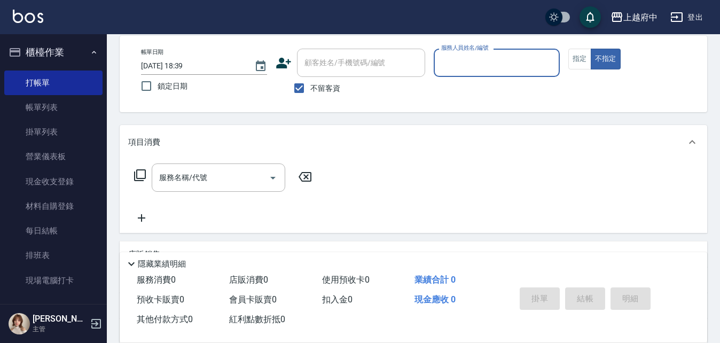
scroll to position [0, 0]
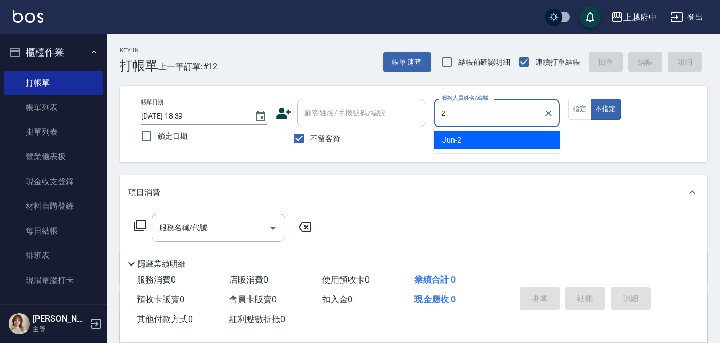
type input "Jun-2"
type button "false"
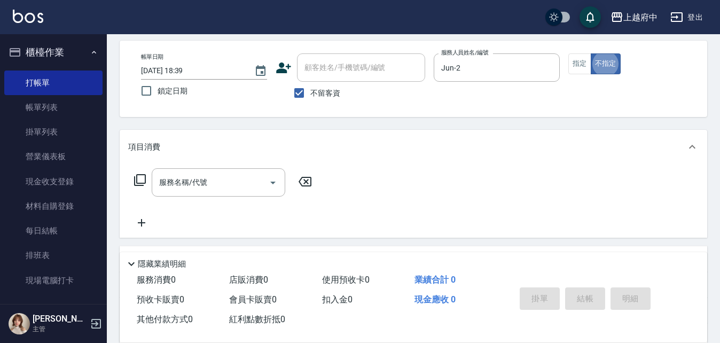
scroll to position [107, 0]
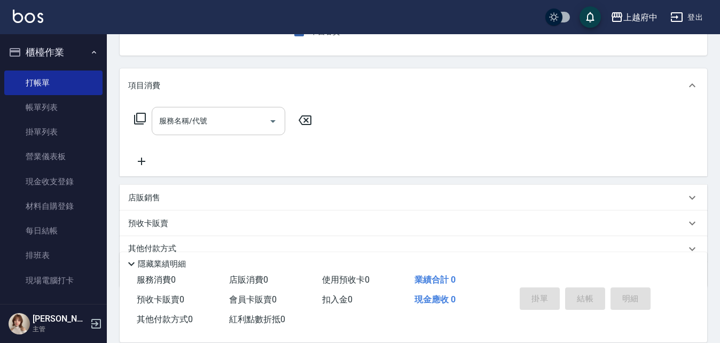
click at [197, 109] on div "服務名稱/代號" at bounding box center [218, 121] width 133 height 28
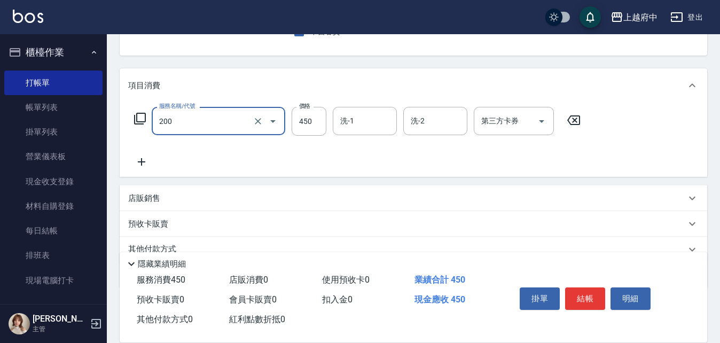
type input "有機洗髮(200)"
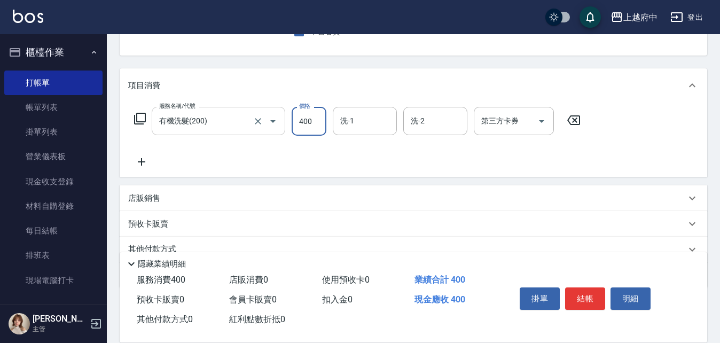
type input "400"
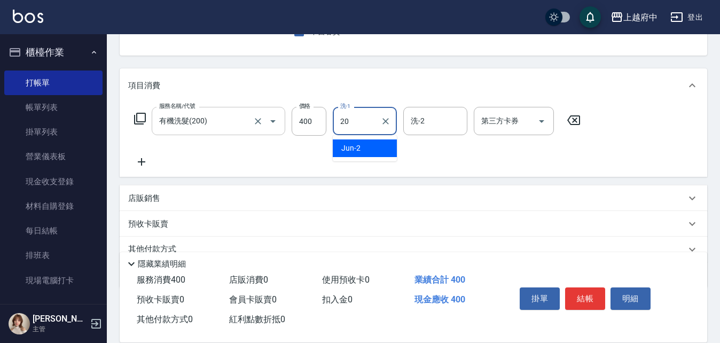
type input "Kimi-20"
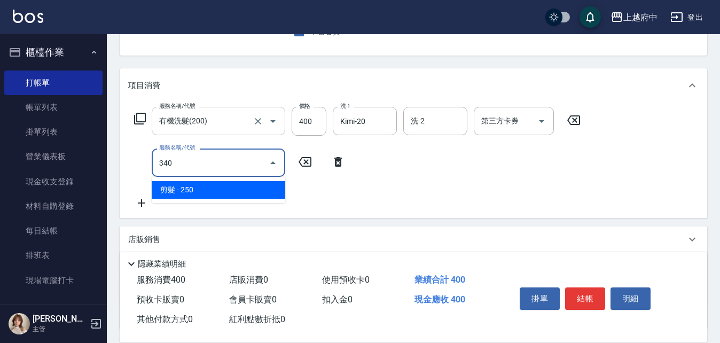
type input "剪髮(340)"
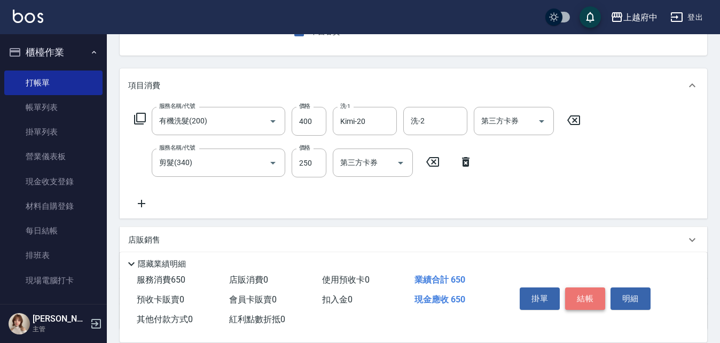
click at [576, 294] on button "結帳" at bounding box center [585, 298] width 40 height 22
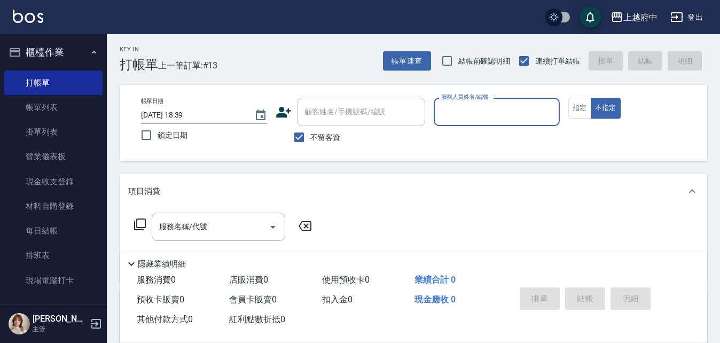
scroll to position [0, 0]
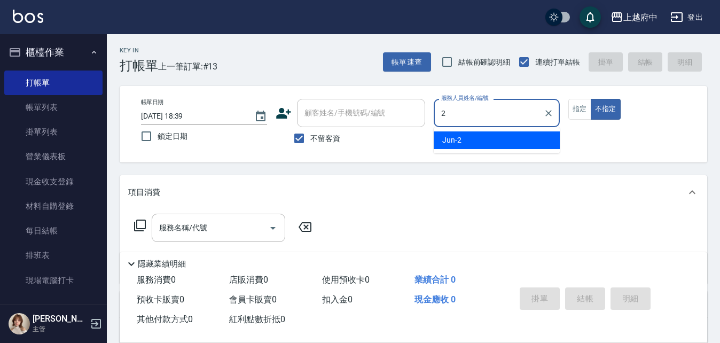
type input "Jun-2"
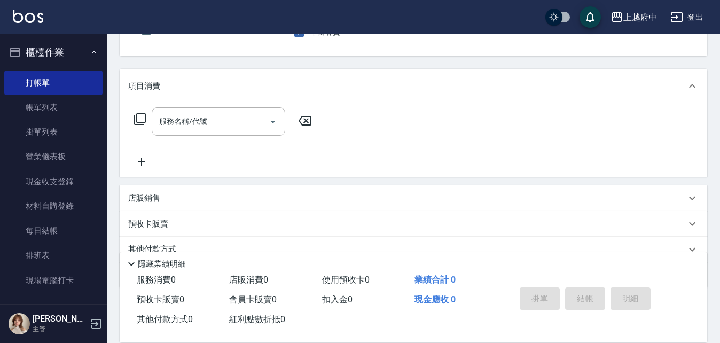
scroll to position [107, 0]
click at [242, 131] on div "服務名稱/代號" at bounding box center [218, 121] width 133 height 28
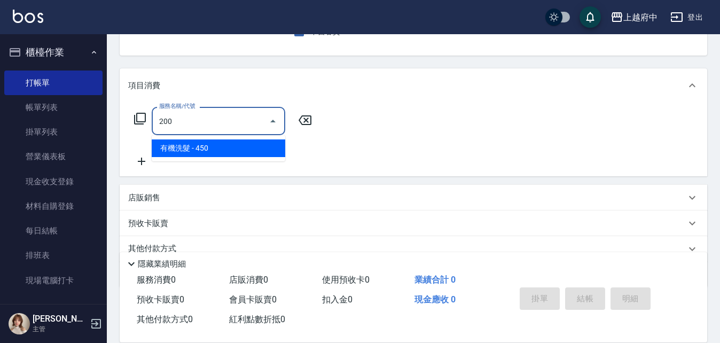
type input "有機洗髮(200)"
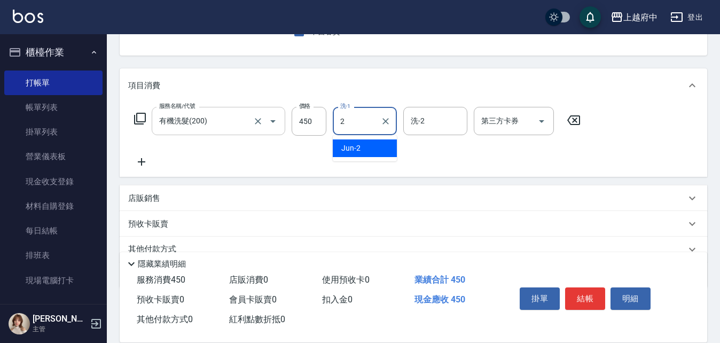
type input "Jun-2"
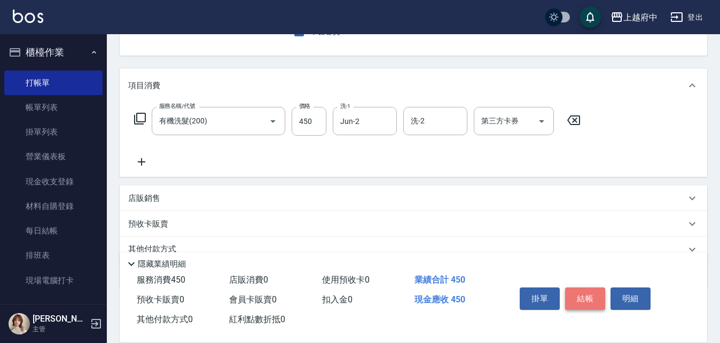
click at [588, 300] on button "結帳" at bounding box center [585, 298] width 40 height 22
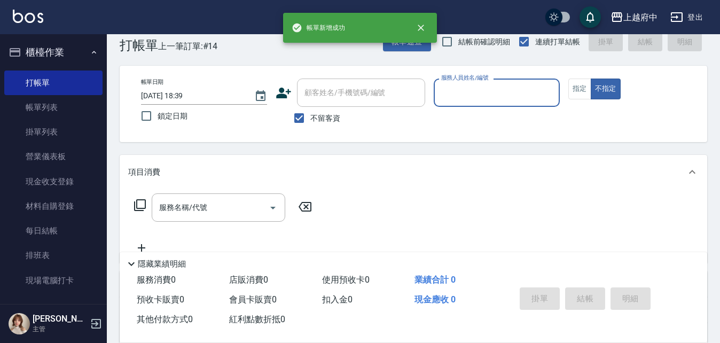
scroll to position [0, 0]
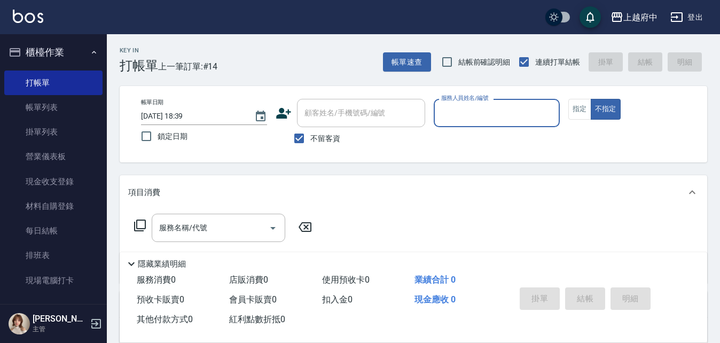
click at [39, 54] on button "櫃檯作業" at bounding box center [53, 52] width 98 height 28
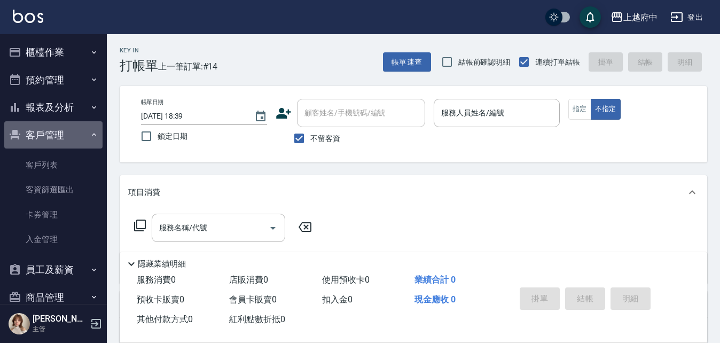
click at [60, 133] on button "客戶管理" at bounding box center [53, 135] width 98 height 28
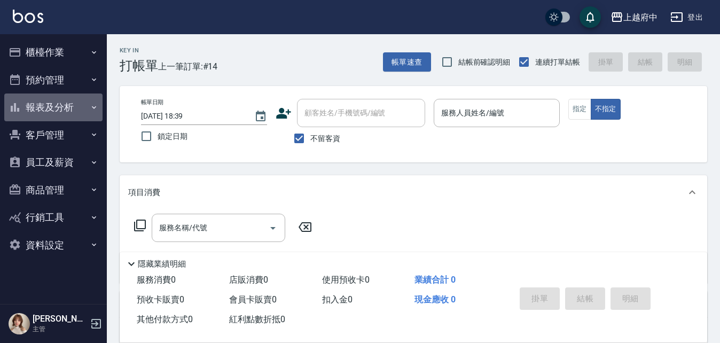
click at [76, 97] on button "報表及分析" at bounding box center [53, 107] width 98 height 28
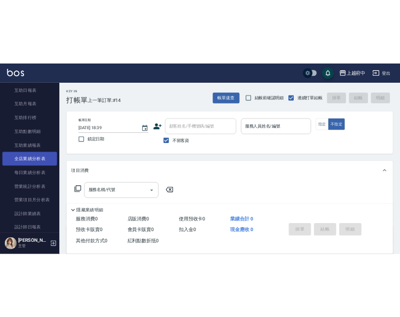
scroll to position [214, 0]
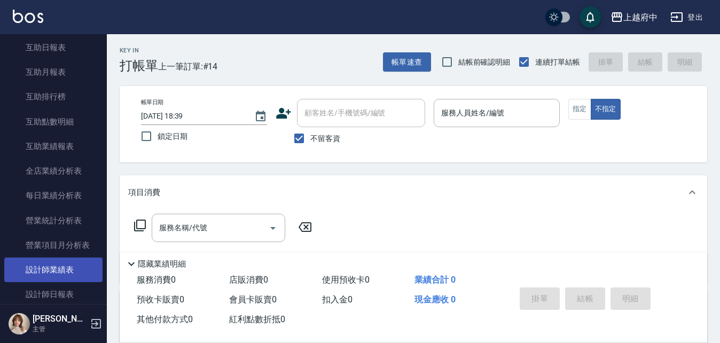
click at [77, 277] on link "設計師業績表" at bounding box center [53, 269] width 98 height 25
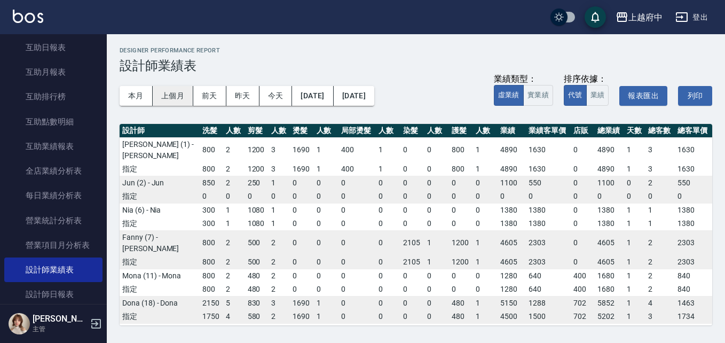
click at [170, 97] on button "上個月" at bounding box center [173, 96] width 41 height 20
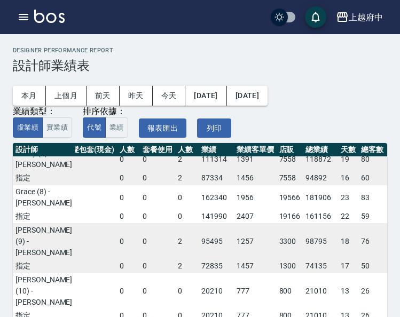
scroll to position [267, 648]
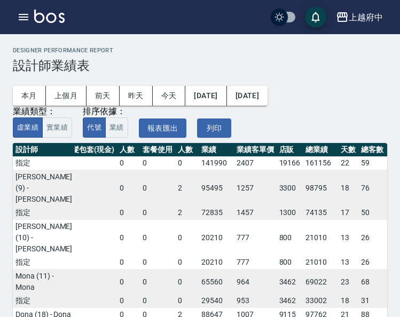
click at [21, 43] on div "上越府中 2025-08 設計師業績表 列印時間： [DATE][PHONE_NUMBER]:53 Designer Performance Report 設…" at bounding box center [200, 182] width 400 height 297
click at [175, 157] on td "0" at bounding box center [186, 144] width 23 height 25
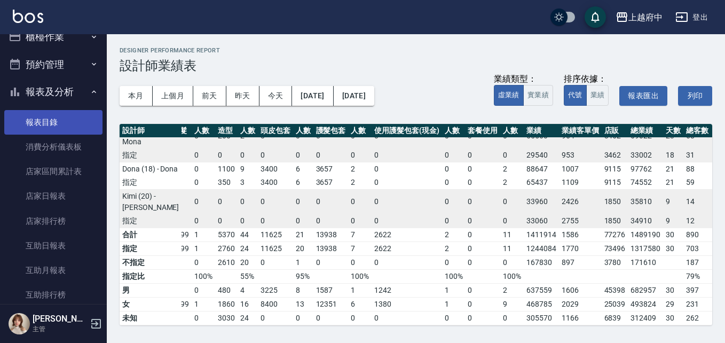
scroll to position [0, 0]
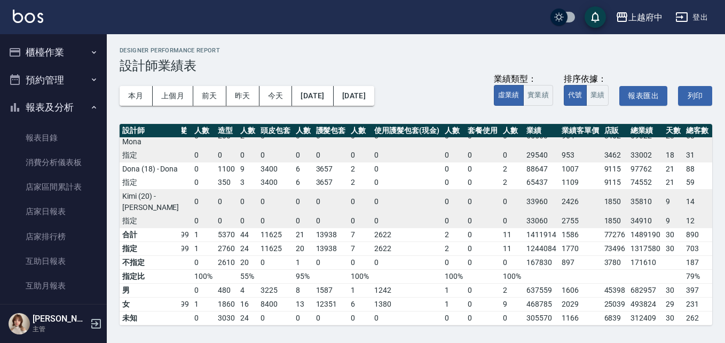
drag, startPoint x: 19, startPoint y: 109, endPoint x: 14, endPoint y: 117, distance: 9.6
click at [19, 109] on icon "button" at bounding box center [15, 107] width 9 height 9
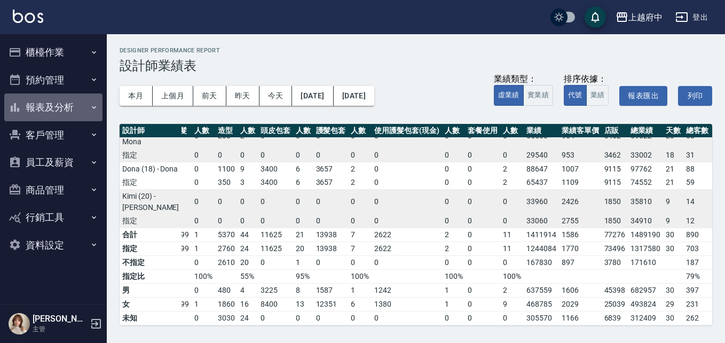
click at [68, 105] on button "報表及分析" at bounding box center [53, 107] width 98 height 28
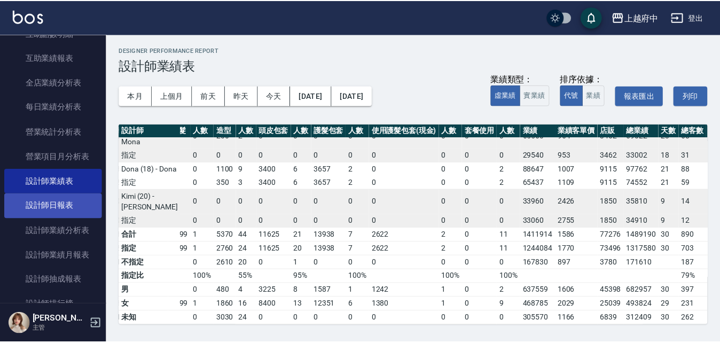
scroll to position [320, 0]
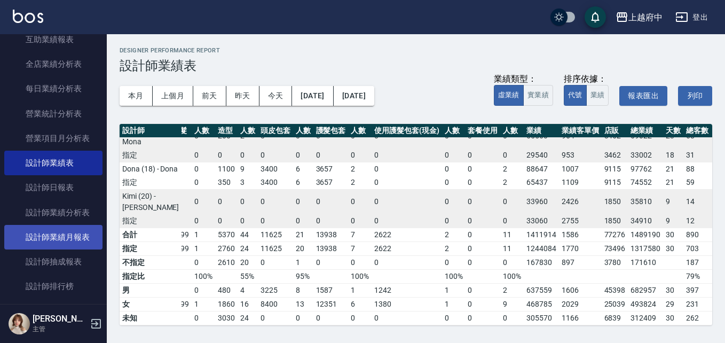
click at [70, 233] on link "設計師業績月報表" at bounding box center [53, 237] width 98 height 25
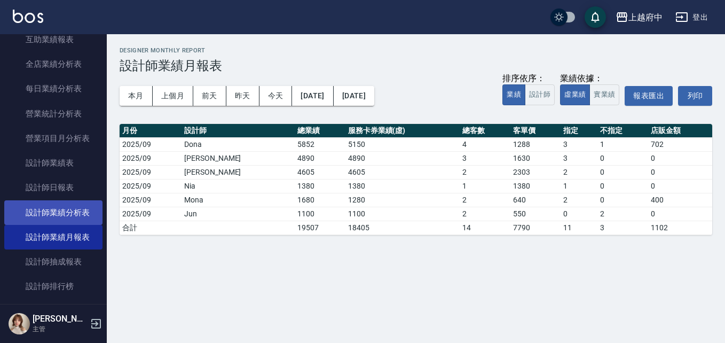
click at [80, 207] on link "設計師業績分析表" at bounding box center [53, 212] width 98 height 25
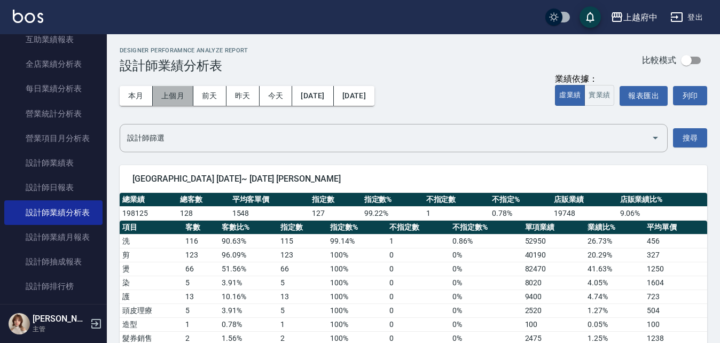
click at [175, 93] on button "上個月" at bounding box center [173, 96] width 41 height 20
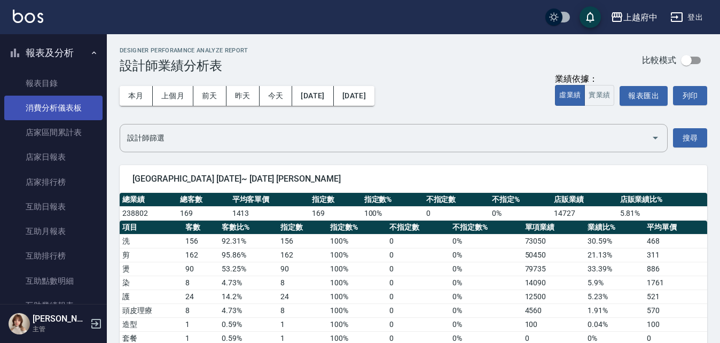
scroll to position [53, 0]
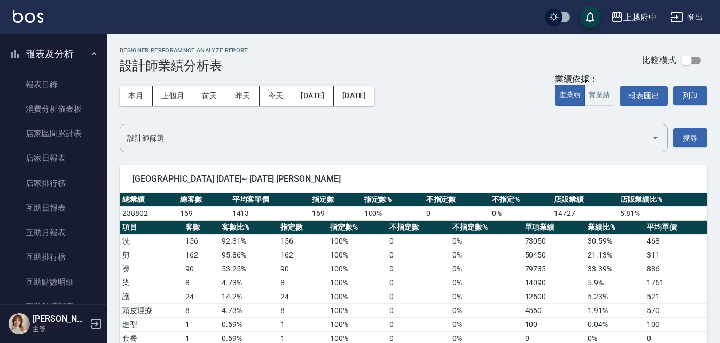
click at [69, 45] on button "報表及分析" at bounding box center [53, 54] width 98 height 28
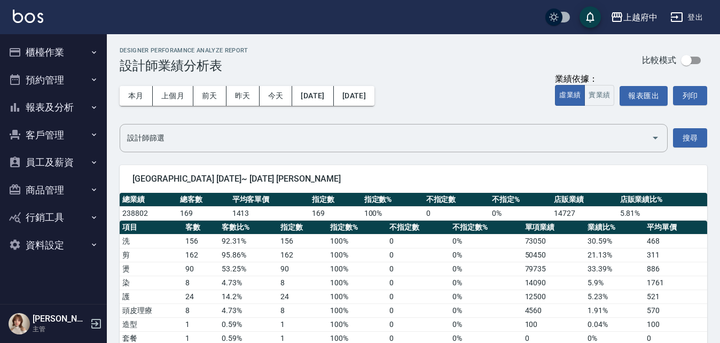
scroll to position [0, 0]
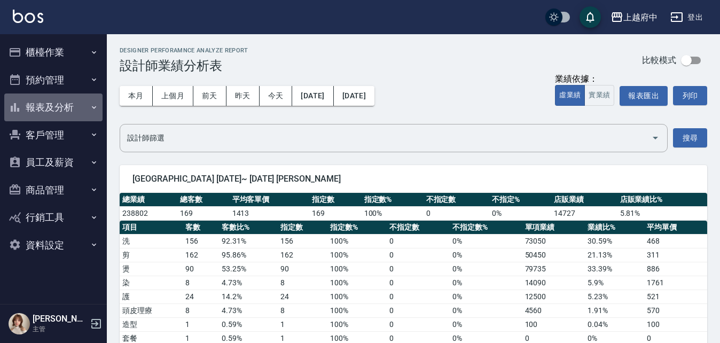
click at [62, 107] on button "報表及分析" at bounding box center [53, 107] width 98 height 28
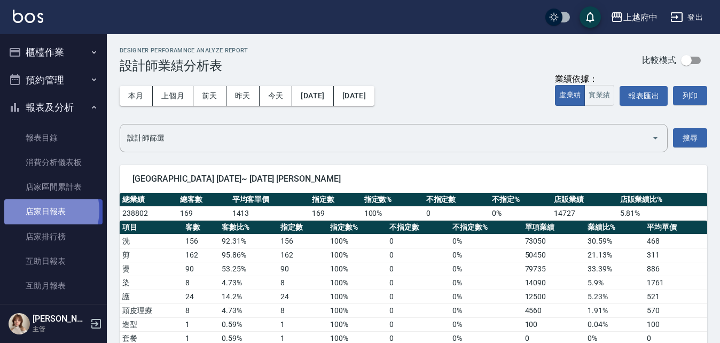
click at [40, 210] on link "店家日報表" at bounding box center [53, 211] width 98 height 25
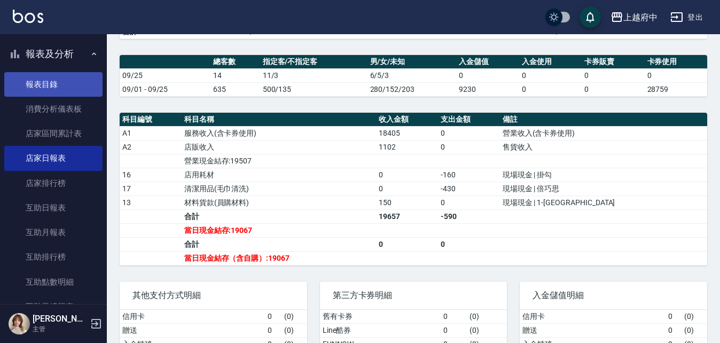
scroll to position [214, 0]
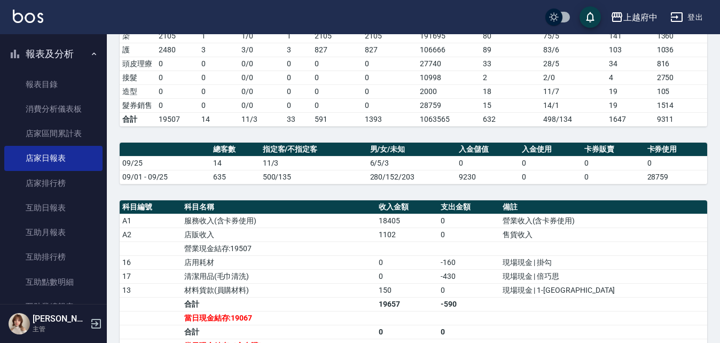
click at [65, 52] on button "報表及分析" at bounding box center [53, 54] width 98 height 28
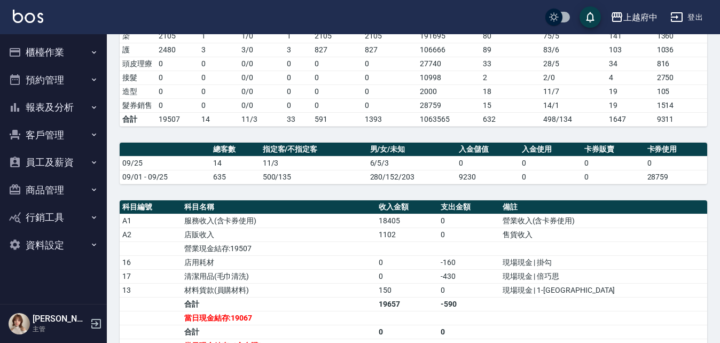
scroll to position [0, 0]
click at [65, 50] on button "櫃檯作業" at bounding box center [53, 52] width 98 height 28
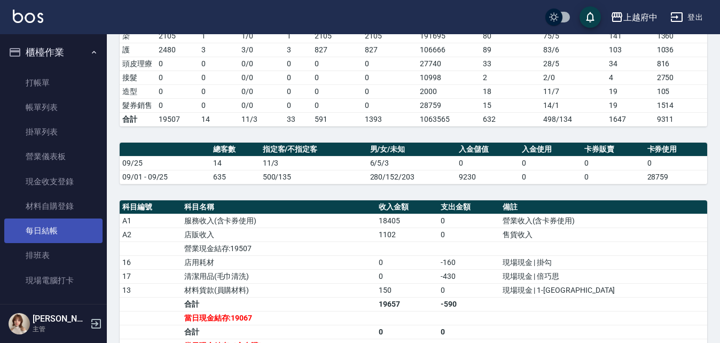
click at [56, 229] on link "每日結帳" at bounding box center [53, 230] width 98 height 25
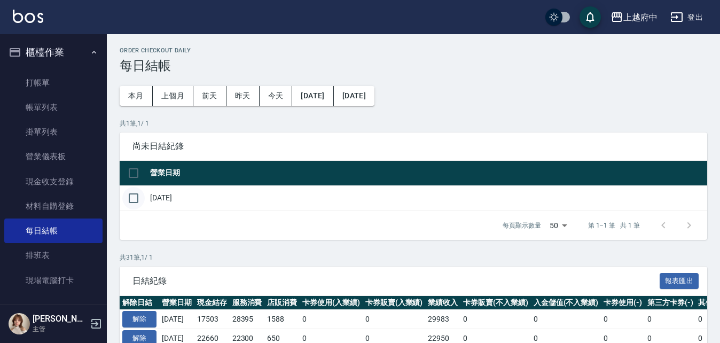
click at [137, 196] on input "checkbox" at bounding box center [133, 198] width 22 height 22
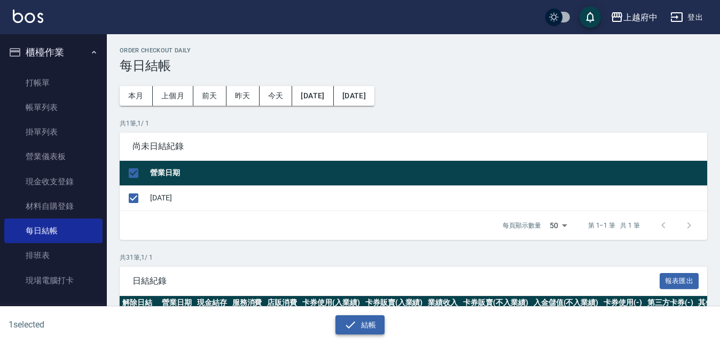
click at [381, 326] on button "結帳" at bounding box center [360, 325] width 50 height 20
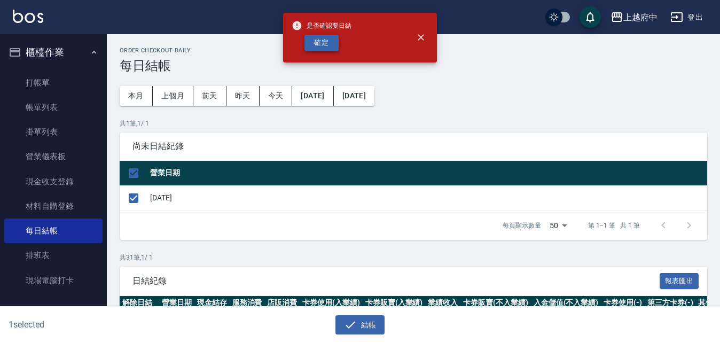
click at [312, 40] on button "確定" at bounding box center [321, 43] width 34 height 17
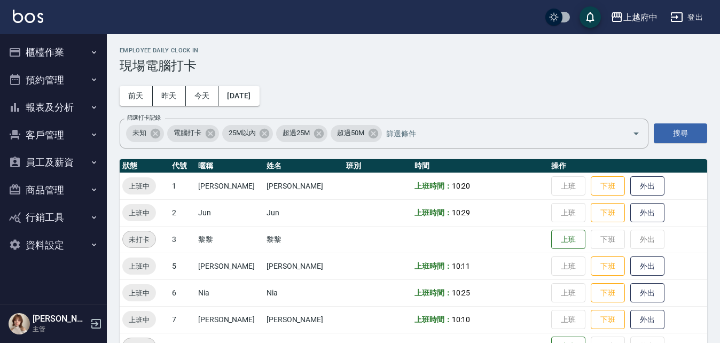
scroll to position [107, 0]
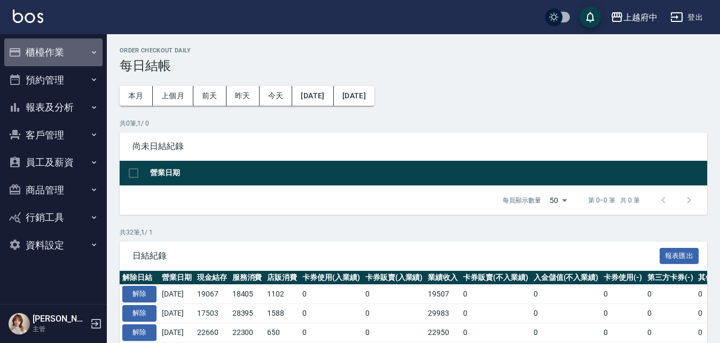
click at [61, 45] on button "櫃檯作業" at bounding box center [53, 52] width 98 height 28
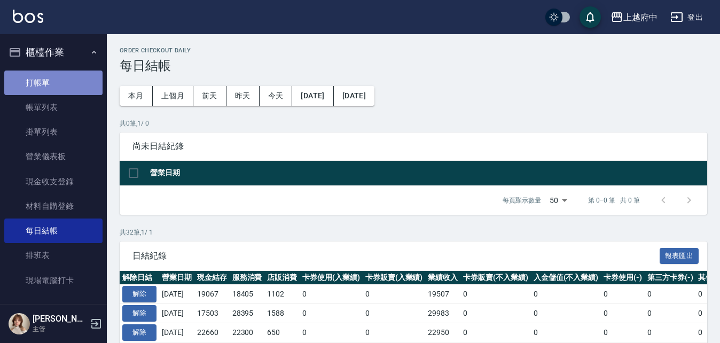
click at [76, 77] on link "打帳單" at bounding box center [53, 82] width 98 height 25
